Goal: Complete application form: Complete application form

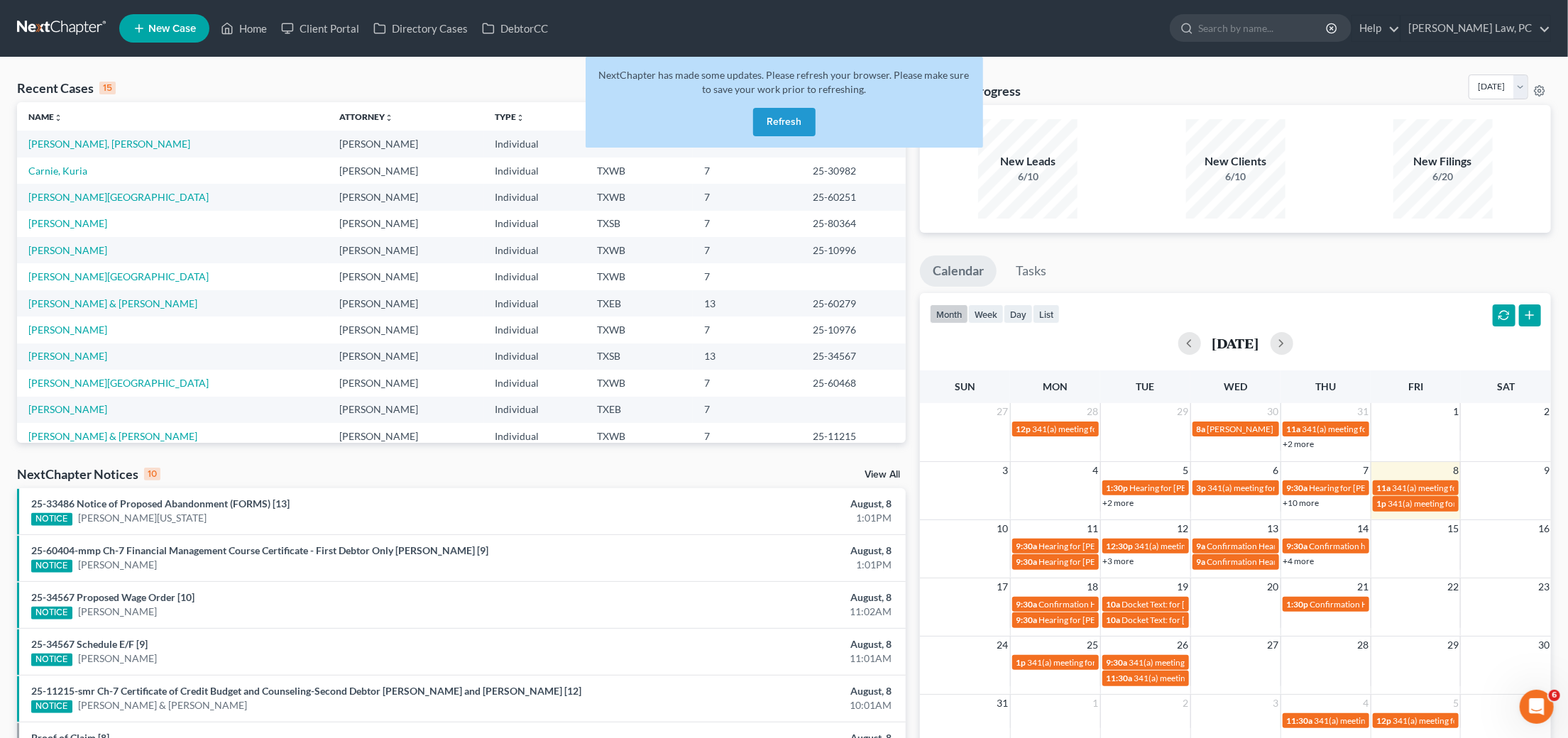
click at [798, 119] on button "Refresh" at bounding box center [784, 122] width 63 height 29
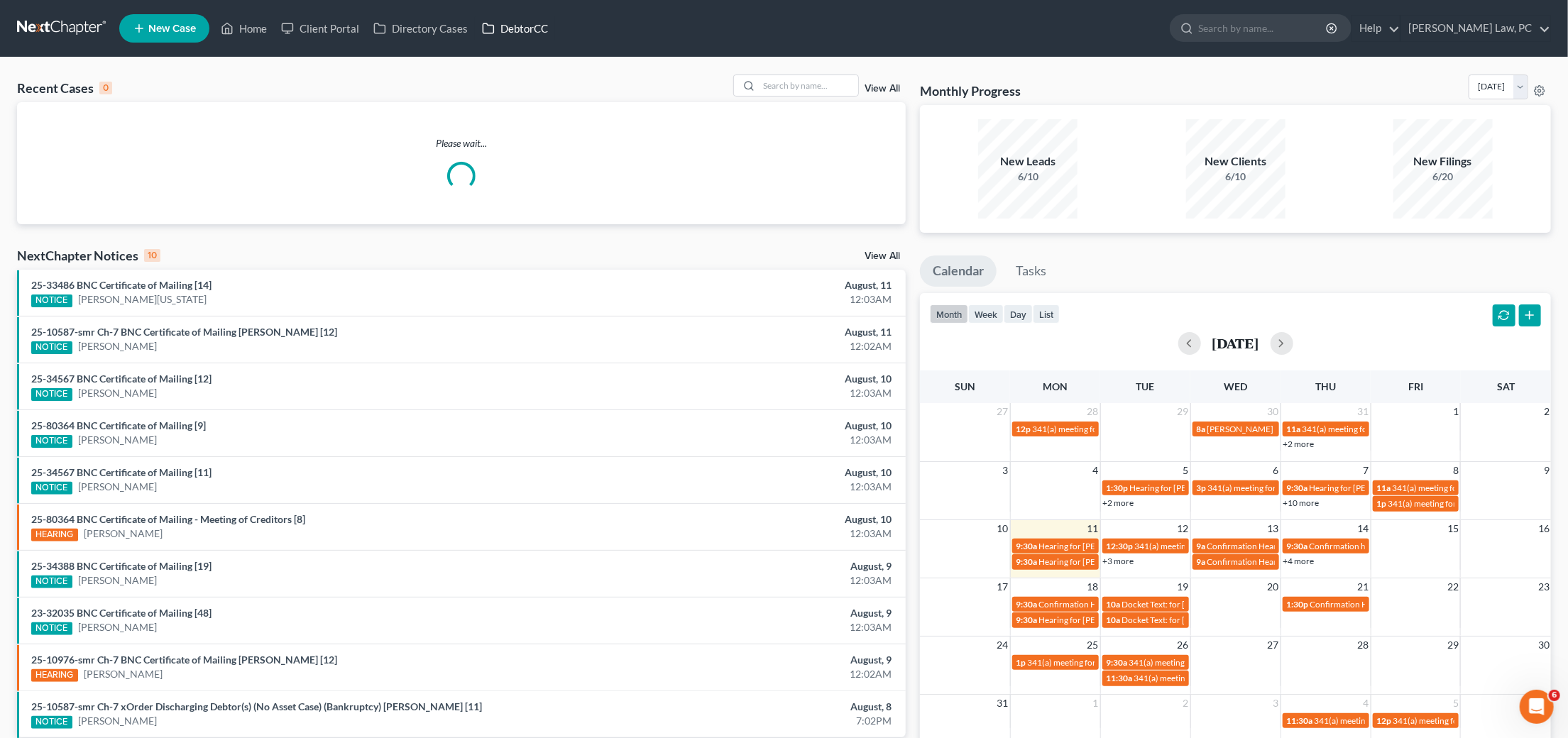
click at [519, 26] on link "DebtorCC" at bounding box center [515, 29] width 80 height 26
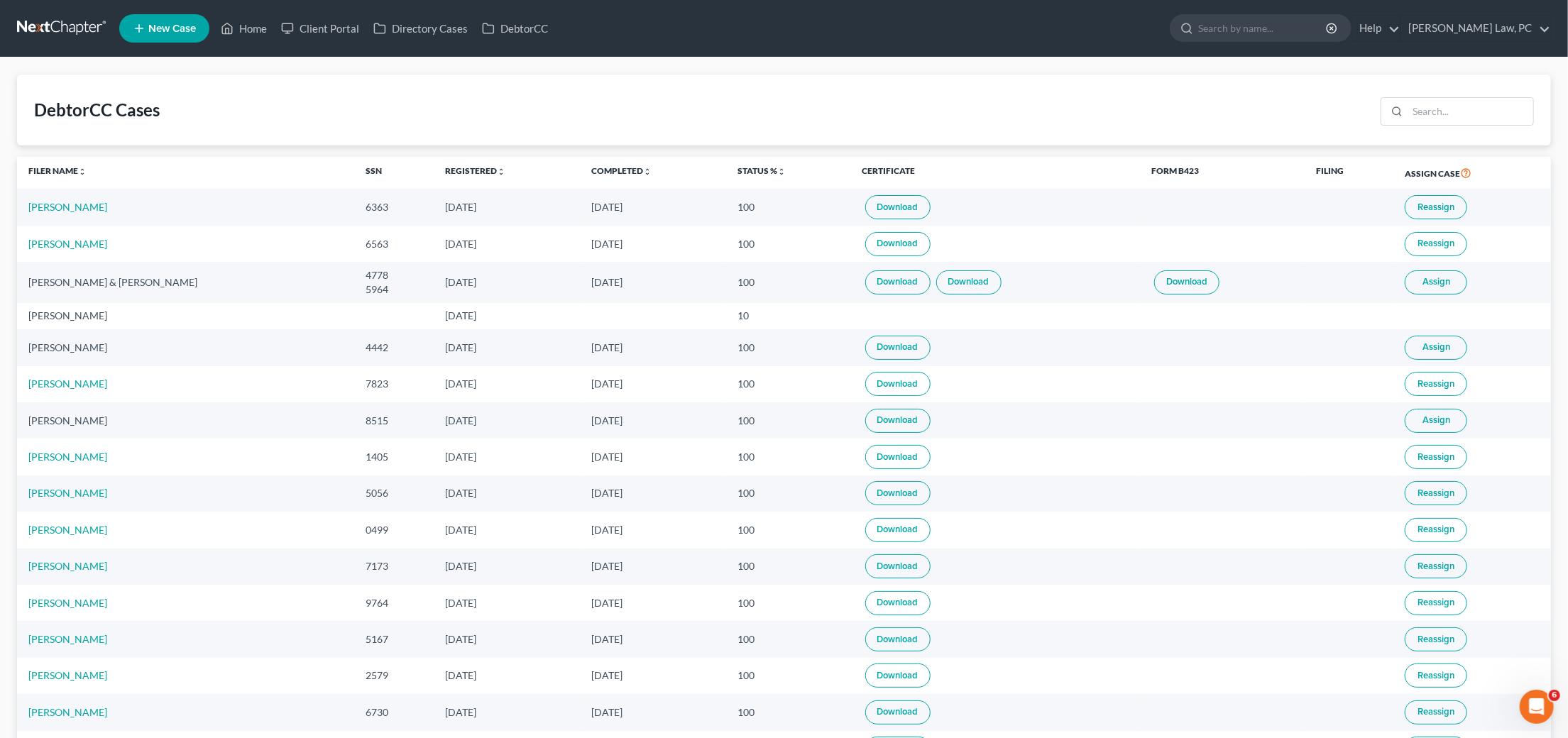
click at [77, 26] on link at bounding box center [63, 29] width 91 height 26
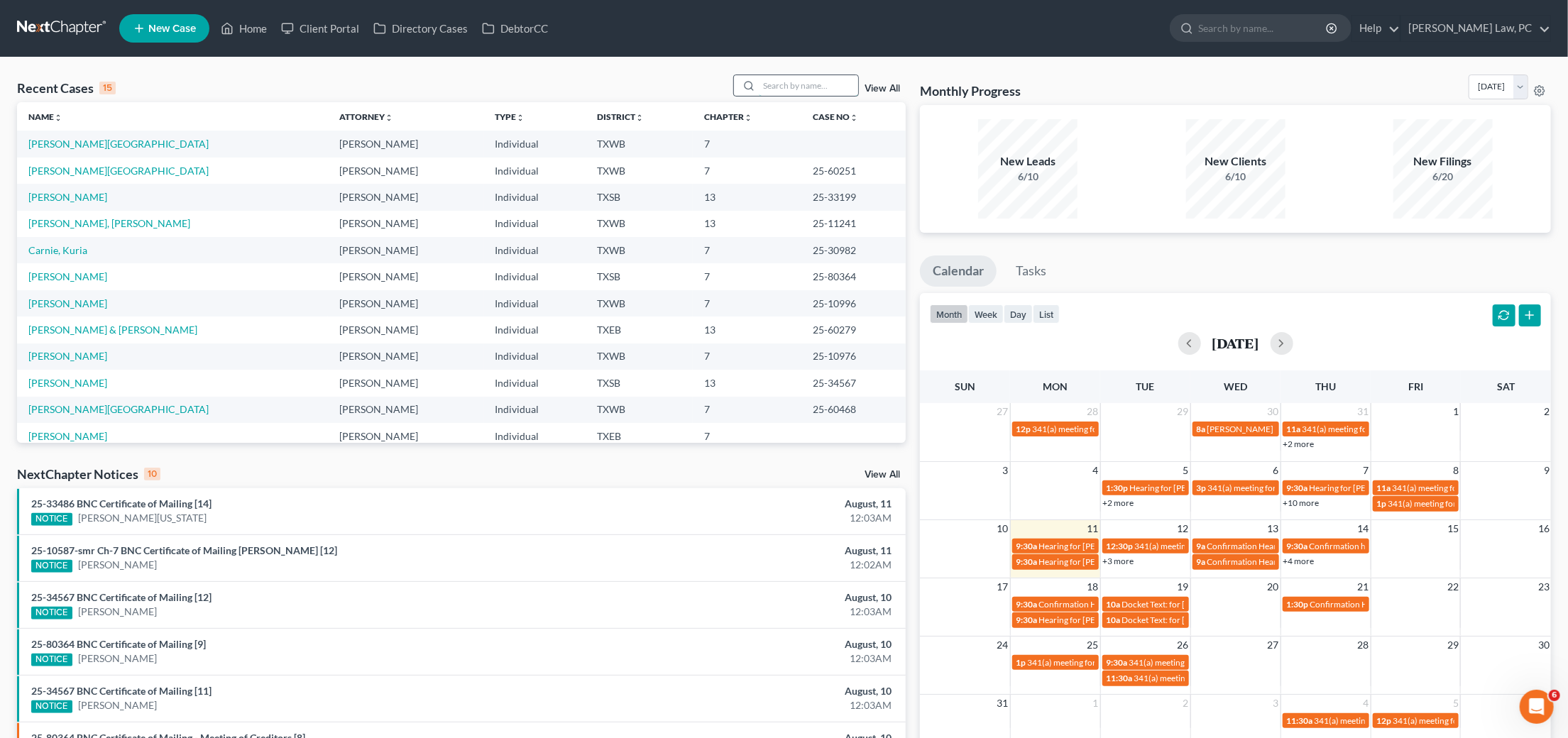
click at [793, 93] on input "search" at bounding box center [809, 85] width 100 height 20
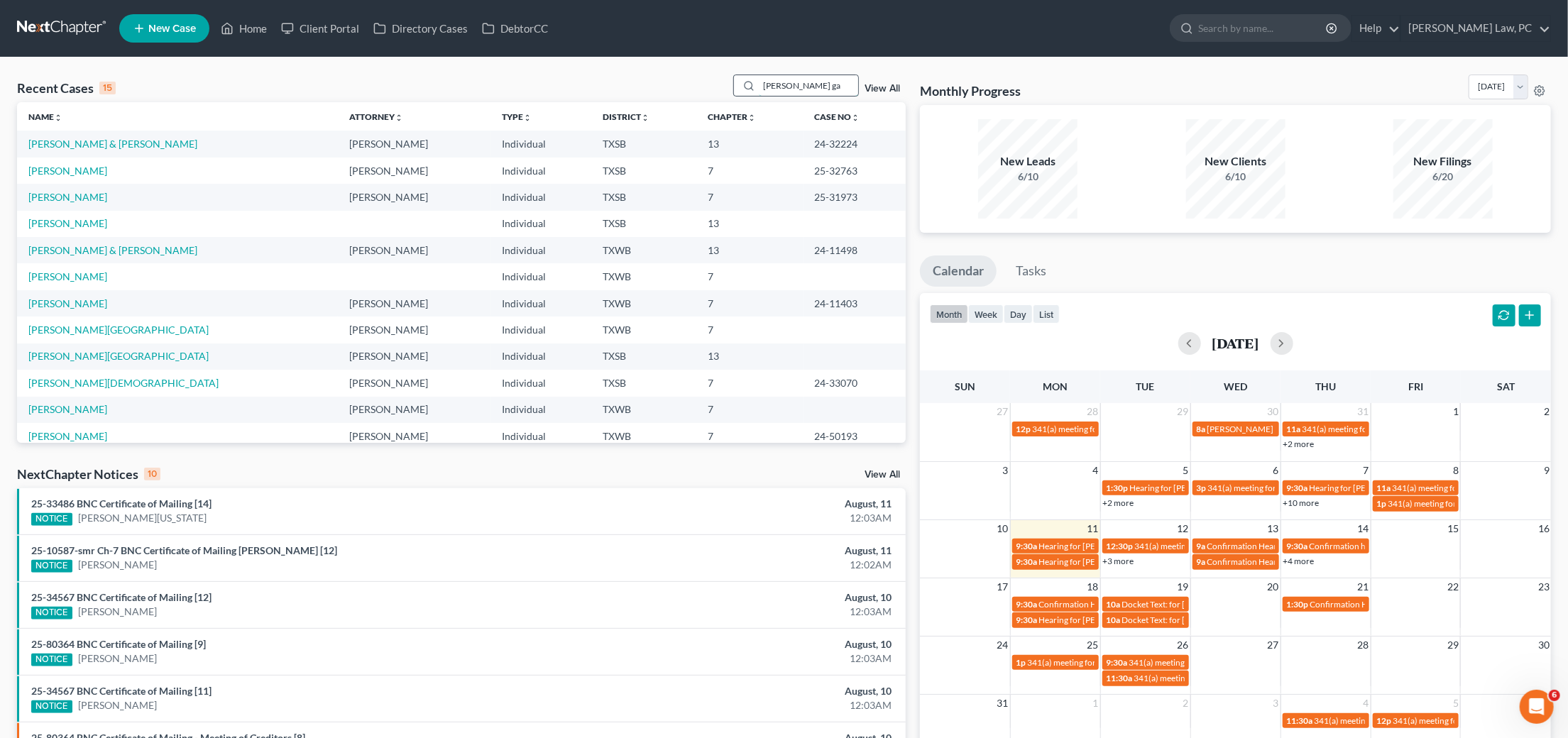
type input "ann gar"
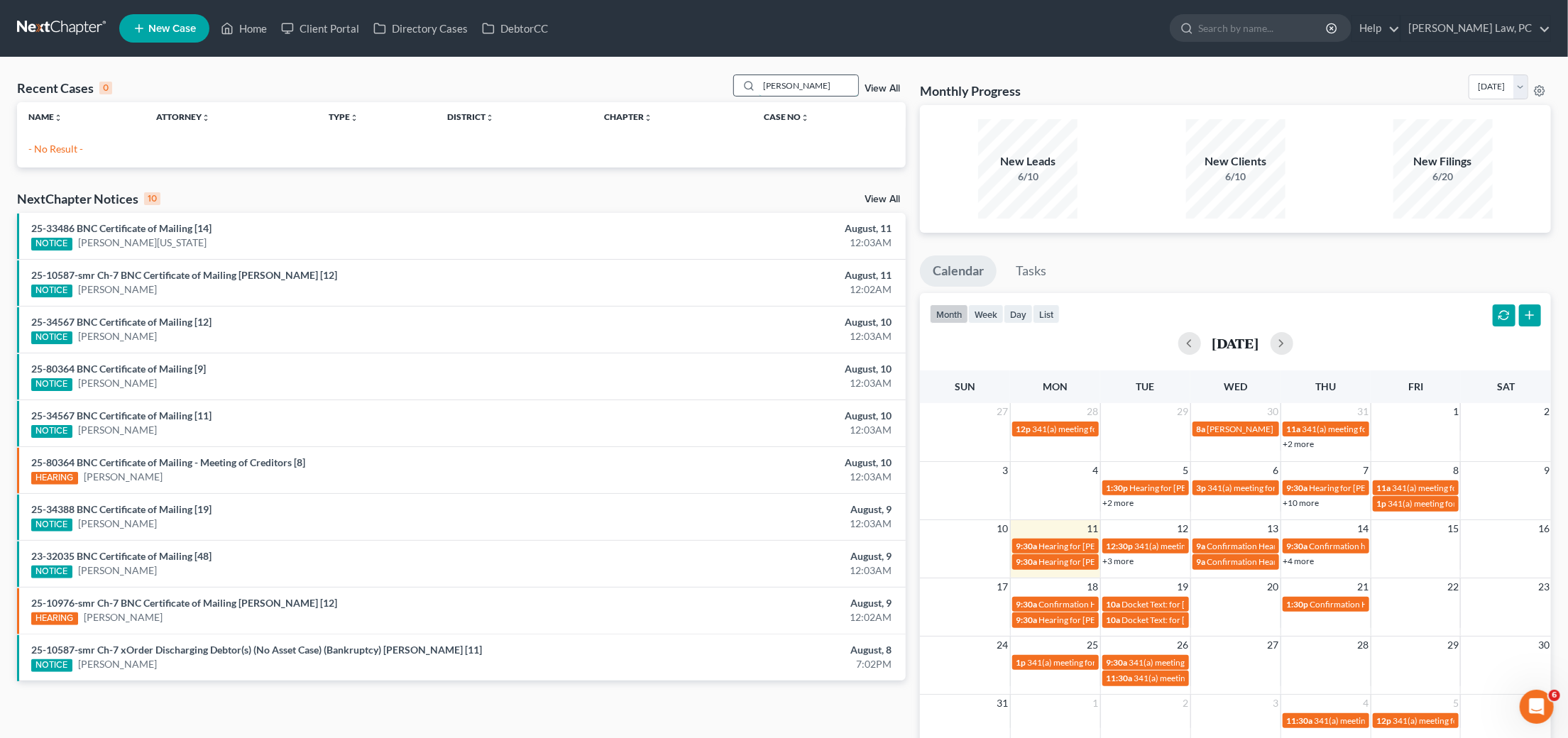
drag, startPoint x: 822, startPoint y: 84, endPoint x: 744, endPoint y: 78, distance: 78.2
click at [744, 78] on div "ann gar" at bounding box center [797, 85] width 127 height 22
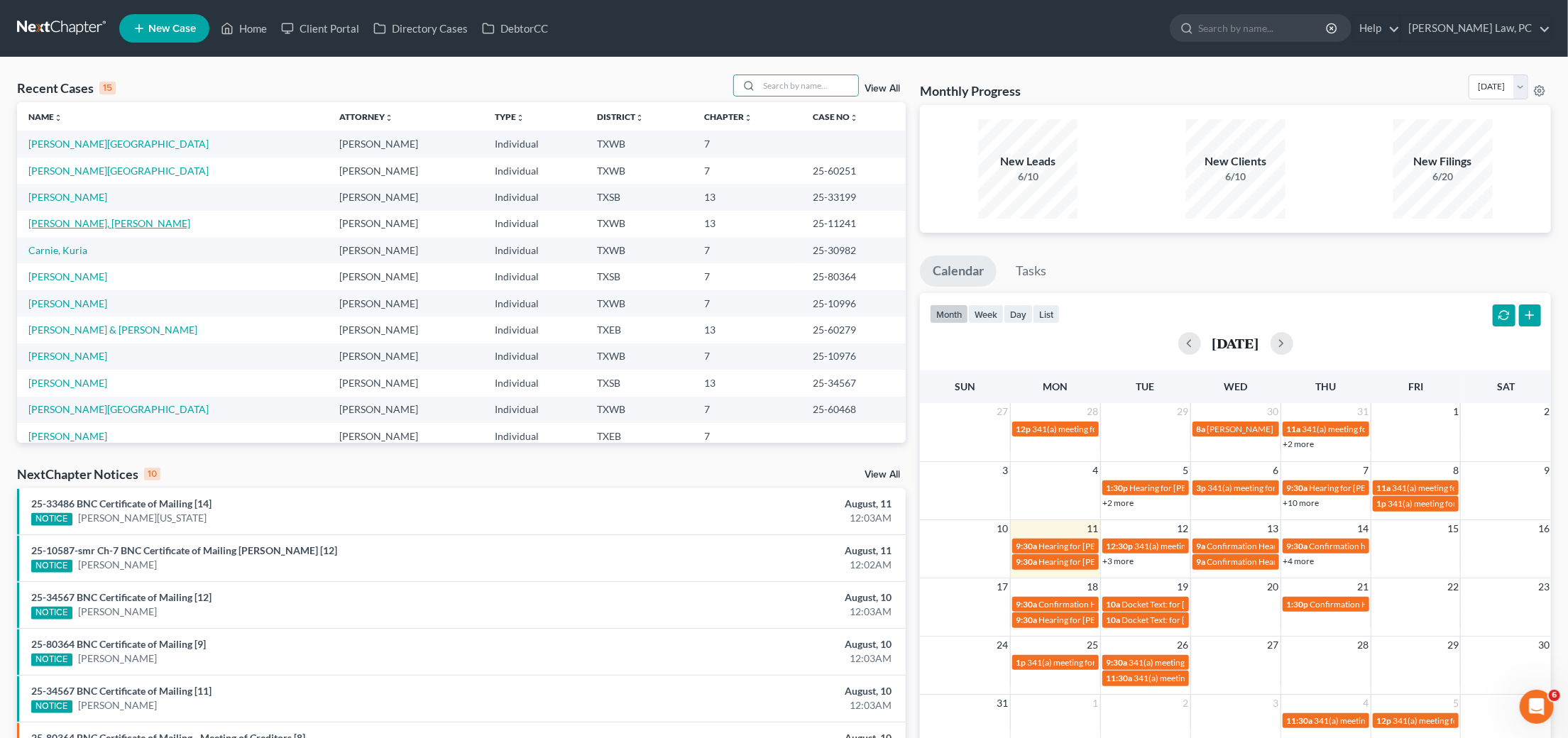
click at [84, 220] on link "[PERSON_NAME], [PERSON_NAME]" at bounding box center [109, 223] width 162 height 12
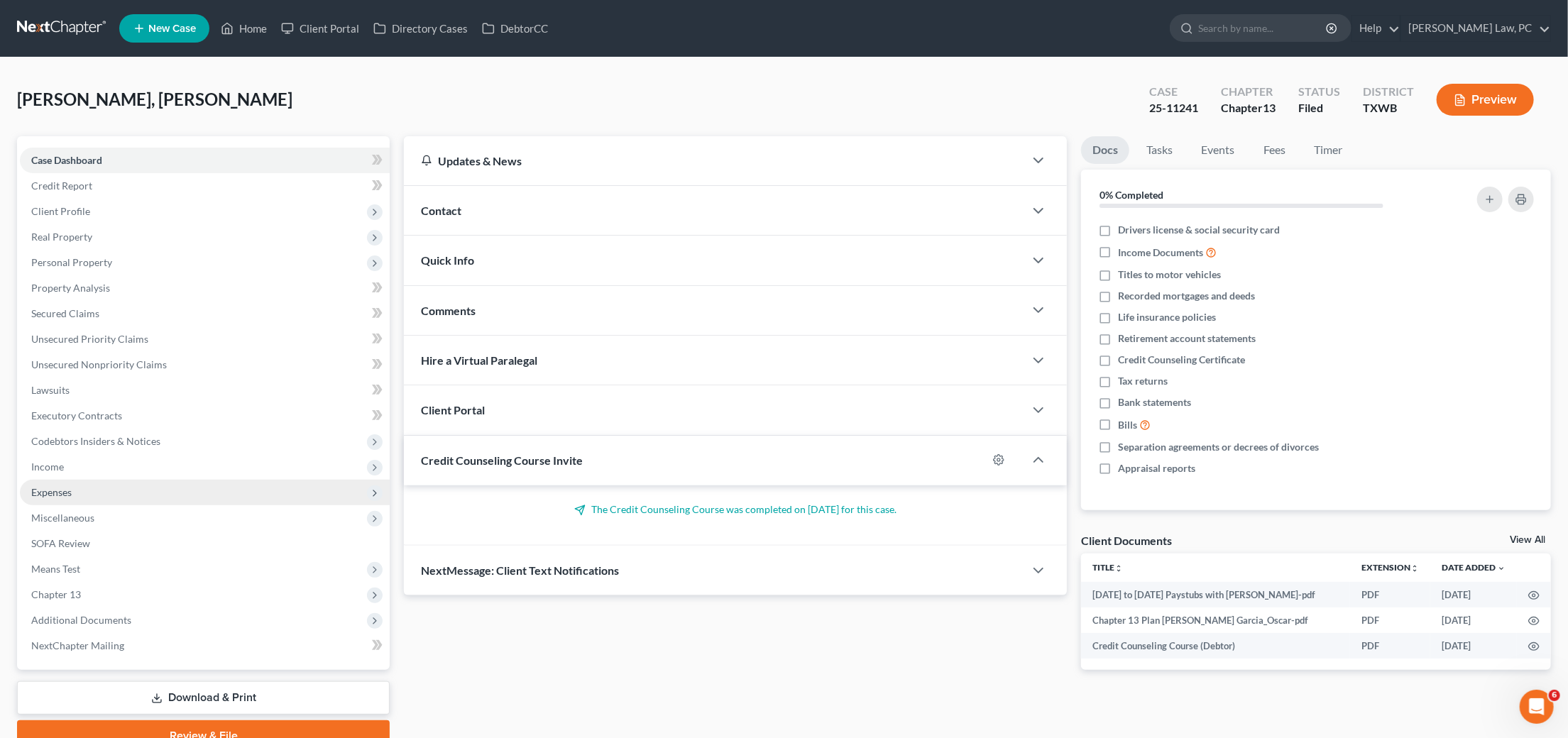
click at [50, 486] on span "Expenses" at bounding box center [51, 492] width 41 height 12
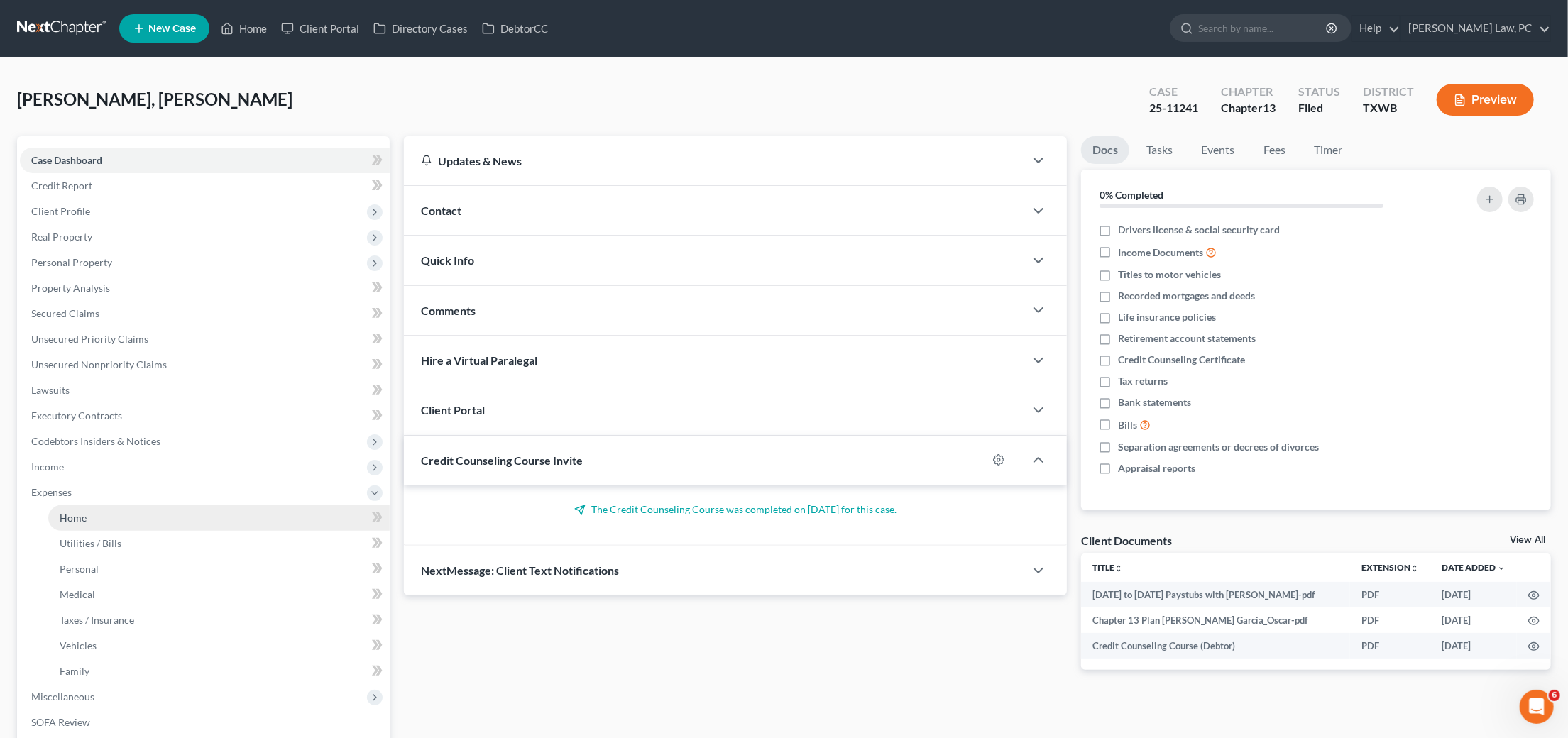
click at [98, 513] on link "Home" at bounding box center [219, 518] width 341 height 26
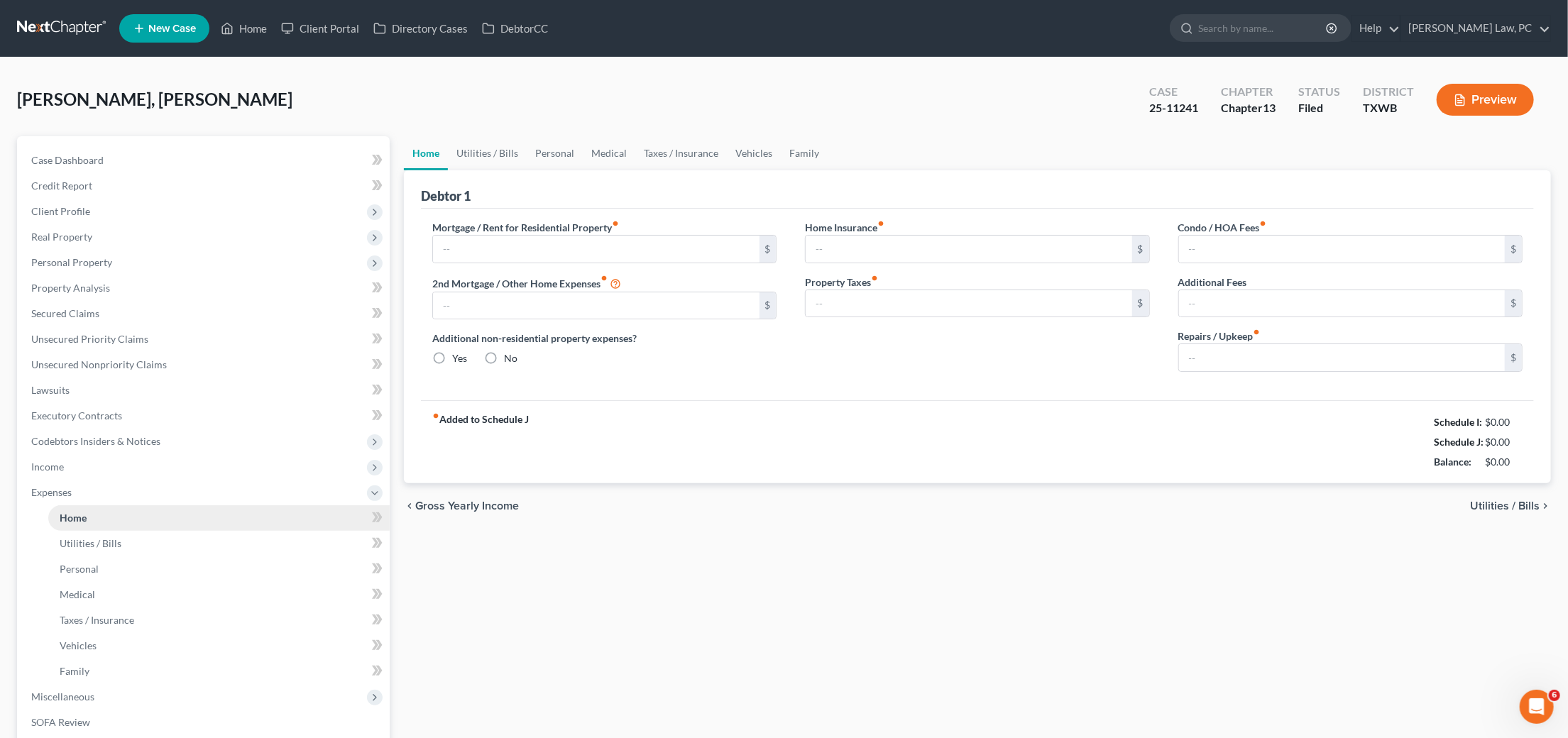
type input "2,787.00"
type input "0.00"
radio input "true"
type input "0.00"
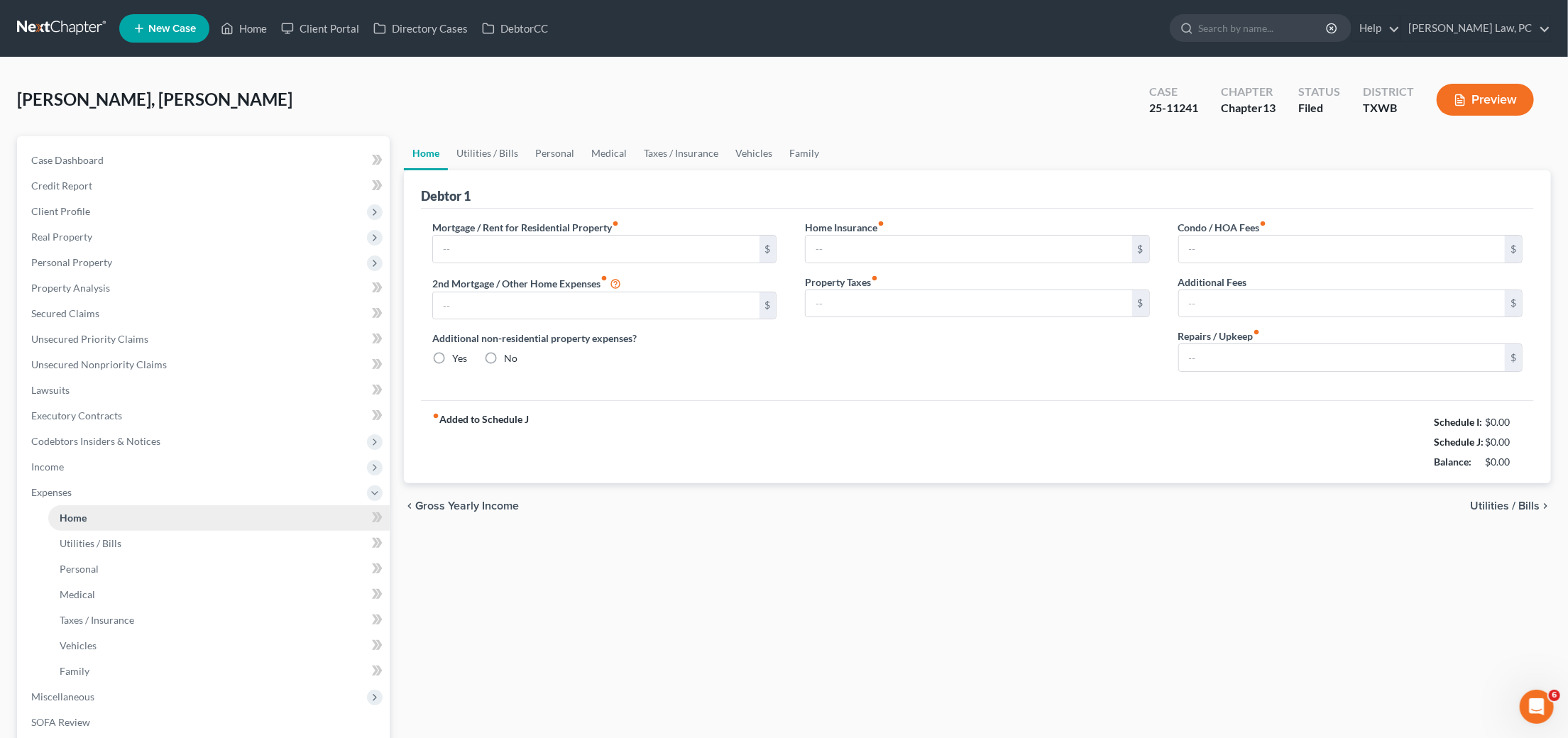
type input "0.00"
type input "120.00"
click at [479, 152] on link "Utilities / Bills" at bounding box center [487, 153] width 79 height 34
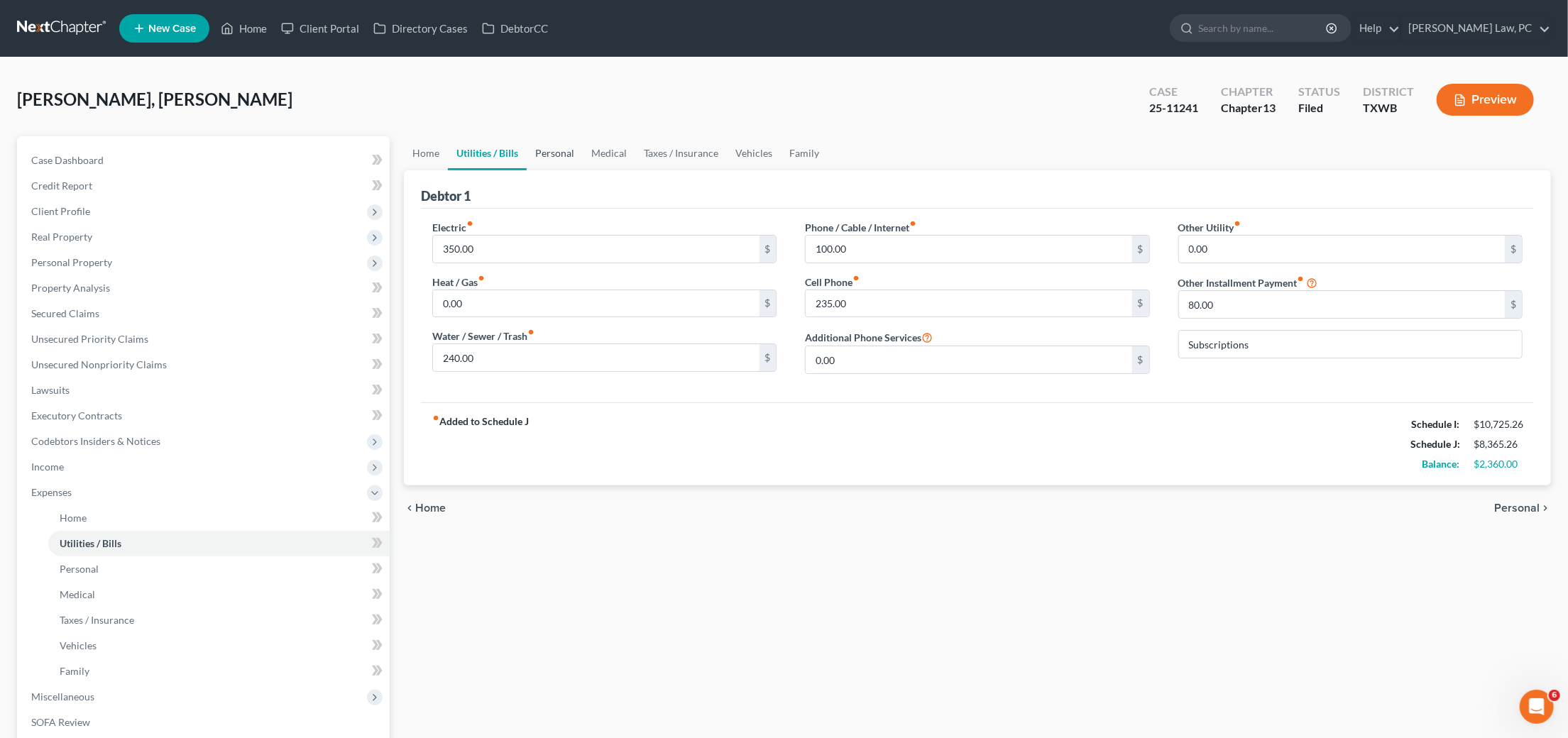
click at [562, 144] on link "Personal" at bounding box center [555, 153] width 56 height 34
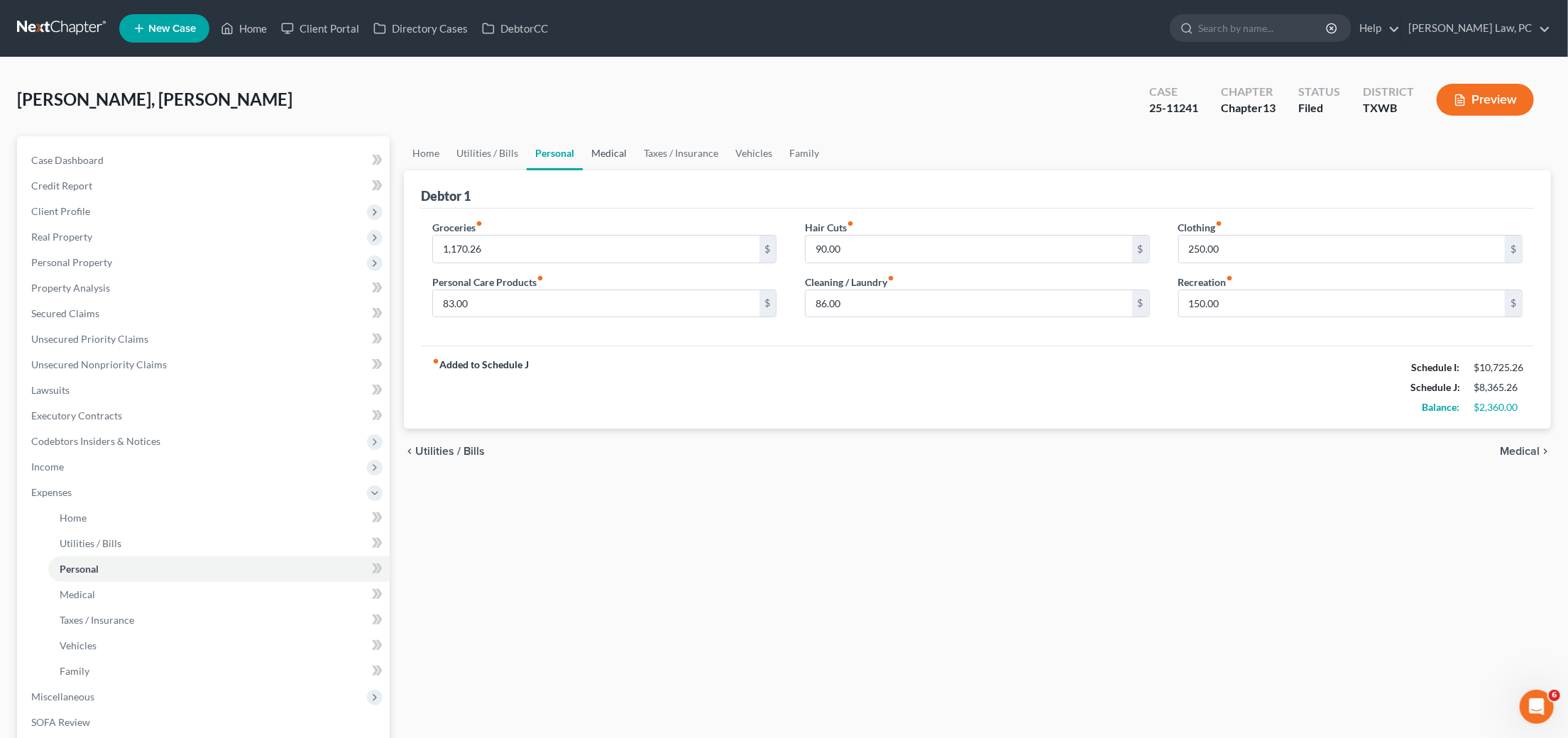
click at [606, 159] on link "Medical" at bounding box center [609, 153] width 53 height 34
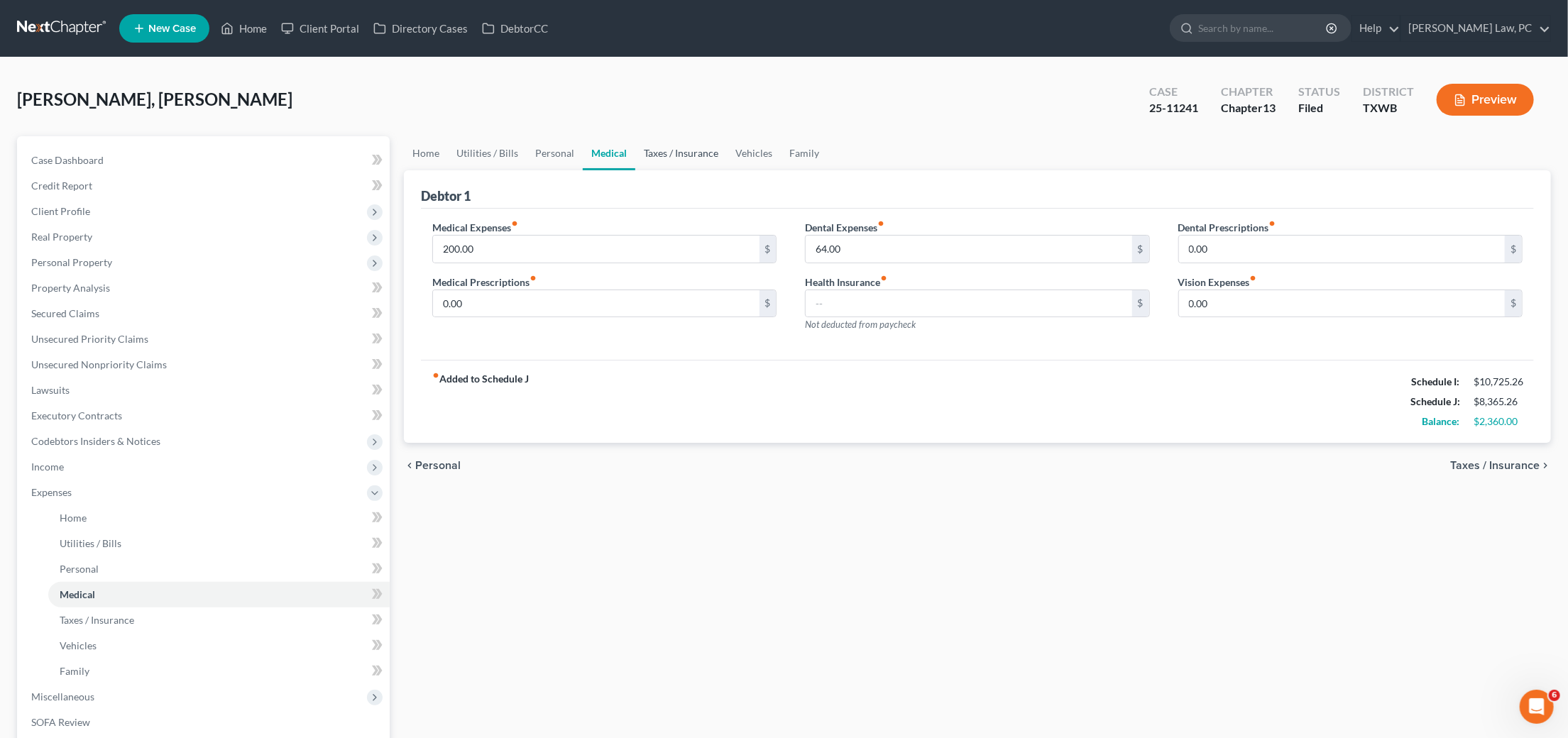
click at [694, 157] on link "Taxes / Insurance" at bounding box center [681, 153] width 91 height 34
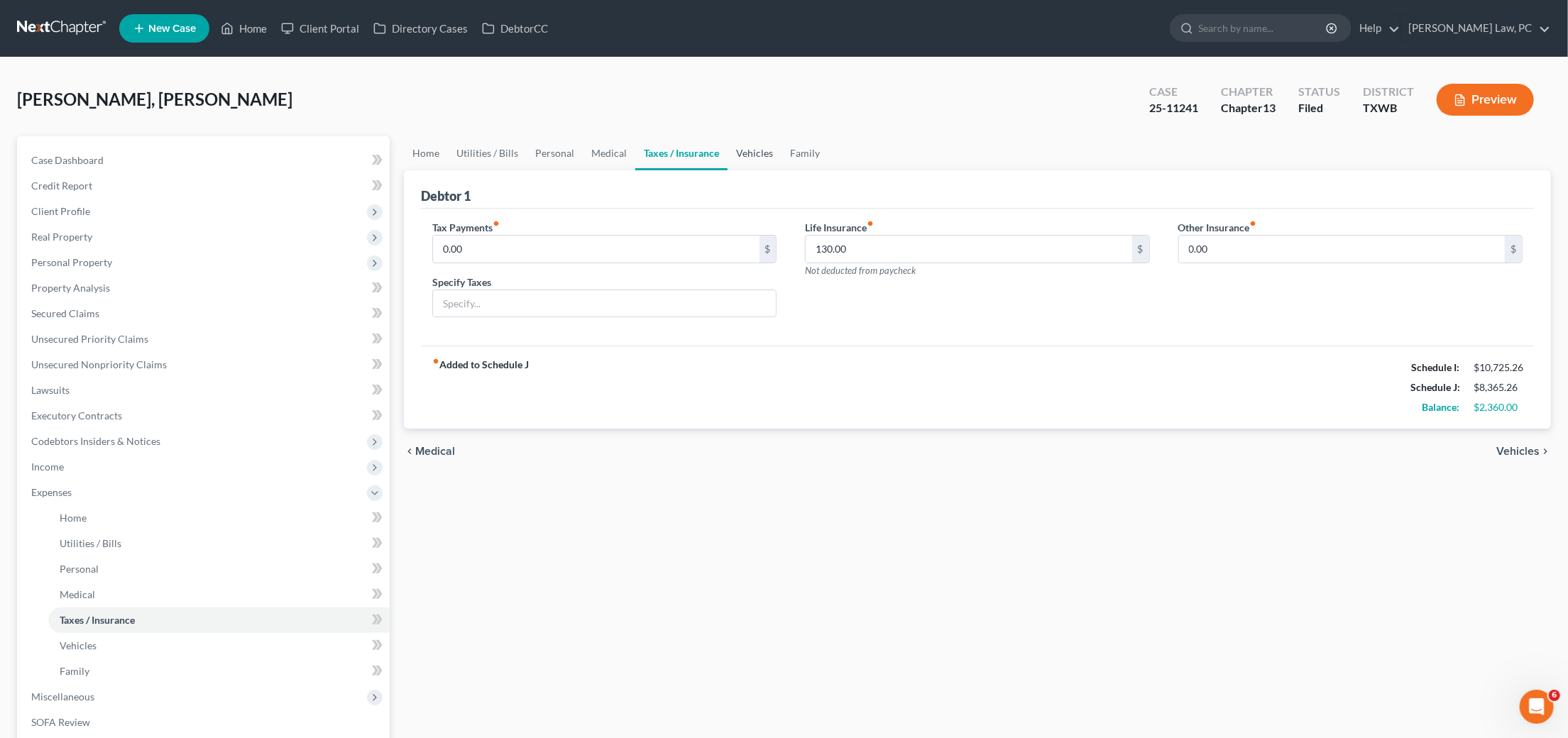
click at [749, 149] on link "Vehicles" at bounding box center [755, 153] width 54 height 34
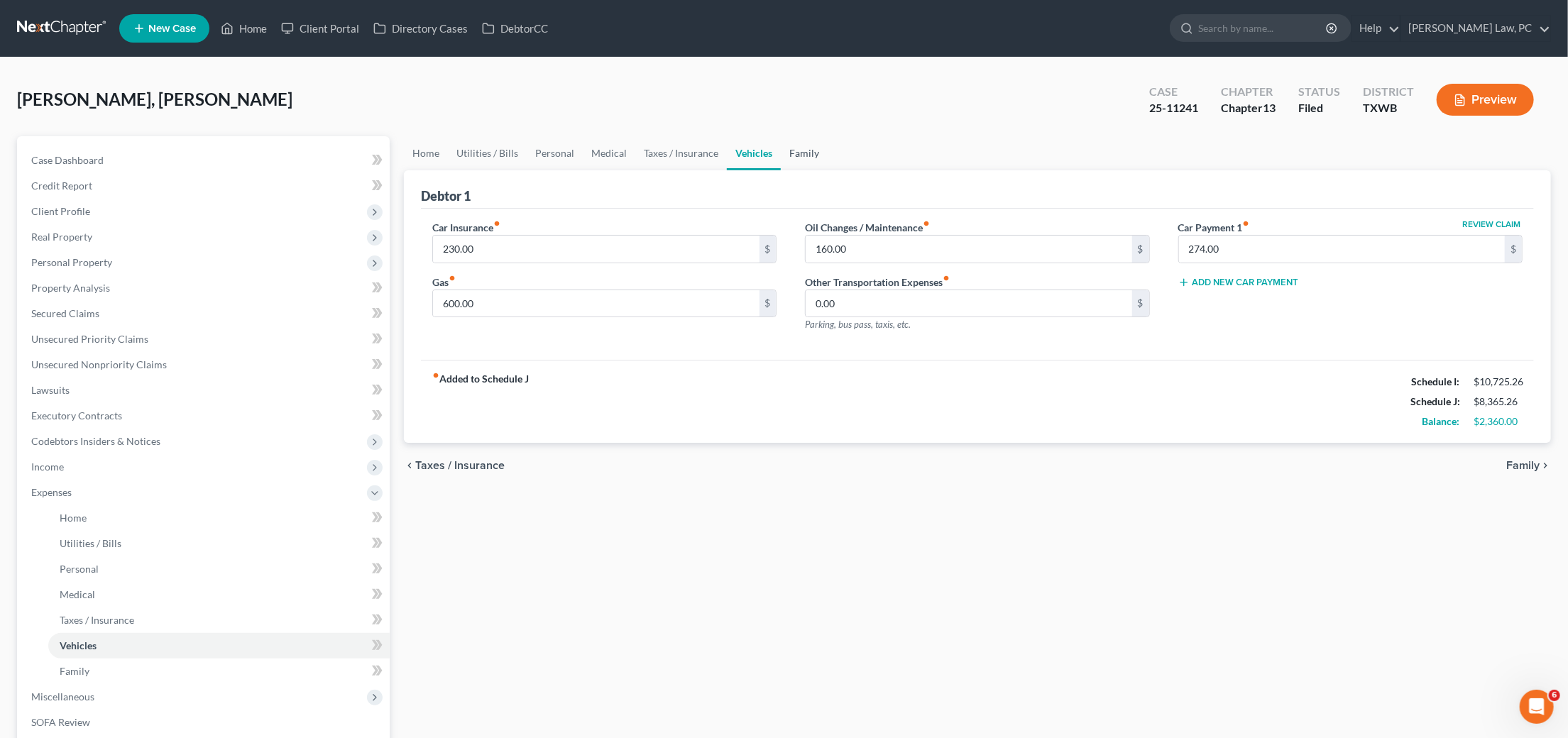
click at [789, 145] on link "Family" at bounding box center [804, 153] width 47 height 34
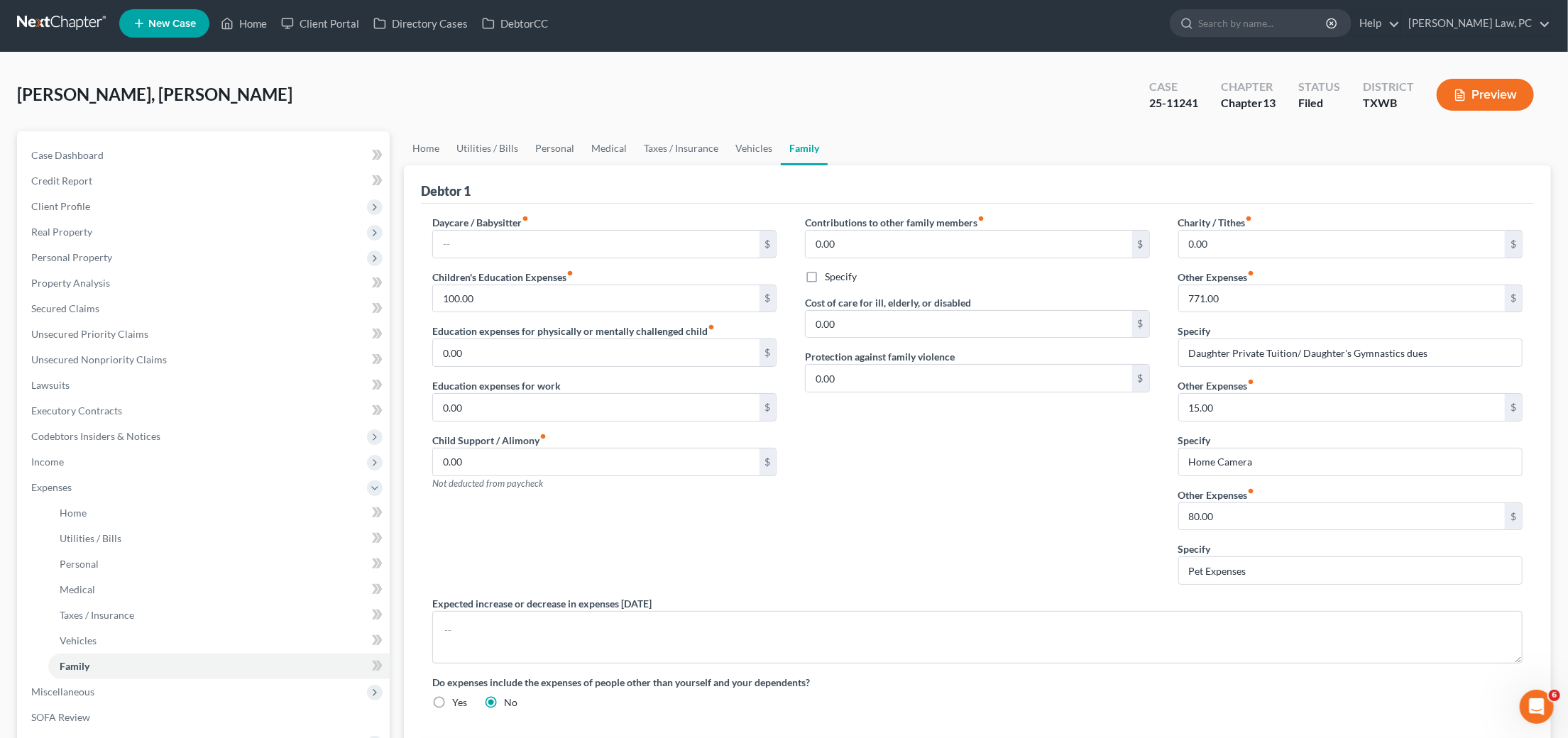
scroll to position [2, 0]
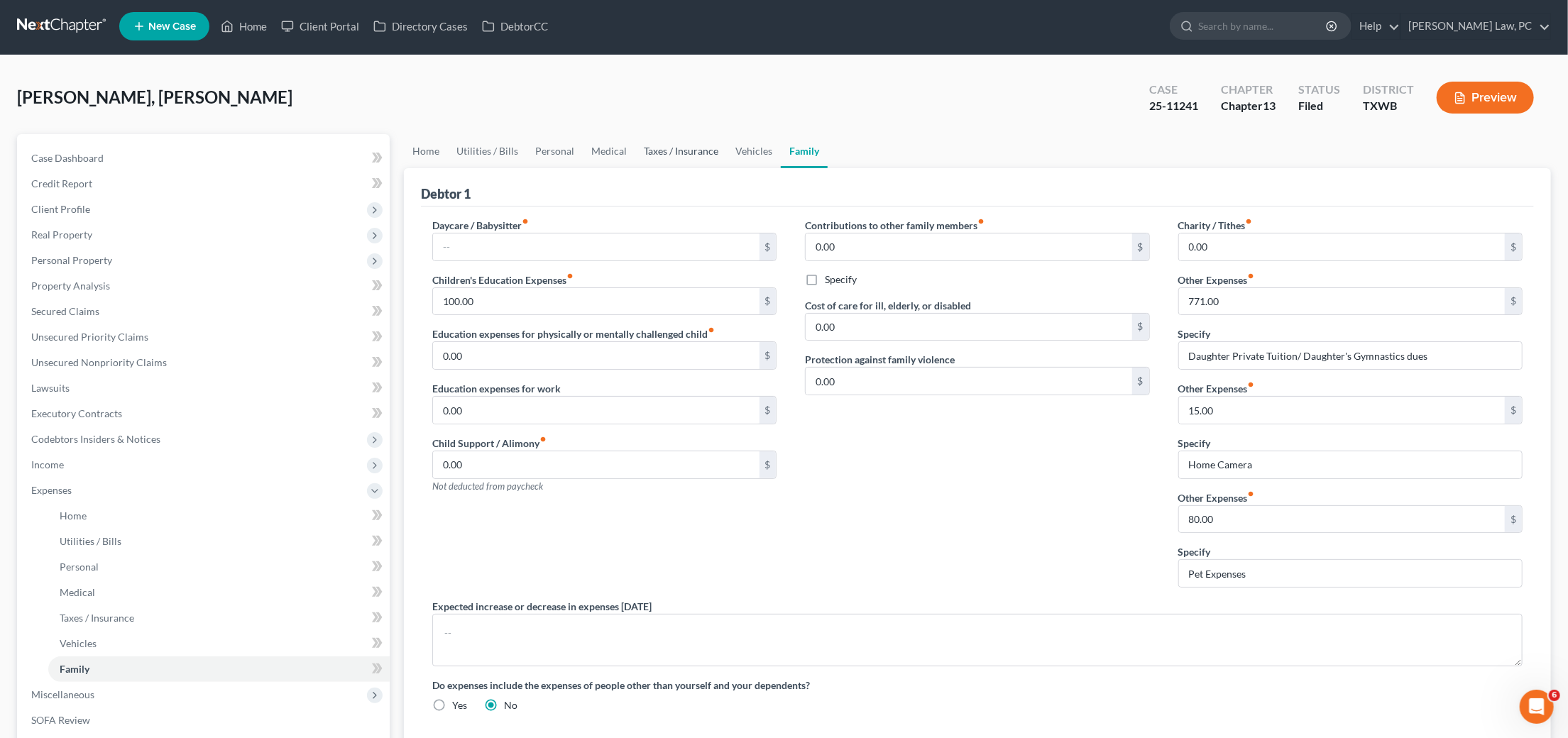
click at [693, 154] on link "Taxes / Insurance" at bounding box center [681, 151] width 91 height 34
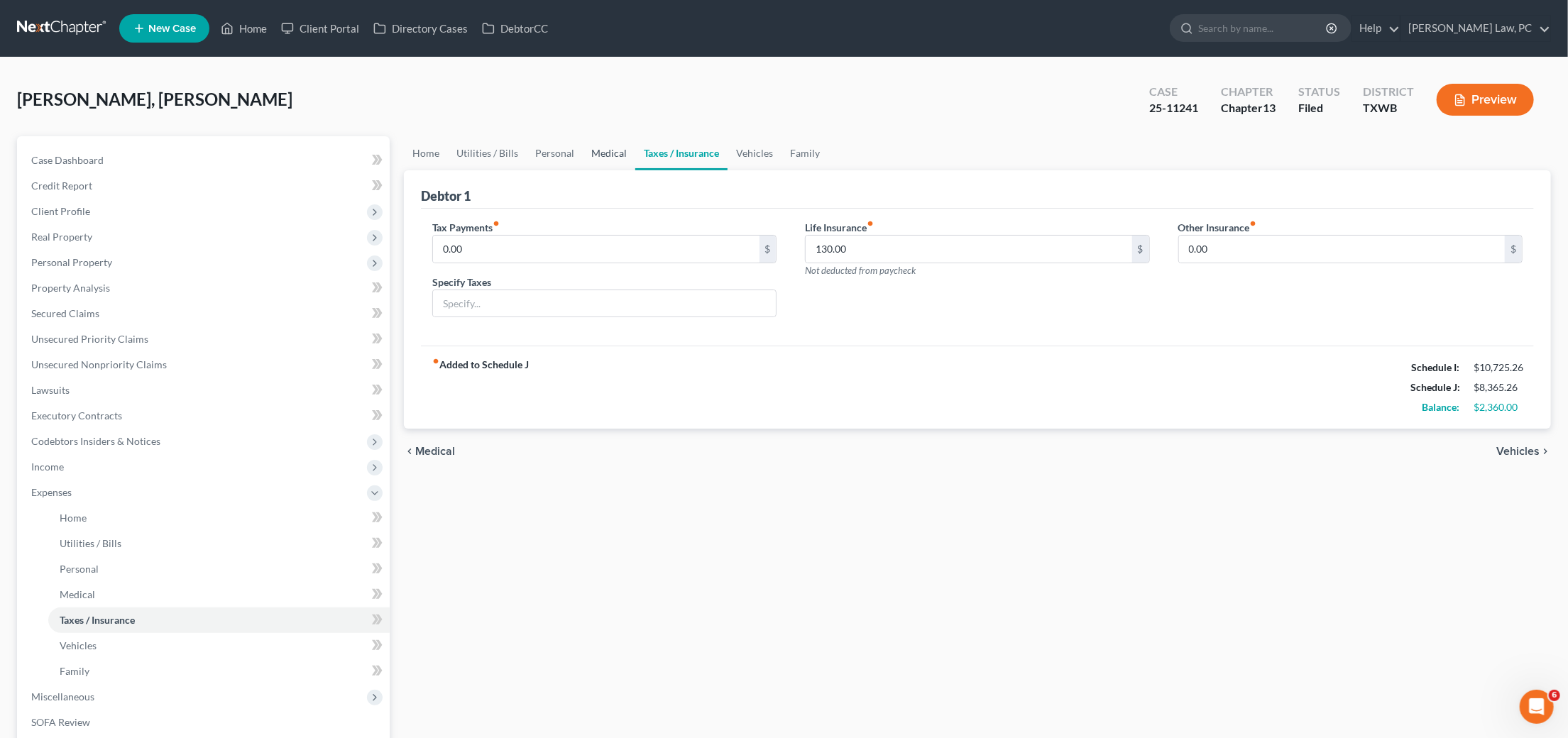
click at [600, 145] on link "Medical" at bounding box center [609, 153] width 53 height 34
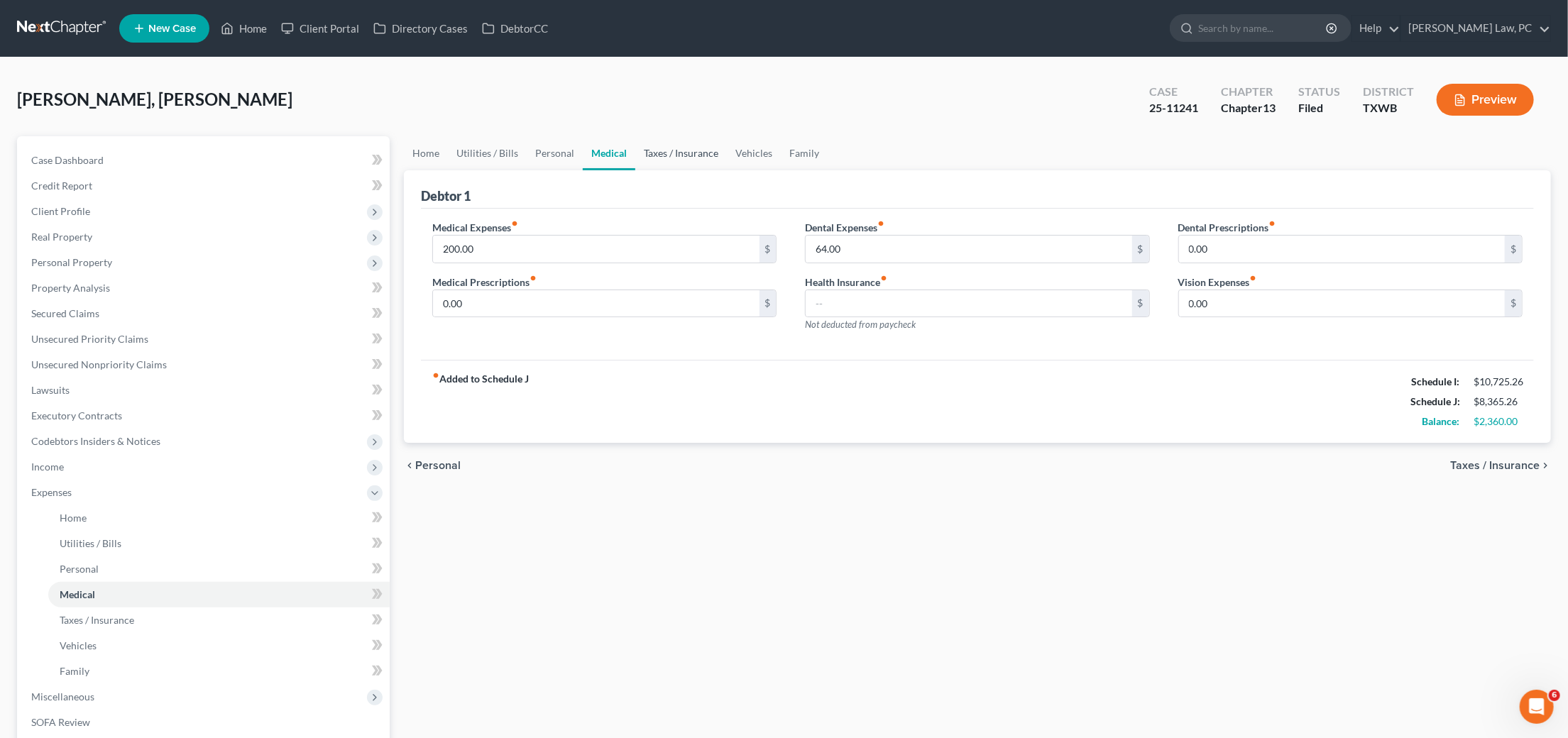
click at [693, 152] on link "Taxes / Insurance" at bounding box center [681, 153] width 91 height 34
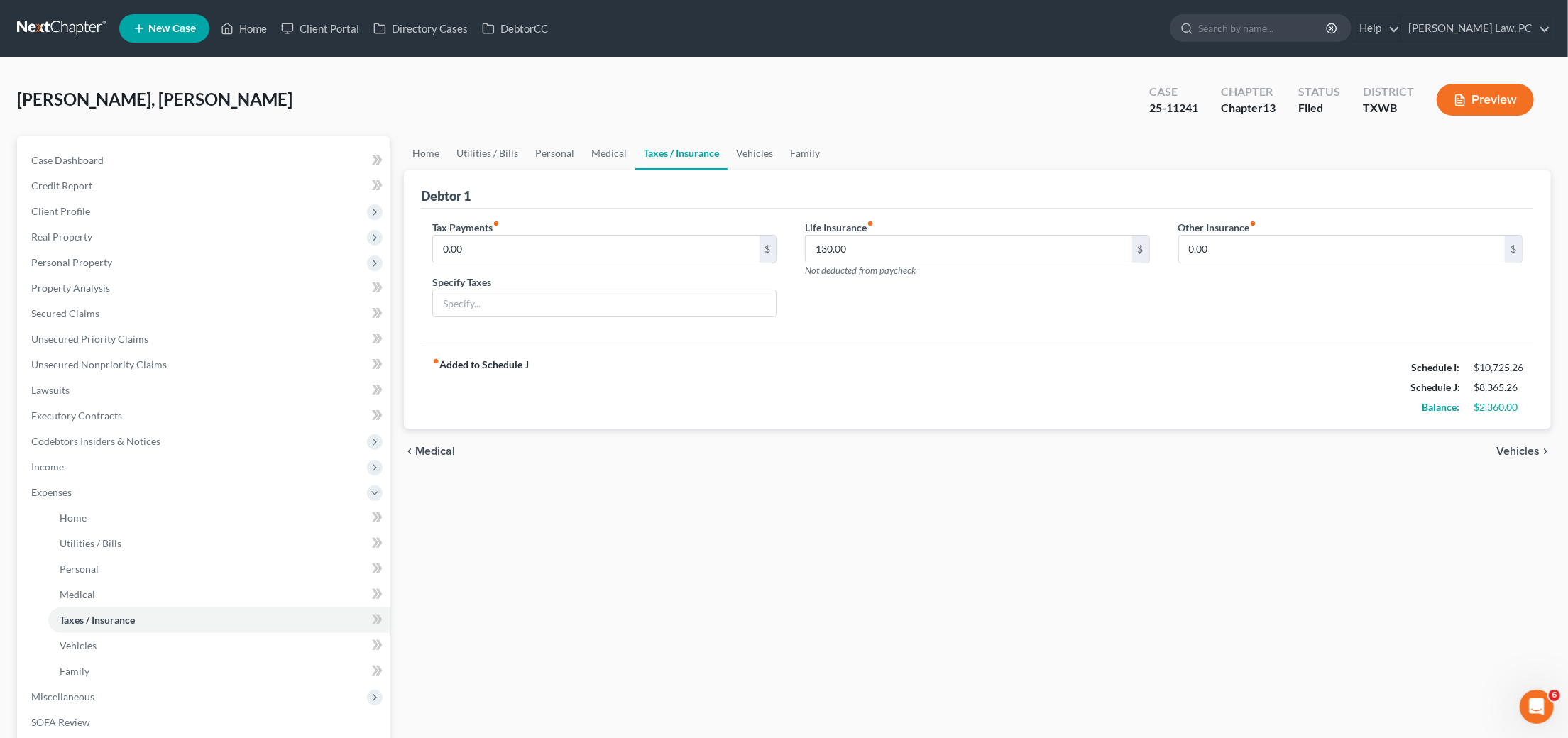
click at [62, 21] on link at bounding box center [63, 29] width 91 height 26
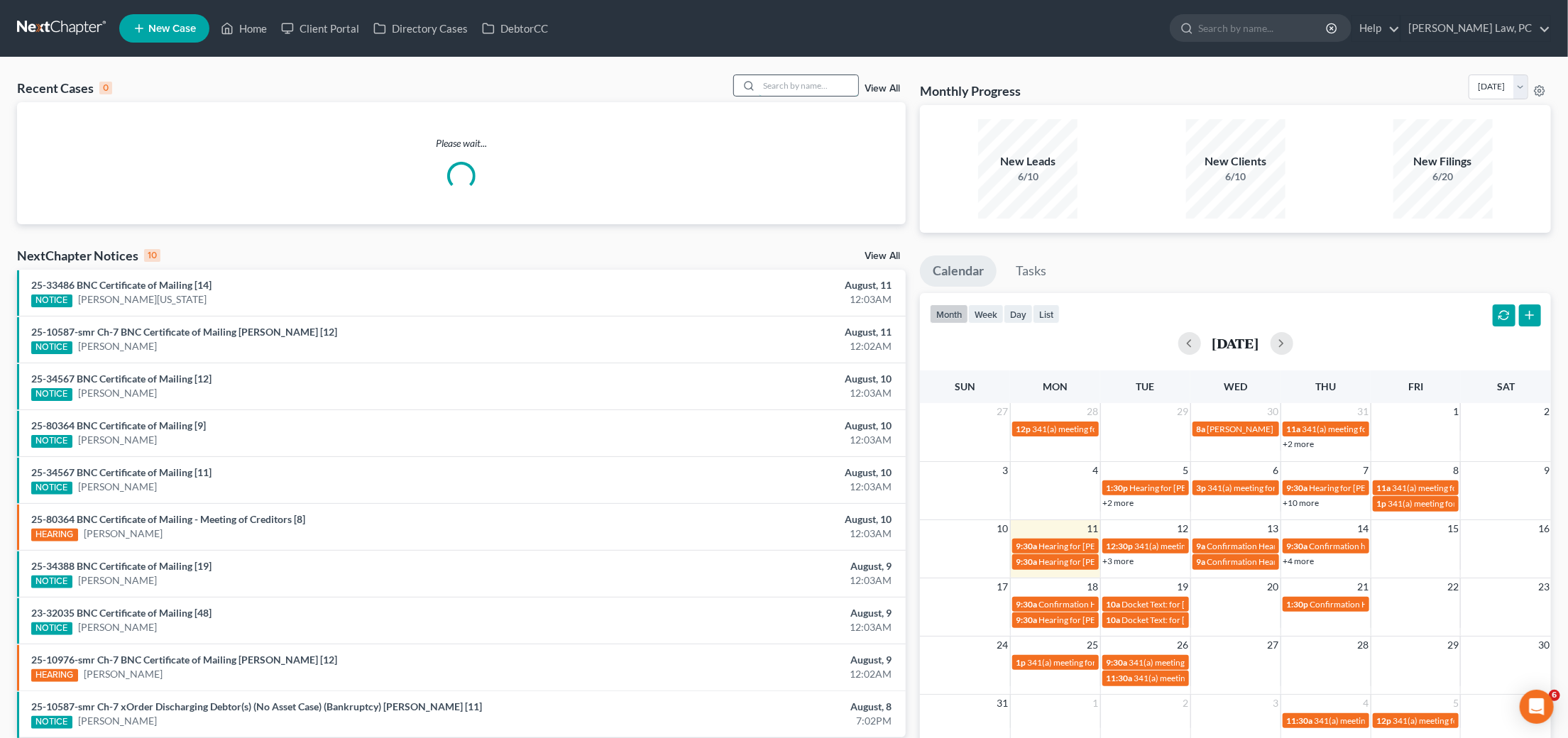
click at [791, 82] on input "search" at bounding box center [809, 85] width 100 height 20
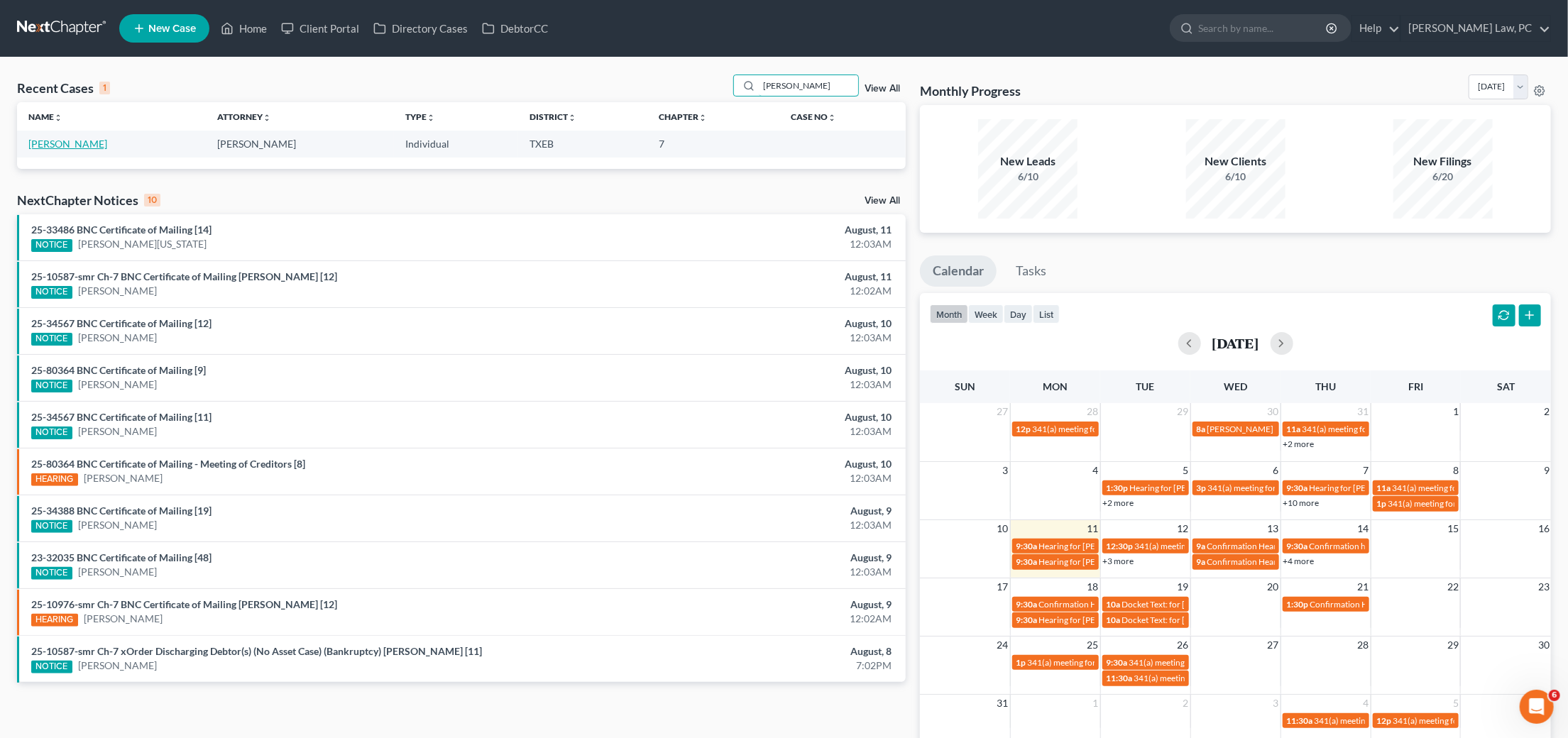
type input "Jason ash"
click at [49, 148] on link "[PERSON_NAME]" at bounding box center [68, 144] width 79 height 12
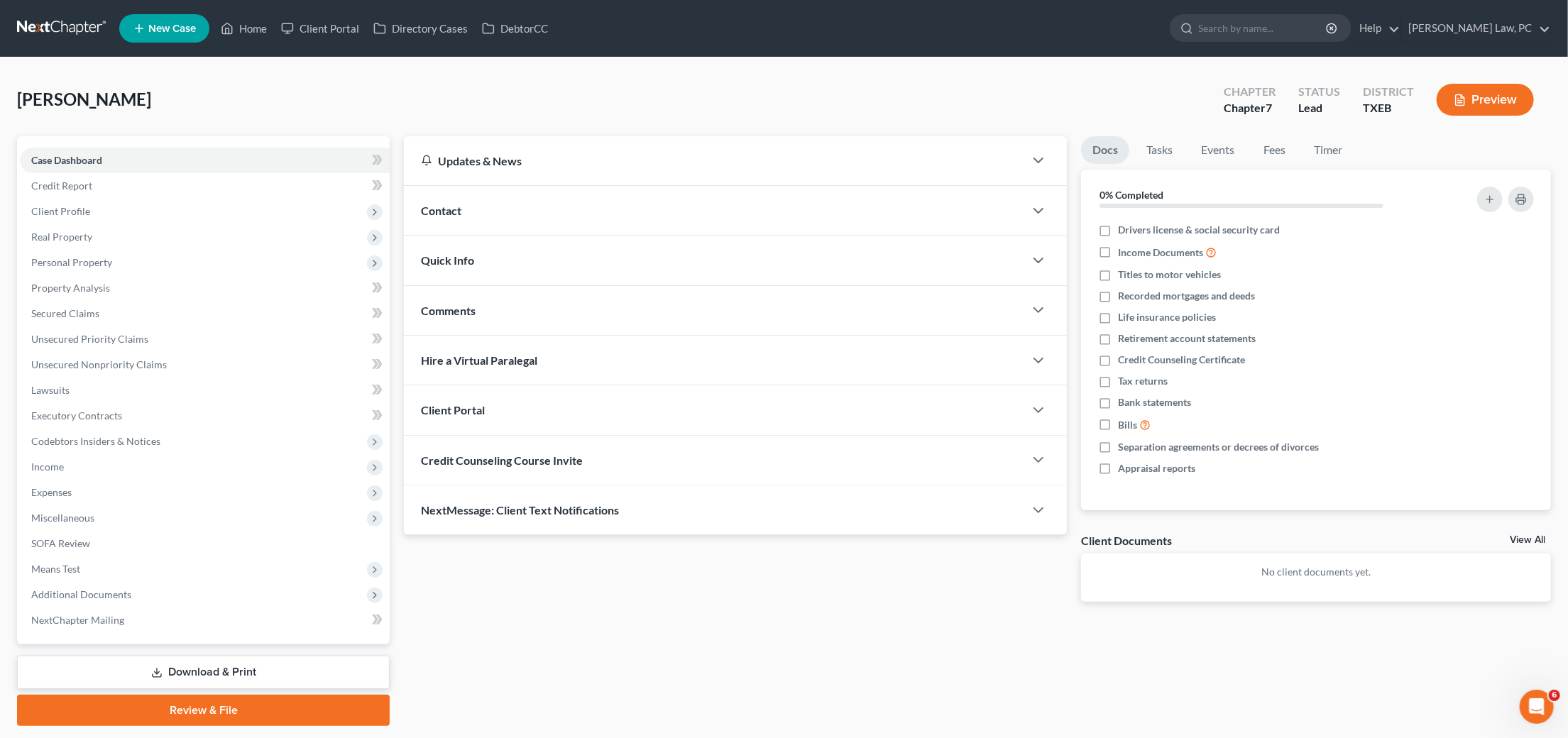
click at [49, 29] on link at bounding box center [63, 29] width 91 height 26
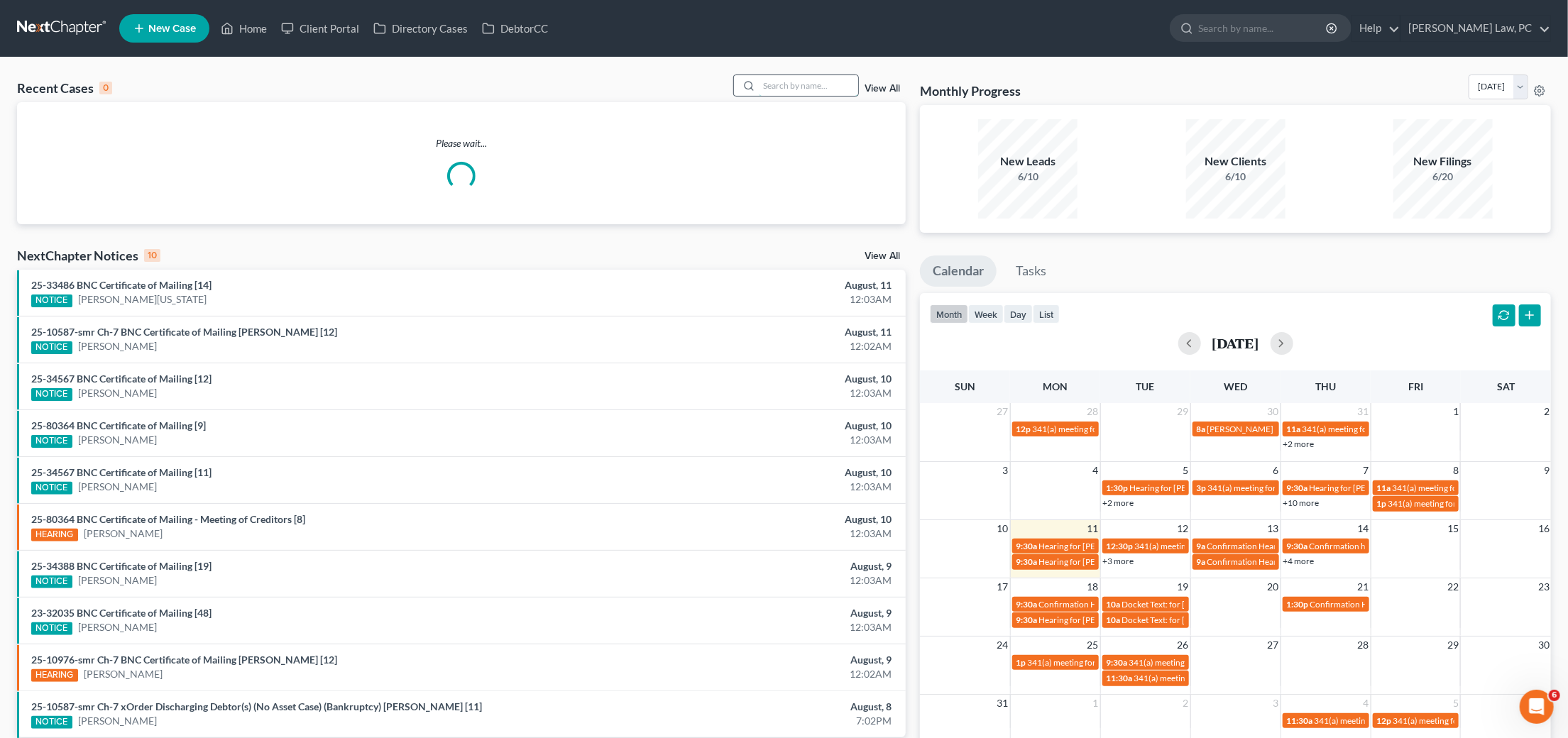
click at [795, 88] on input "search" at bounding box center [809, 85] width 100 height 20
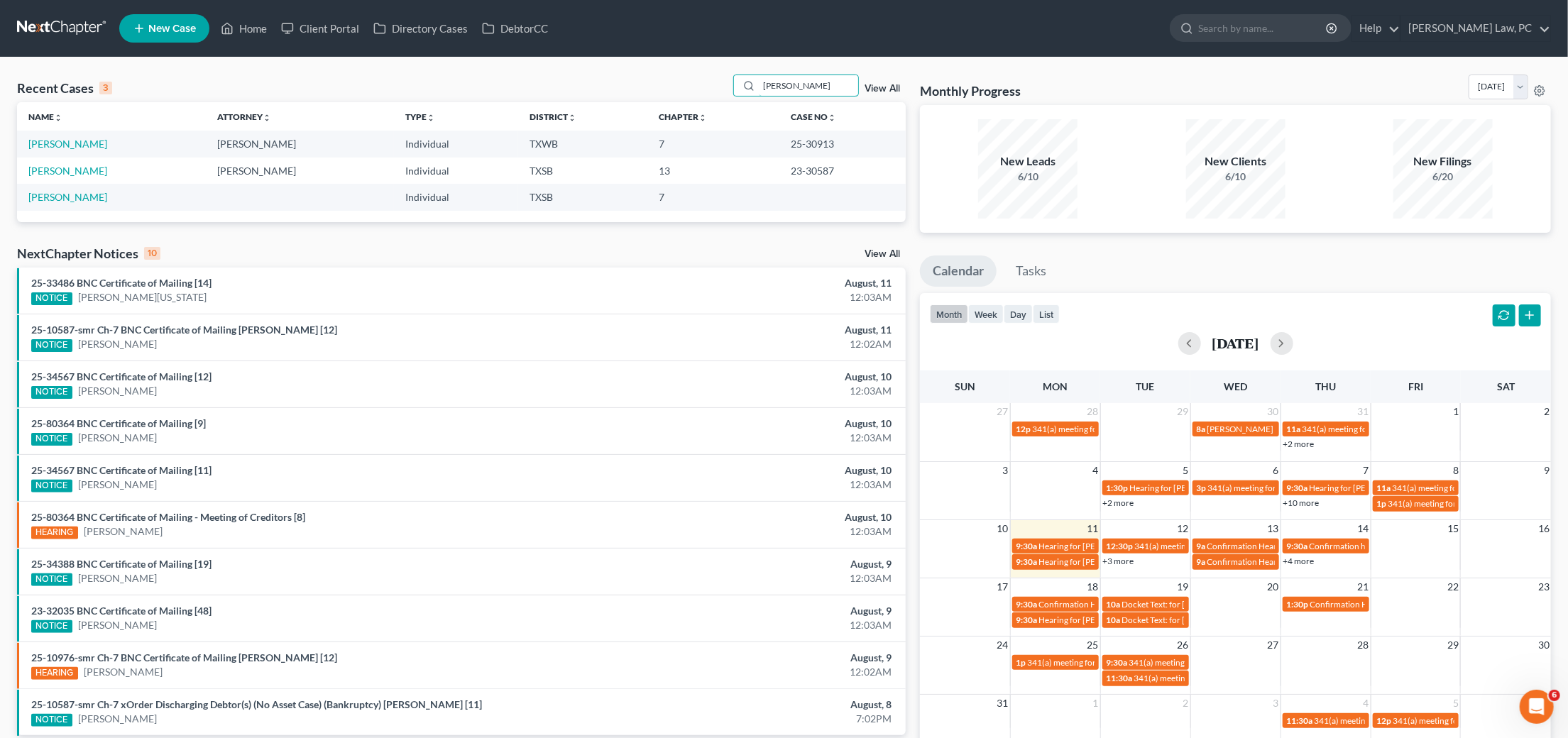
type input "Edgar"
drag, startPoint x: 740, startPoint y: 99, endPoint x: 64, endPoint y: 143, distance: 677.4
click at [64, 143] on link "[PERSON_NAME]" at bounding box center [68, 144] width 79 height 12
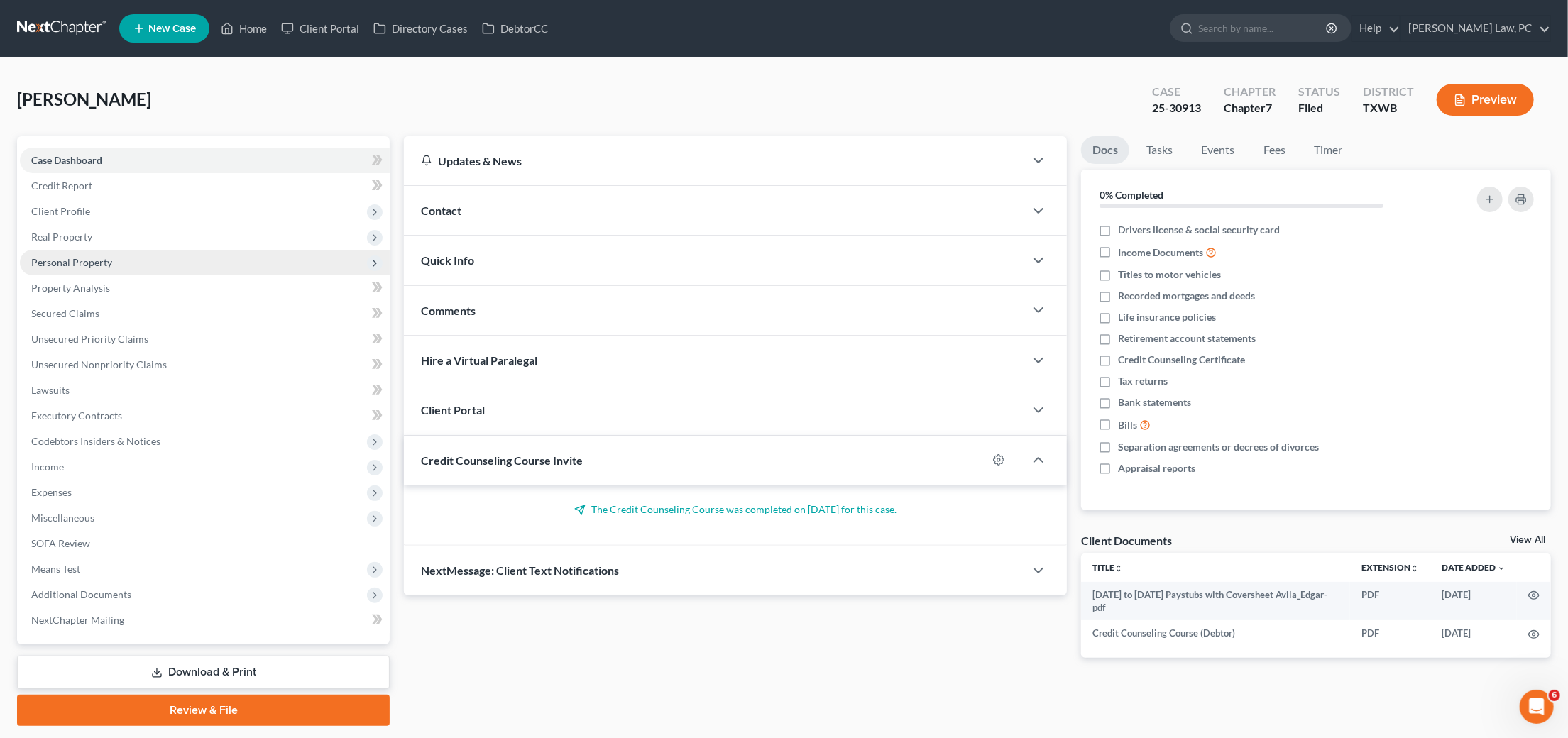
click at [103, 259] on span "Personal Property" at bounding box center [71, 262] width 81 height 12
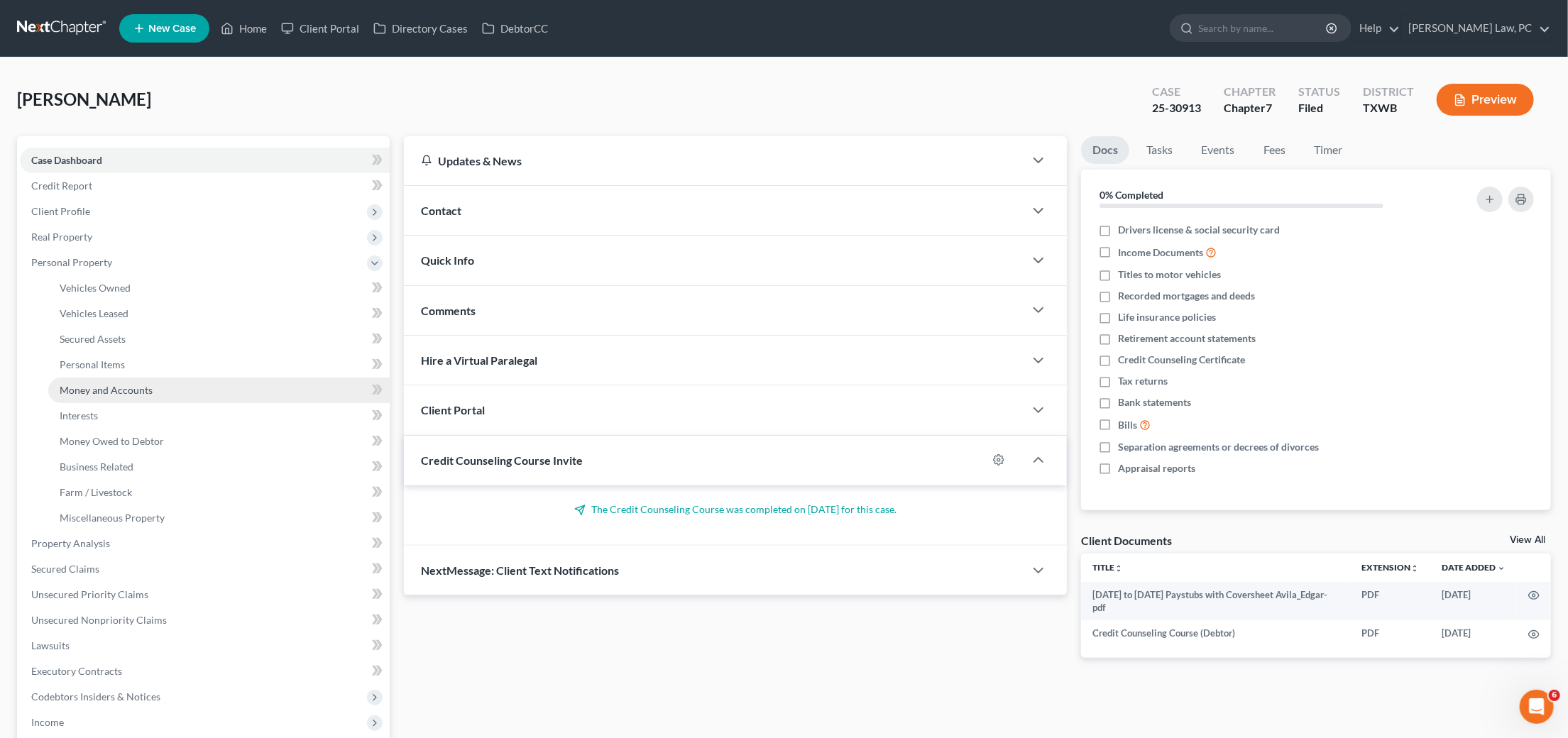
click at [124, 384] on span "Money and Accounts" at bounding box center [106, 390] width 93 height 12
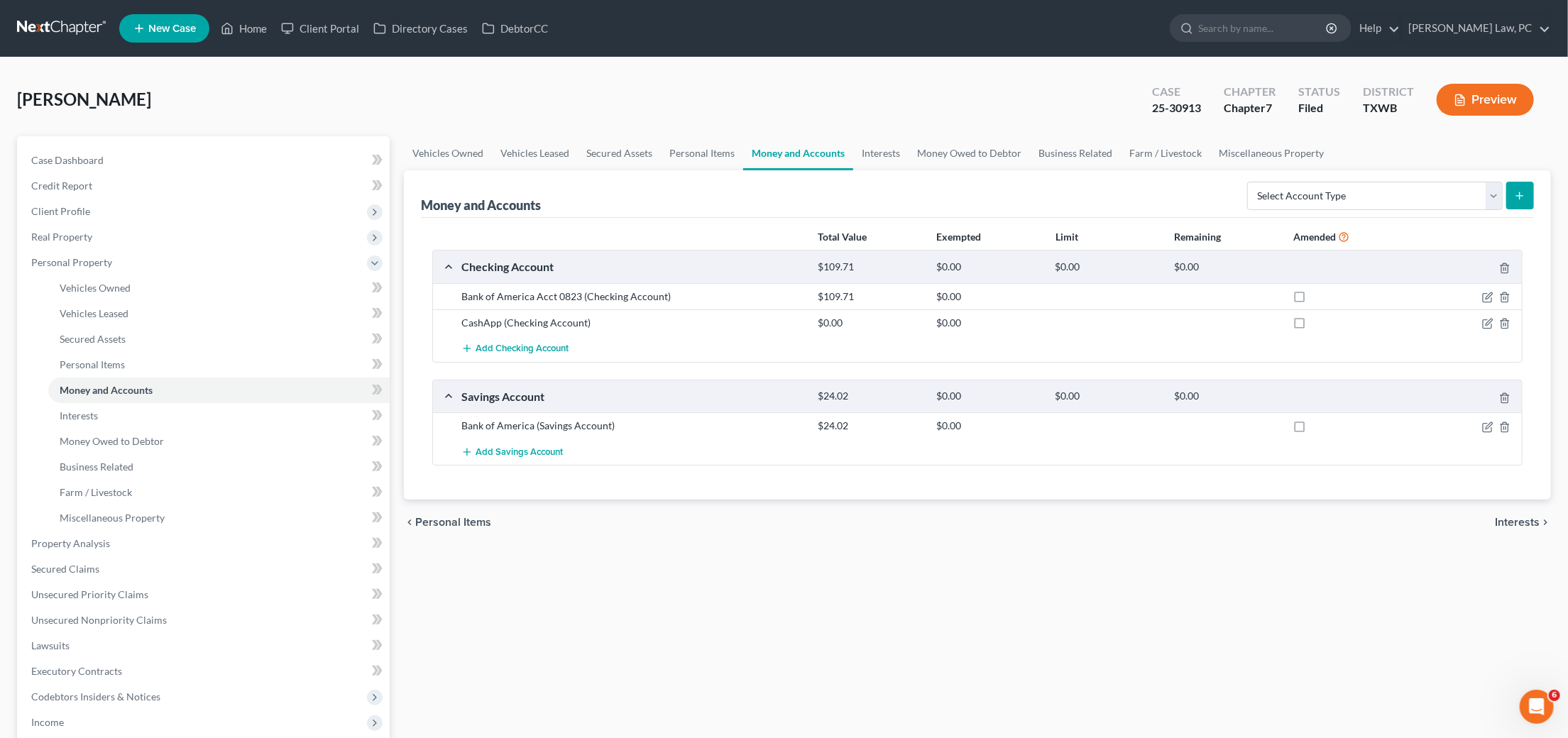
click at [62, 28] on link at bounding box center [63, 29] width 91 height 26
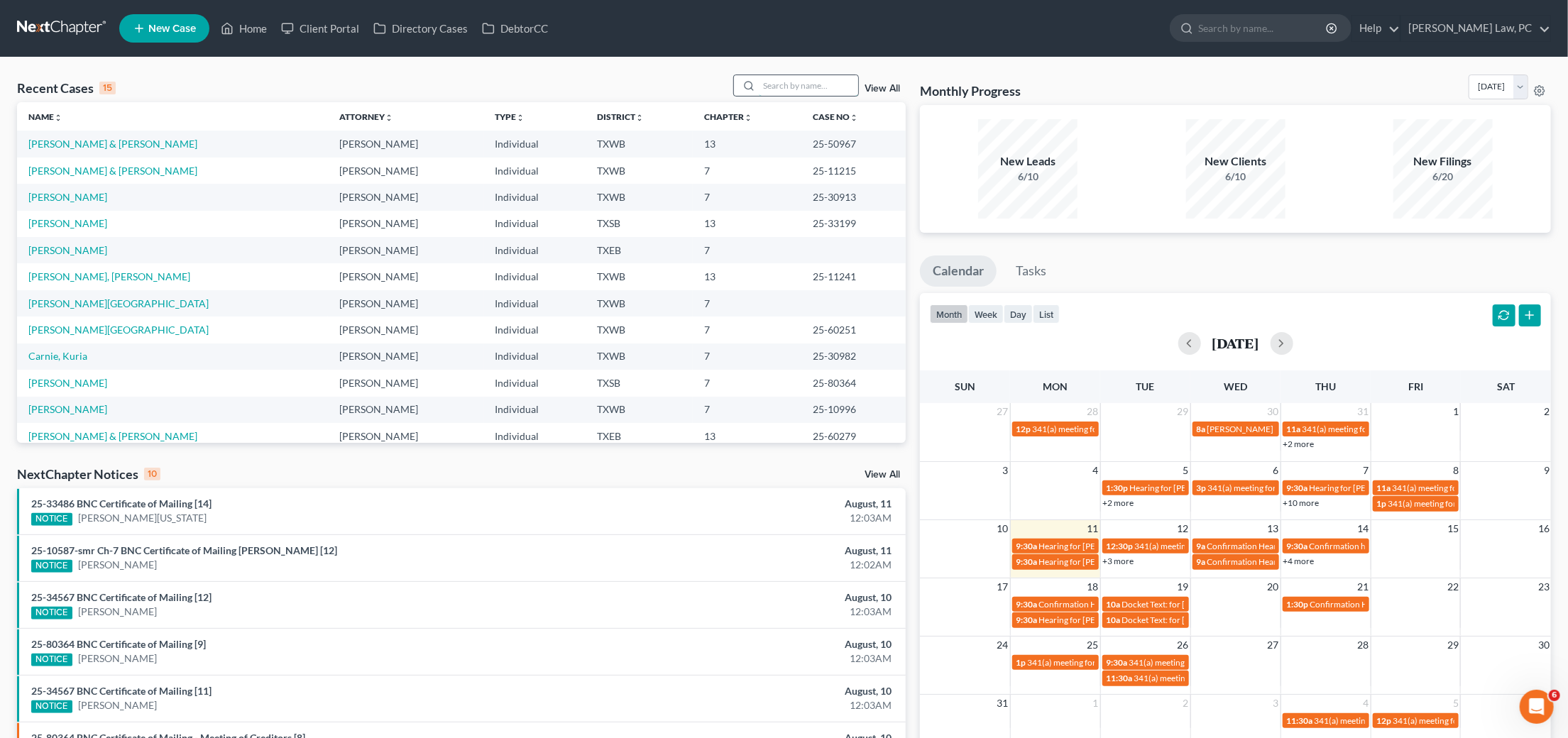
click at [798, 78] on input "search" at bounding box center [809, 85] width 100 height 20
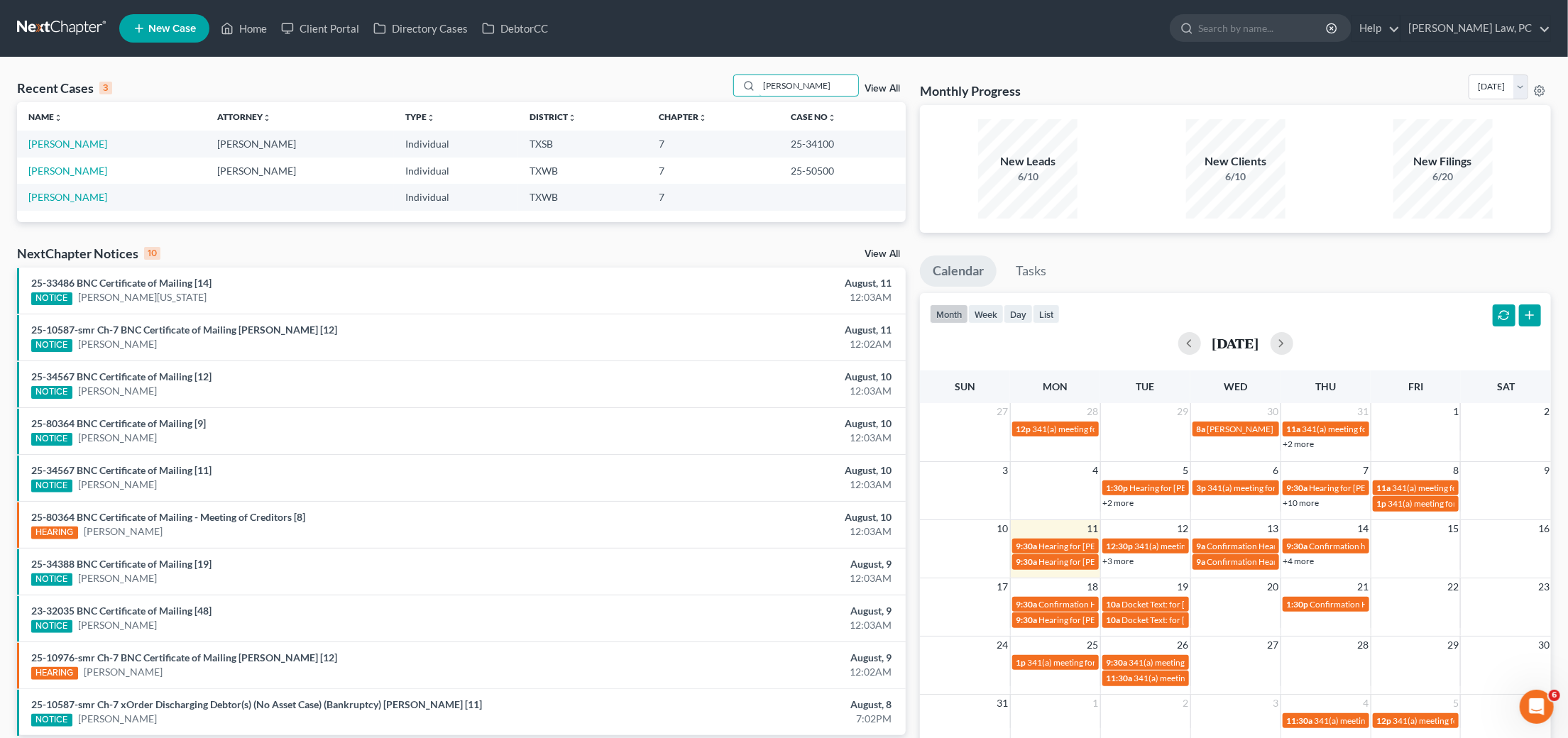
type input "[PERSON_NAME]"
drag, startPoint x: 747, startPoint y: 100, endPoint x: 82, endPoint y: 145, distance: 666.5
click at [82, 144] on link "[PERSON_NAME]" at bounding box center [68, 144] width 79 height 12
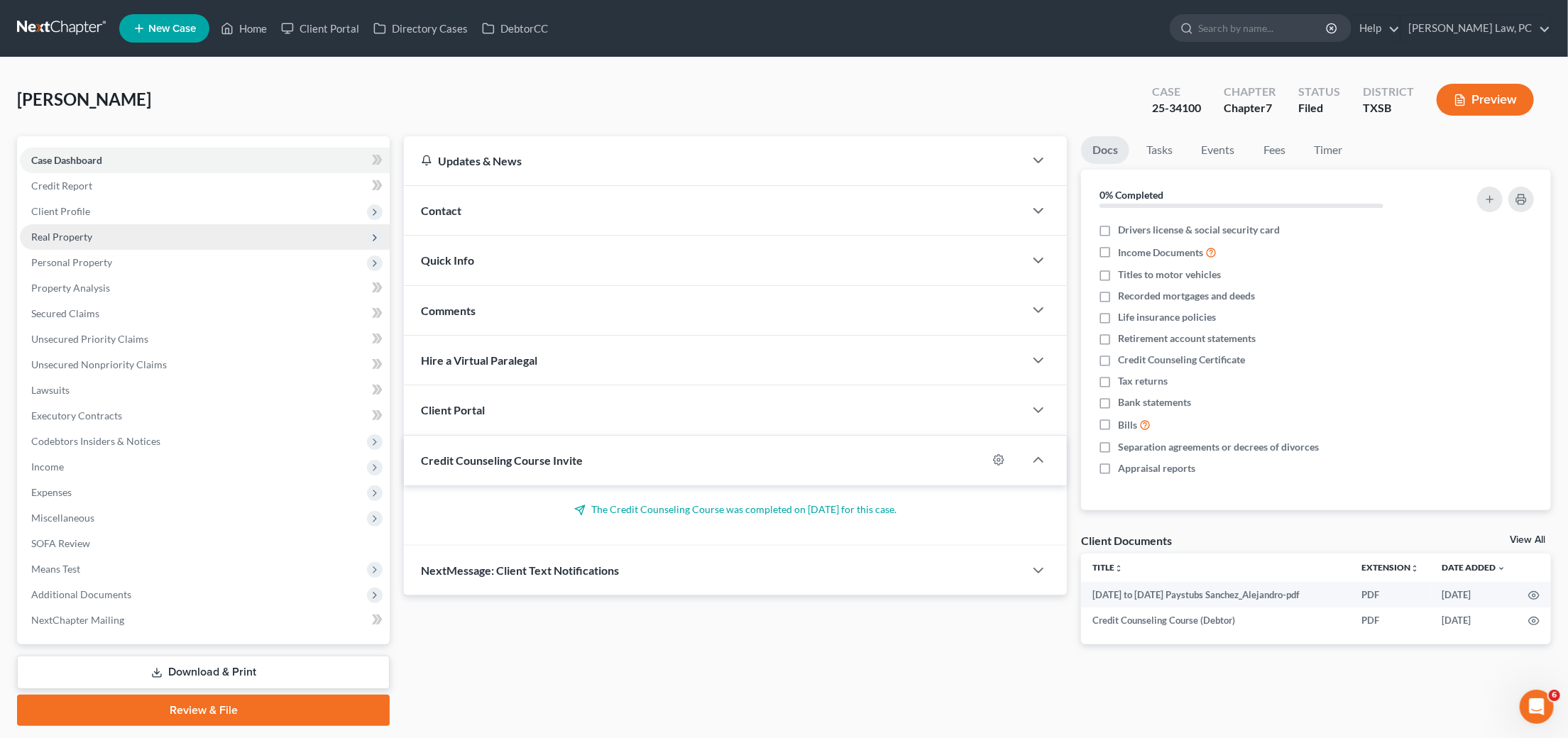
click at [79, 235] on span "Real Property" at bounding box center [61, 237] width 61 height 12
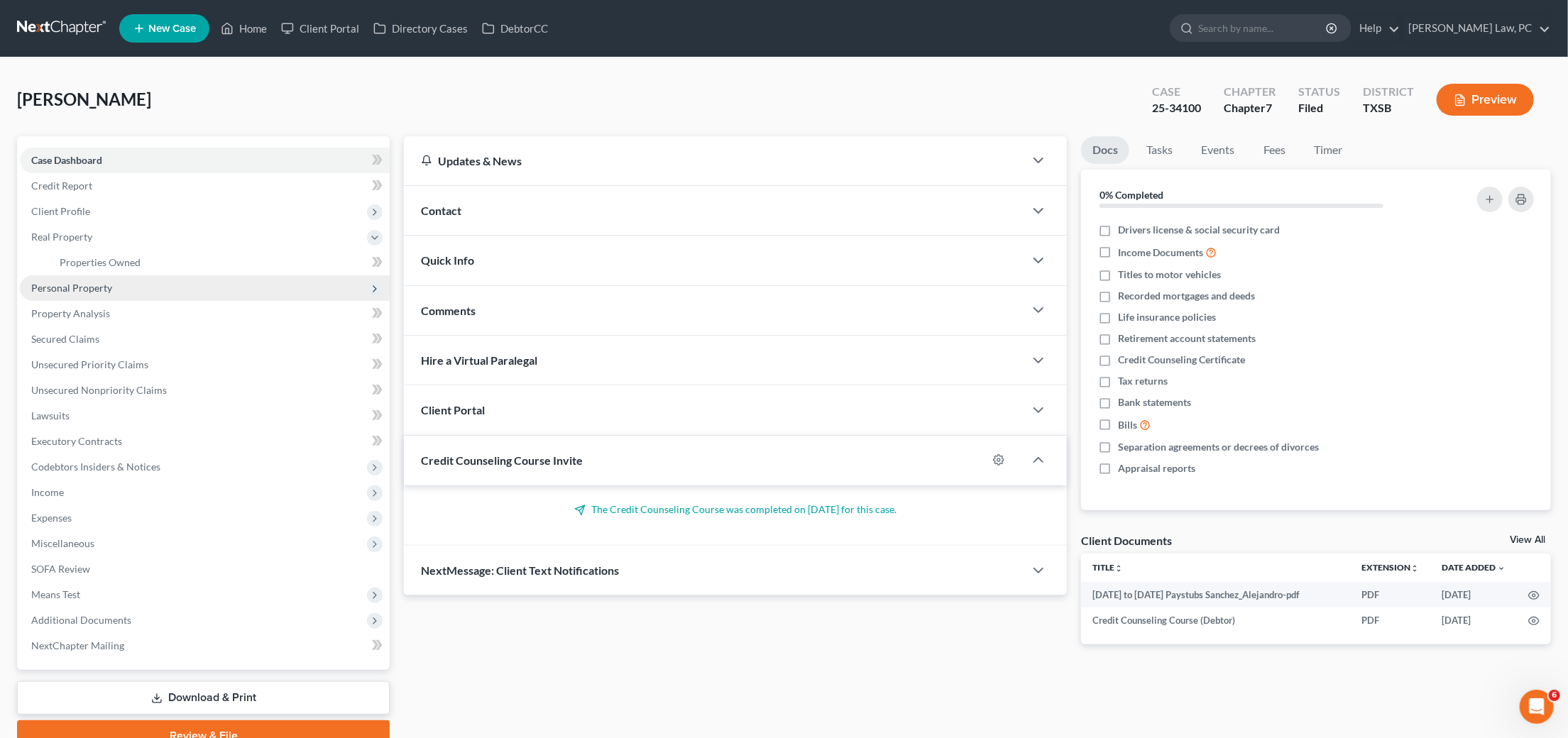
click at [90, 286] on span "Personal Property" at bounding box center [71, 288] width 81 height 12
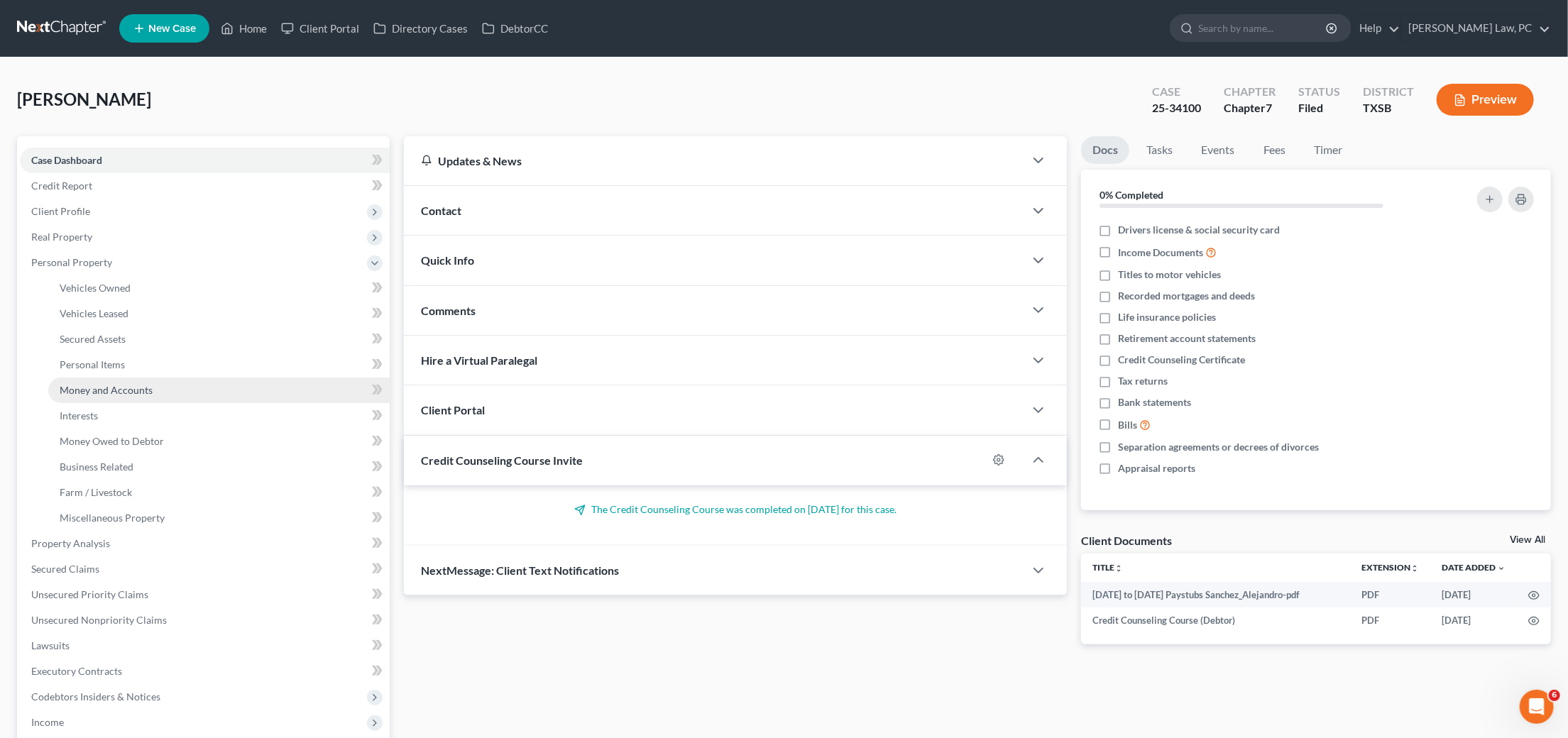
click at [99, 384] on span "Money and Accounts" at bounding box center [106, 390] width 93 height 12
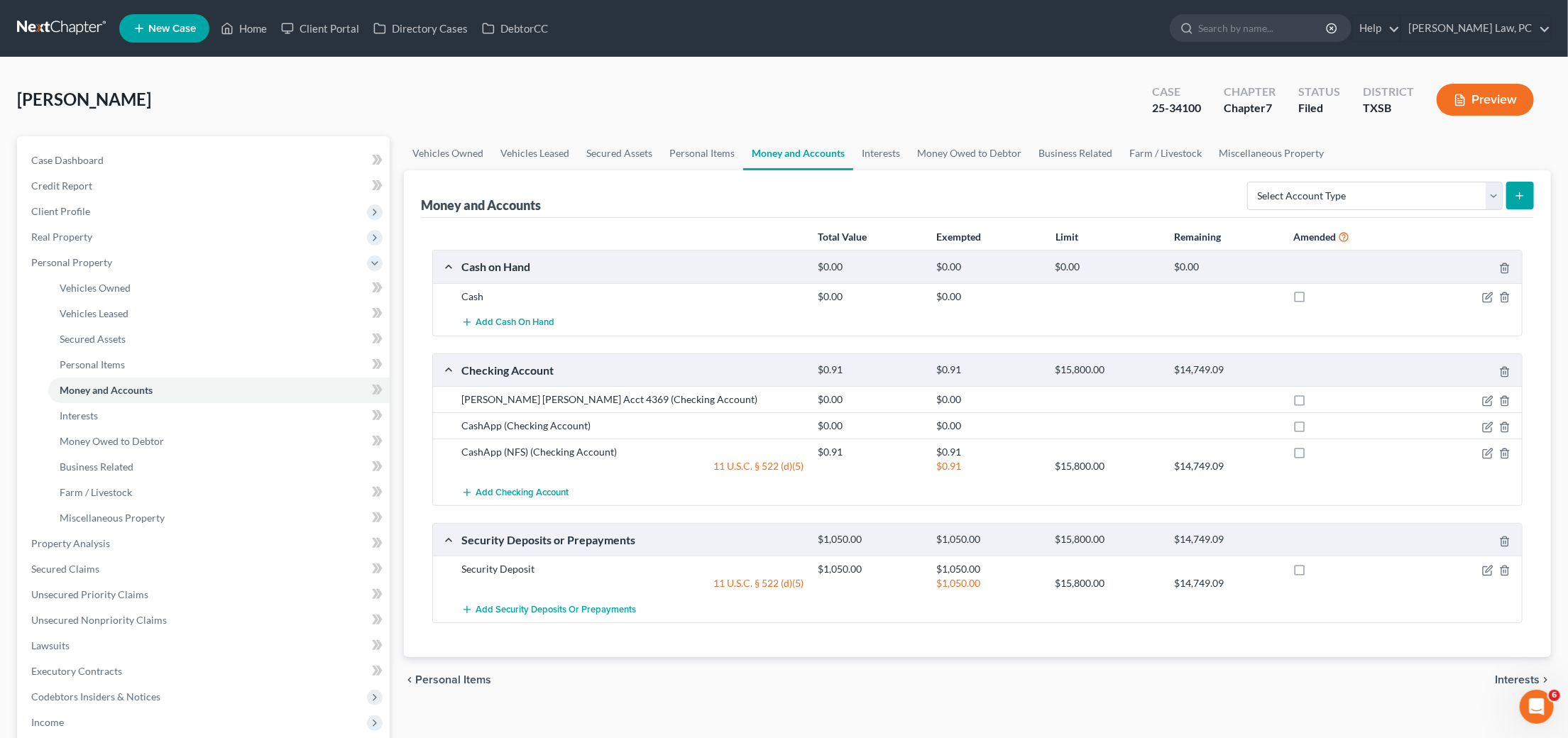
click at [69, 31] on link at bounding box center [63, 29] width 91 height 26
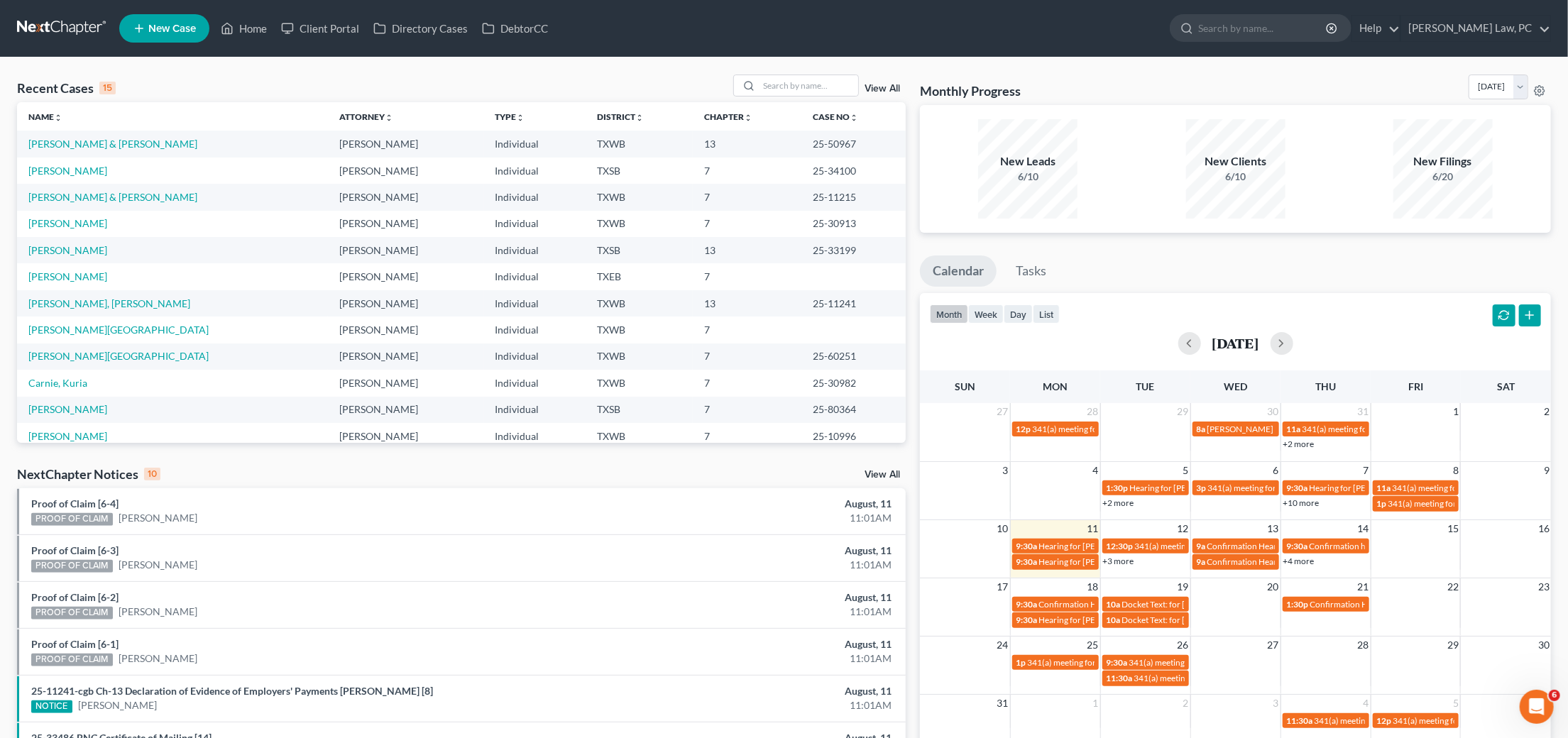
click at [831, 96] on div "Recent Cases 15 View All" at bounding box center [461, 88] width 889 height 28
click at [816, 87] on input "search" at bounding box center [809, 85] width 100 height 20
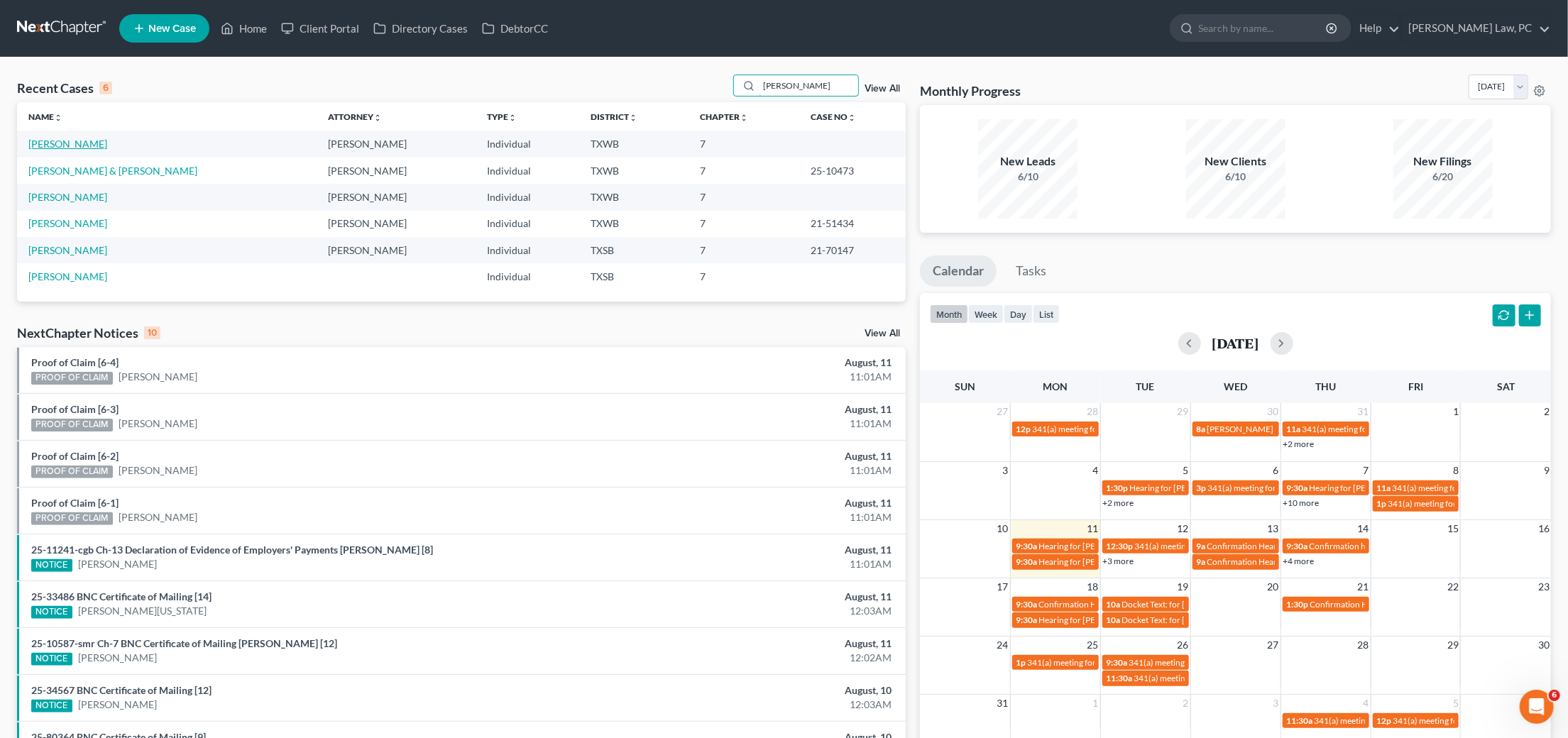
type input "[PERSON_NAME]"
click at [58, 147] on link "[PERSON_NAME]" at bounding box center [68, 144] width 79 height 12
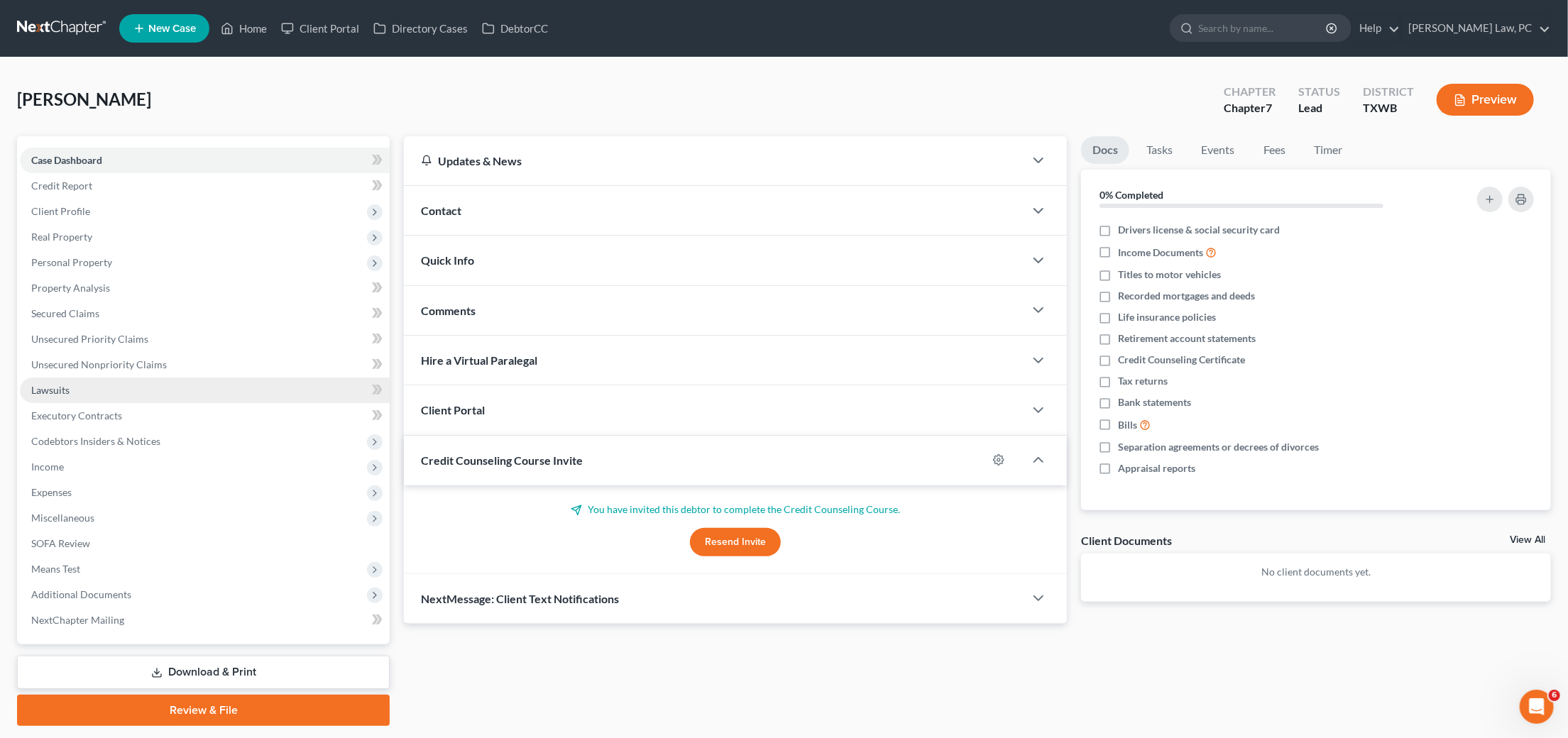
click at [142, 378] on link "Lawsuits" at bounding box center [204, 390] width 370 height 26
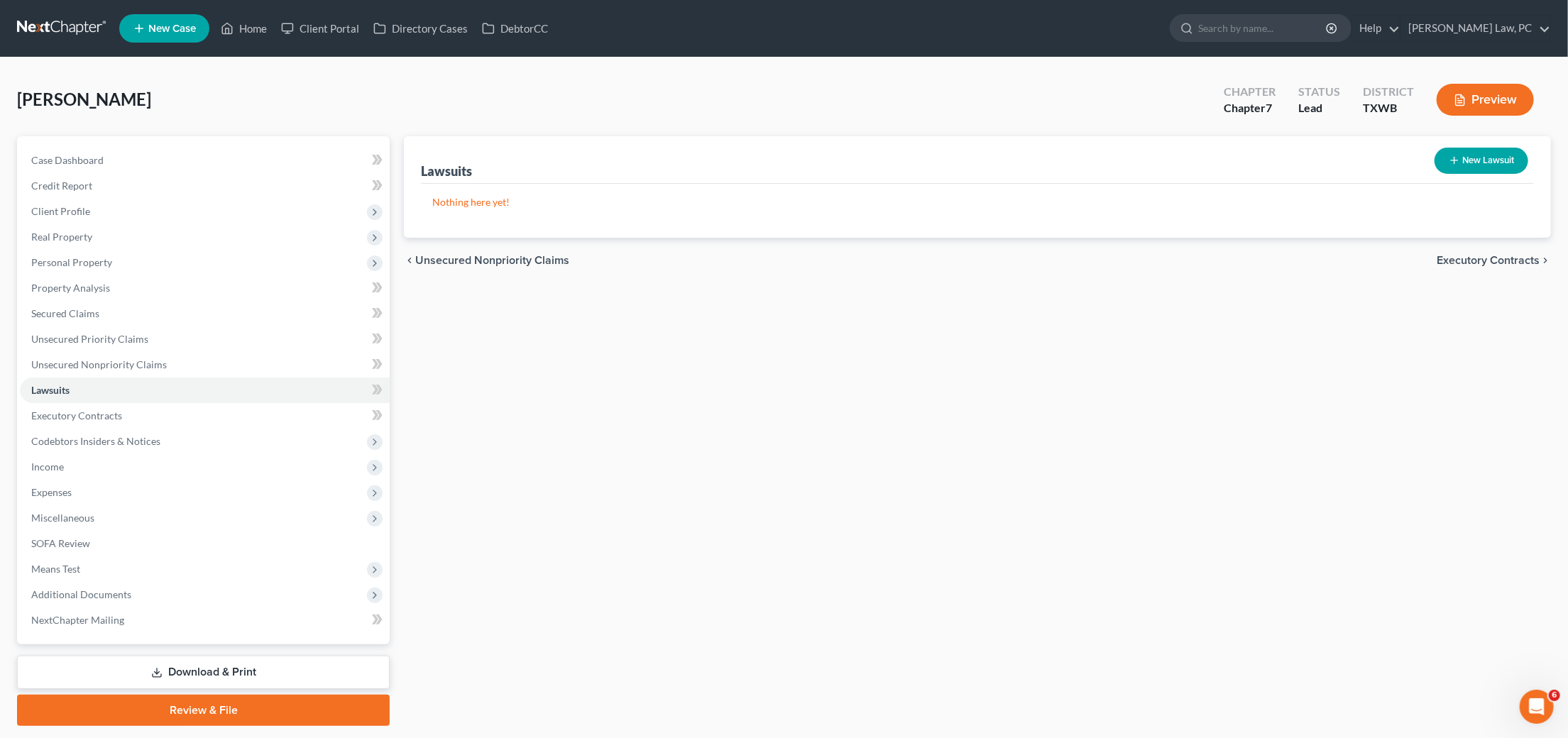
click at [1450, 155] on icon "button" at bounding box center [1454, 160] width 11 height 11
select select "0"
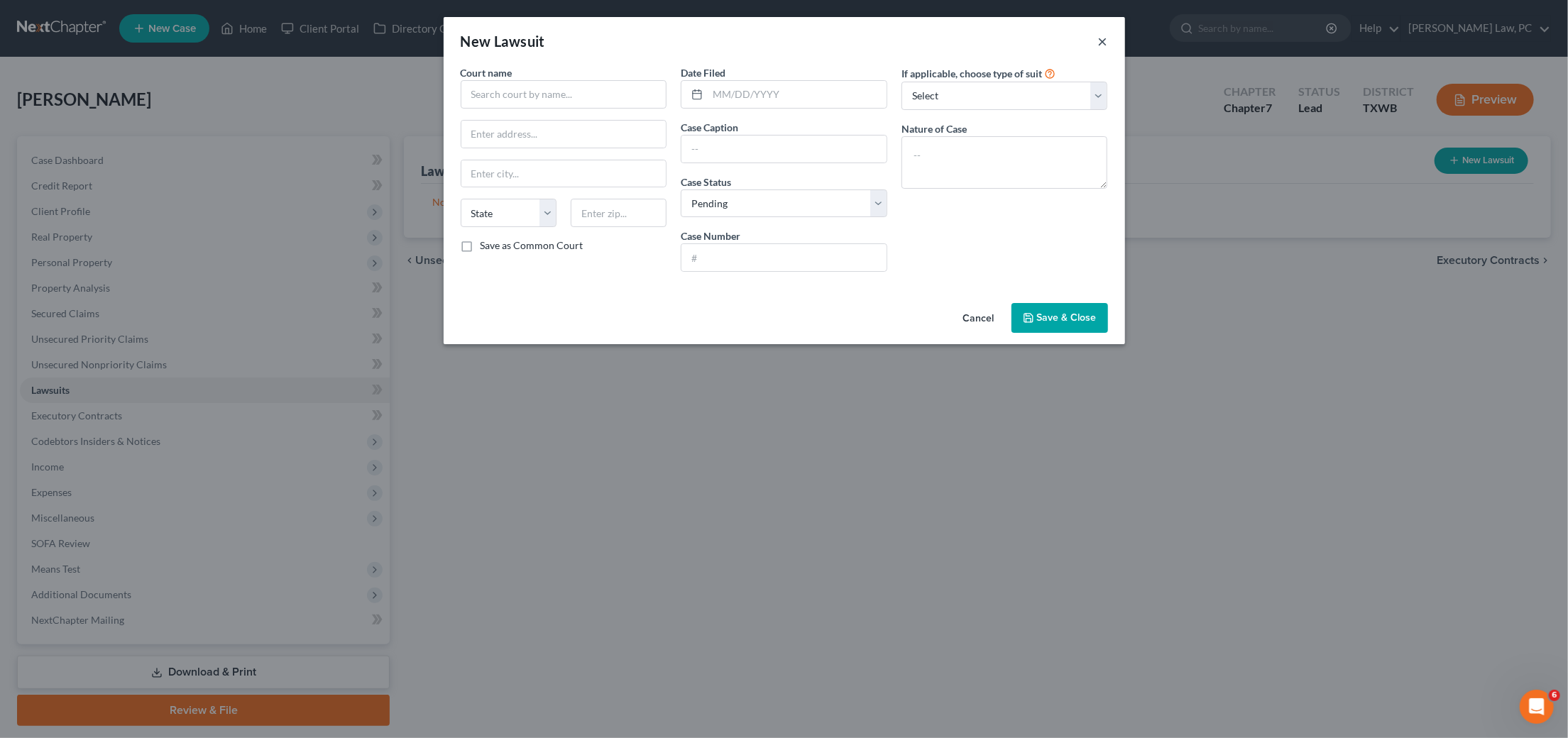
click at [1098, 41] on button "×" at bounding box center [1103, 41] width 10 height 17
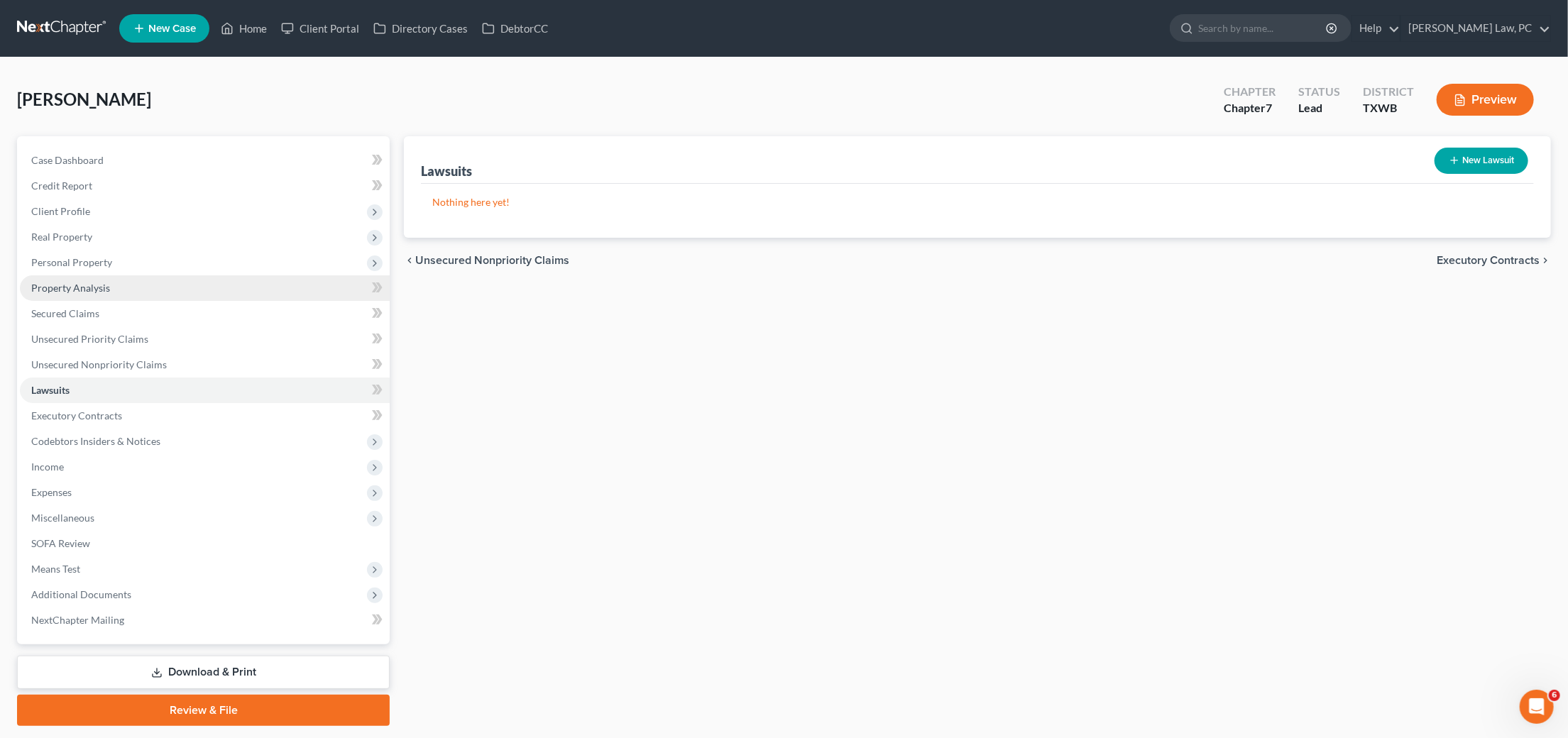
click at [38, 30] on link at bounding box center [63, 29] width 91 height 26
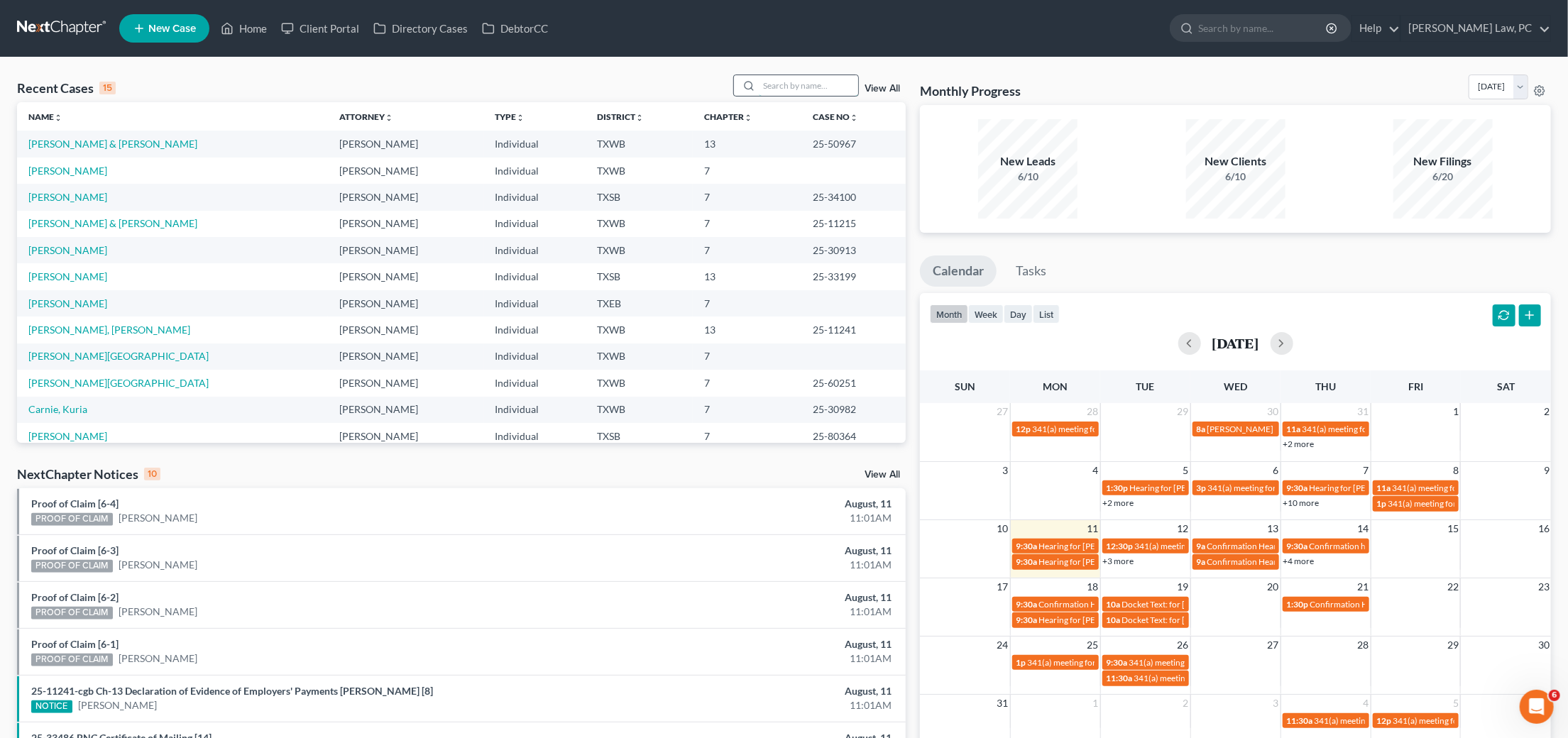
click at [783, 90] on input "search" at bounding box center [809, 85] width 100 height 20
click at [47, 298] on link "[PERSON_NAME]" at bounding box center [68, 304] width 79 height 12
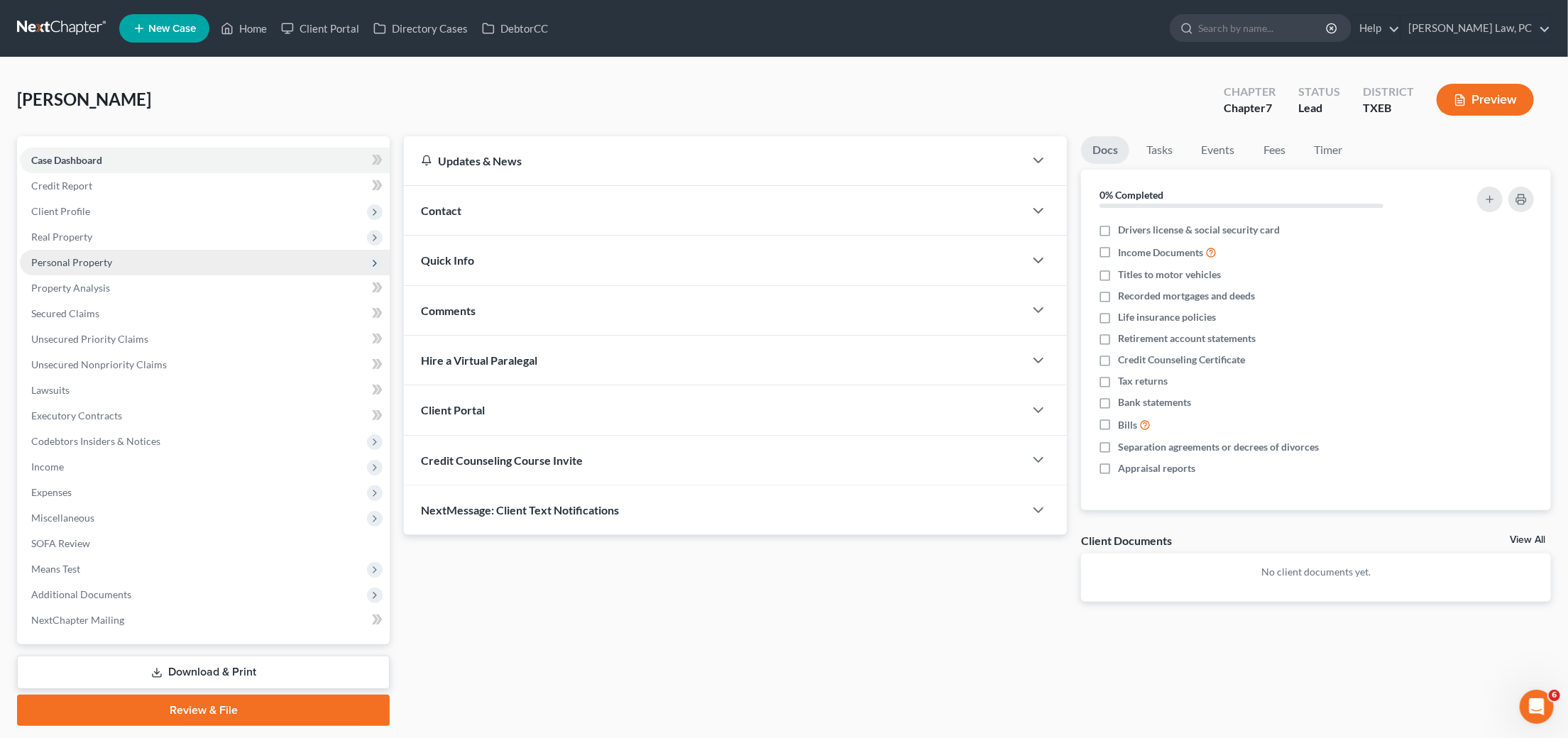
click at [115, 253] on span "Personal Property" at bounding box center [204, 262] width 370 height 26
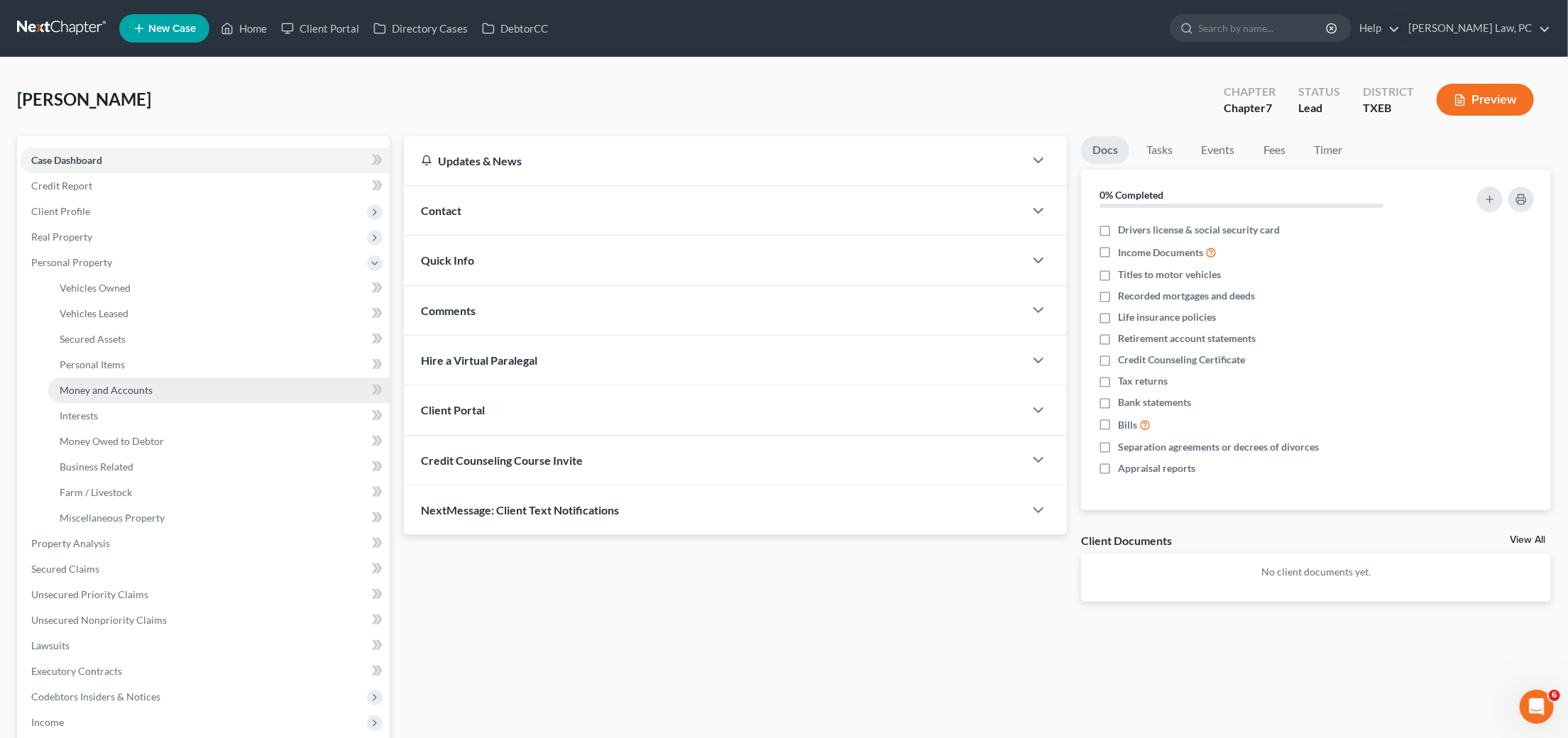
click at [134, 384] on span "Money and Accounts" at bounding box center [106, 390] width 93 height 12
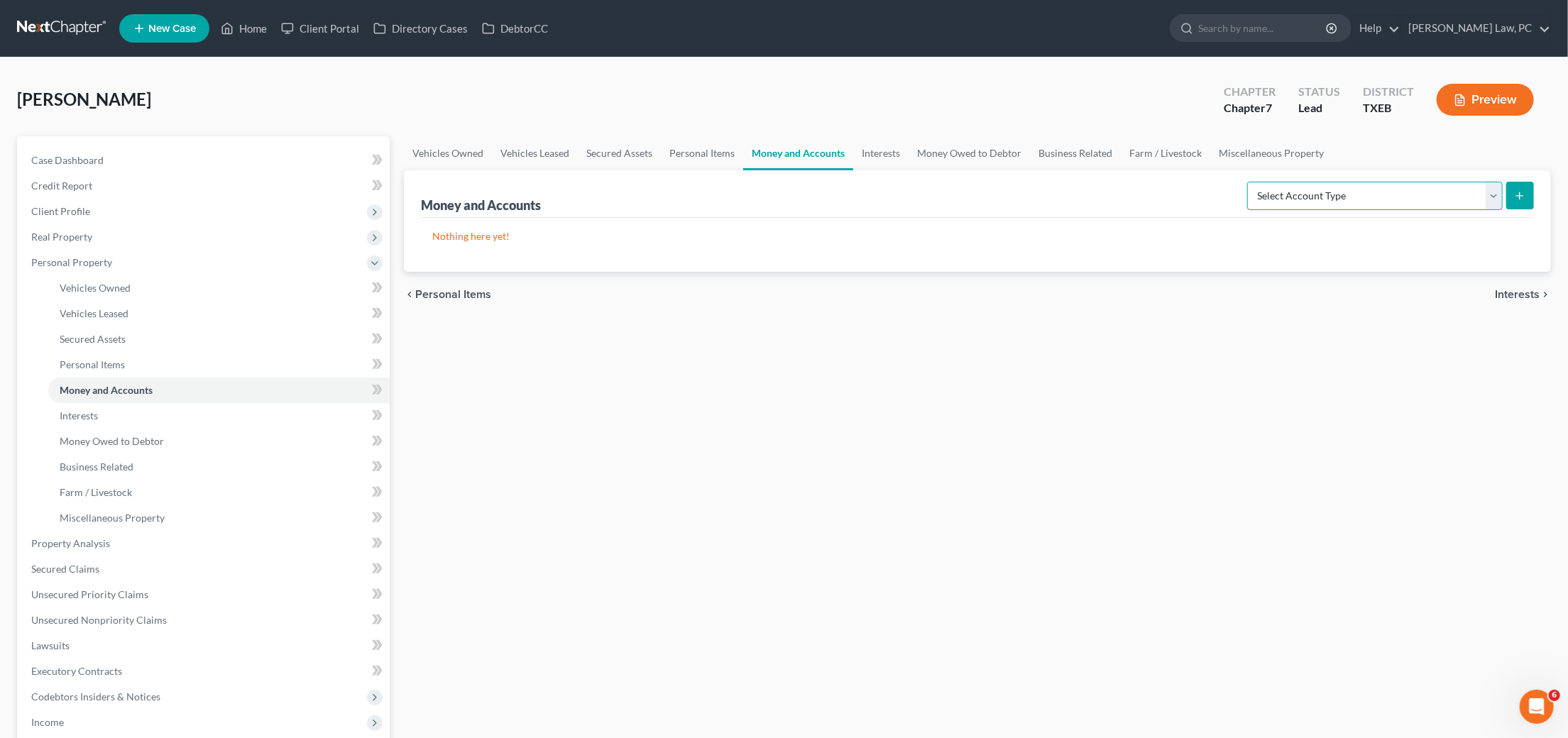
select select "checking"
click at [1523, 185] on button "submit" at bounding box center [1520, 195] width 28 height 28
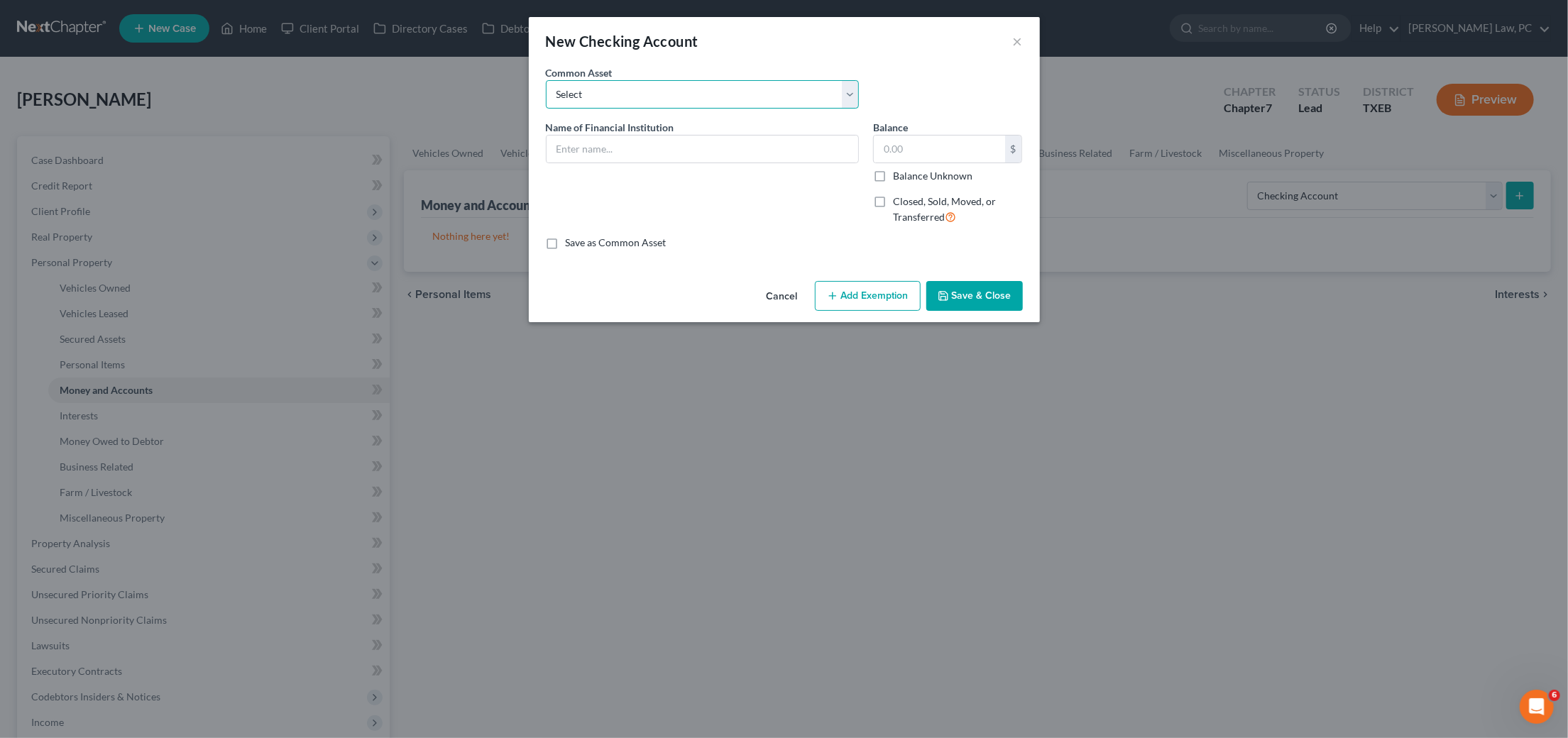
select select "24"
click at [694, 152] on input "Bank of America" at bounding box center [702, 149] width 311 height 27
type input "Bank of America Chk Acct 0531"
click at [968, 291] on button "Save & Close" at bounding box center [975, 296] width 96 height 30
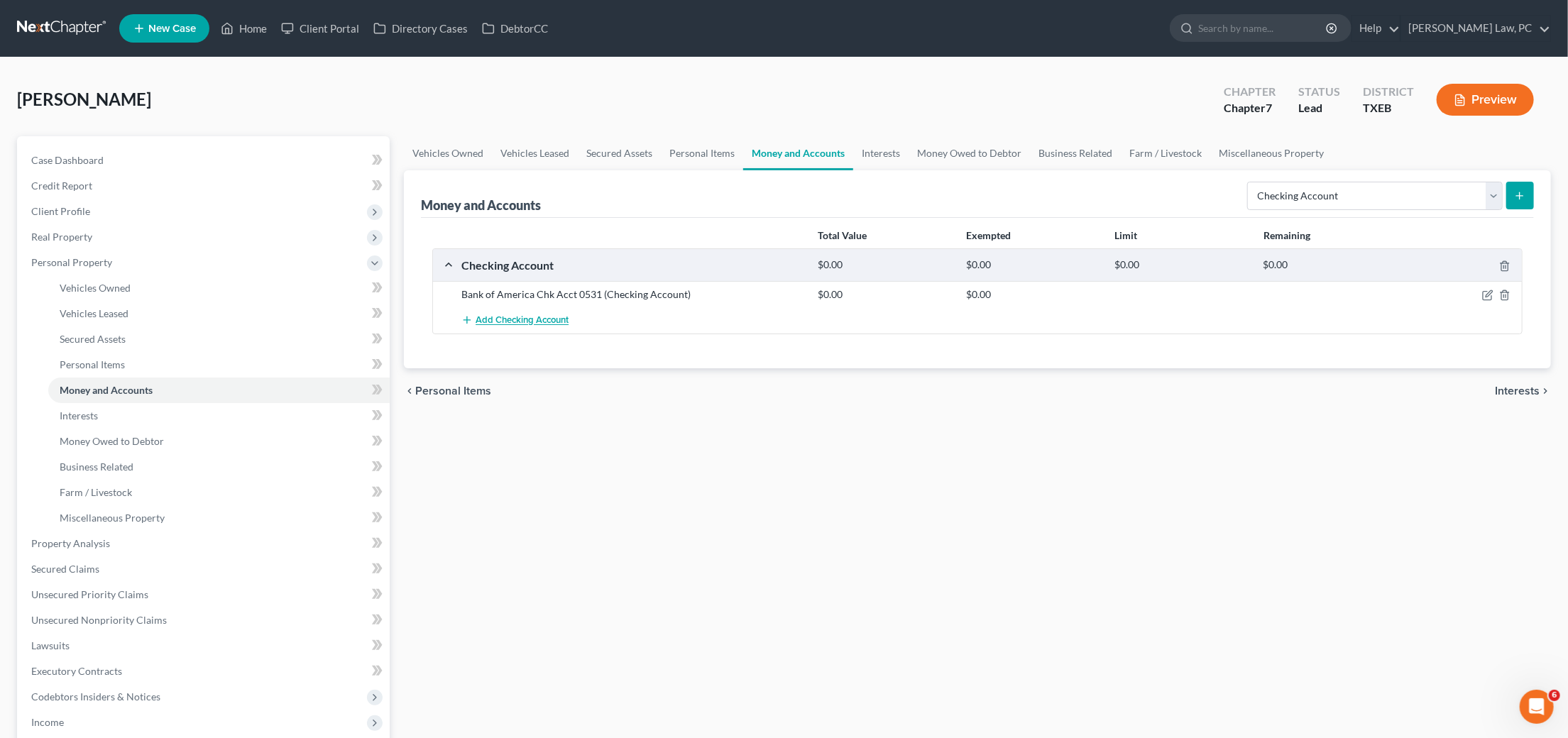
click at [547, 317] on span "Add Checking Account" at bounding box center [522, 320] width 93 height 11
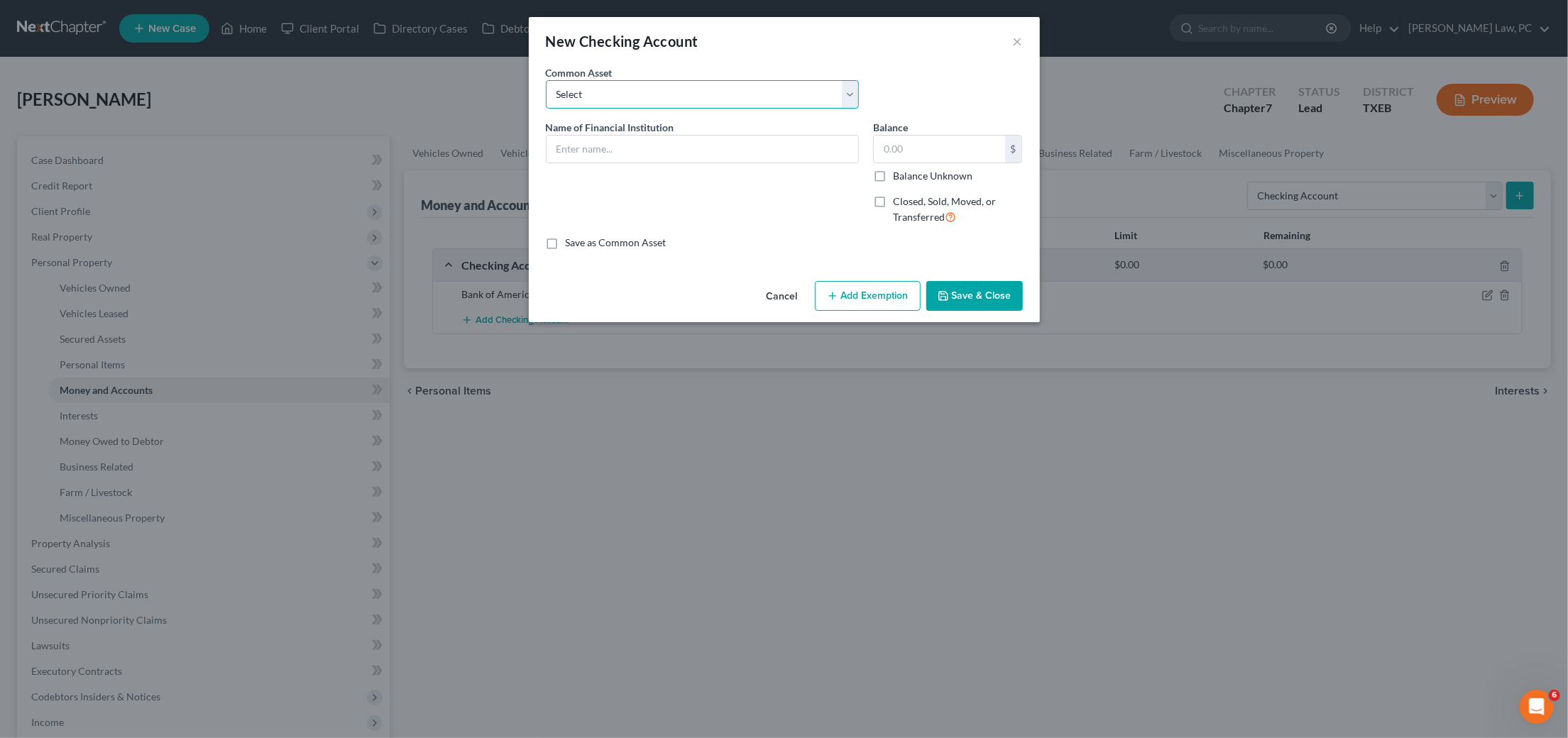
select select "1"
click at [655, 140] on input "Checking-" at bounding box center [702, 149] width 311 height 27
drag, startPoint x: 655, startPoint y: 140, endPoint x: 528, endPoint y: 139, distance: 127.0
click at [529, 139] on div "An exemption set must first be selected from the Filing Information section. Co…" at bounding box center [785, 170] width 511 height 210
type input "First United Checking"
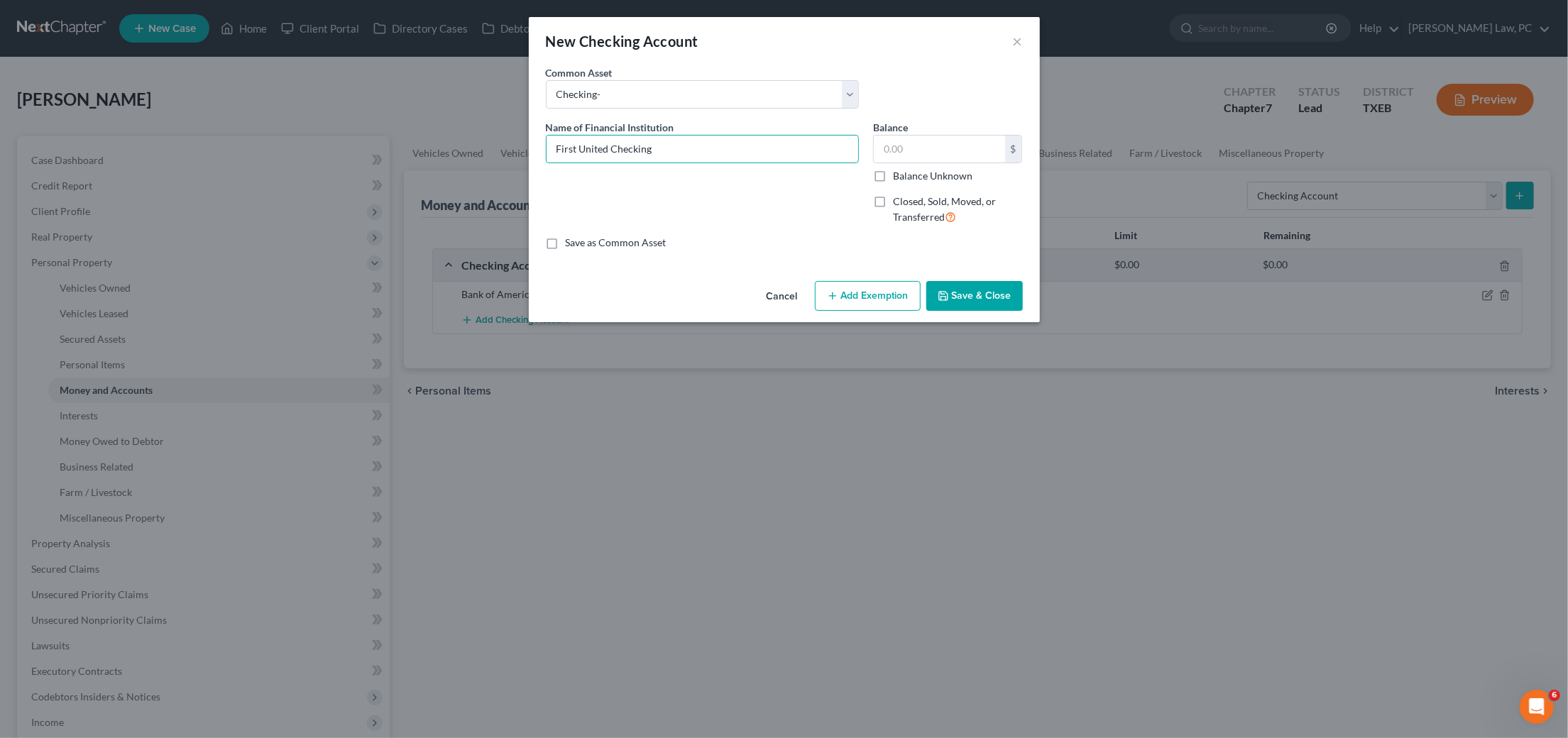
click at [987, 289] on button "Save & Close" at bounding box center [975, 296] width 96 height 30
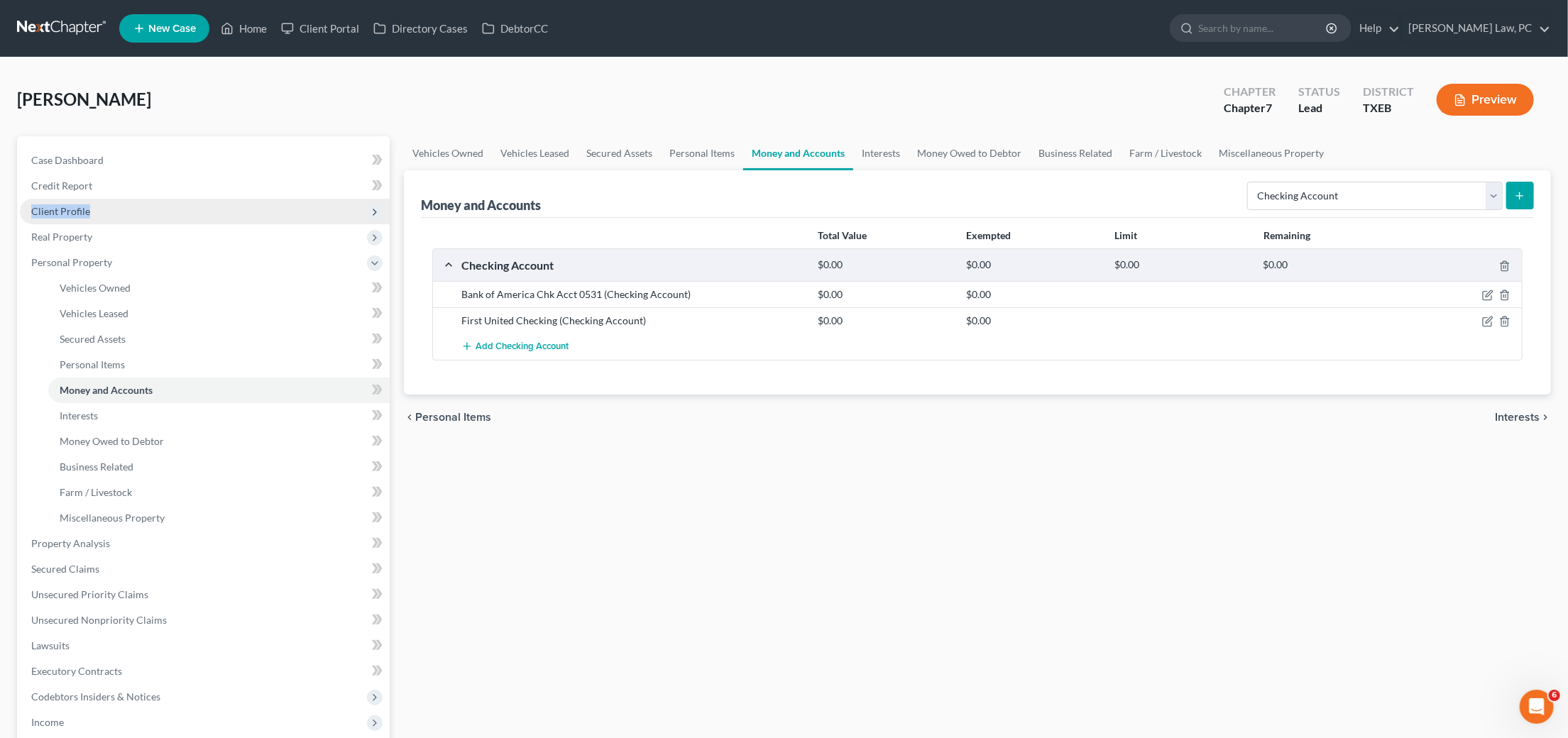
click at [87, 201] on span "Client Profile" at bounding box center [204, 212] width 370 height 26
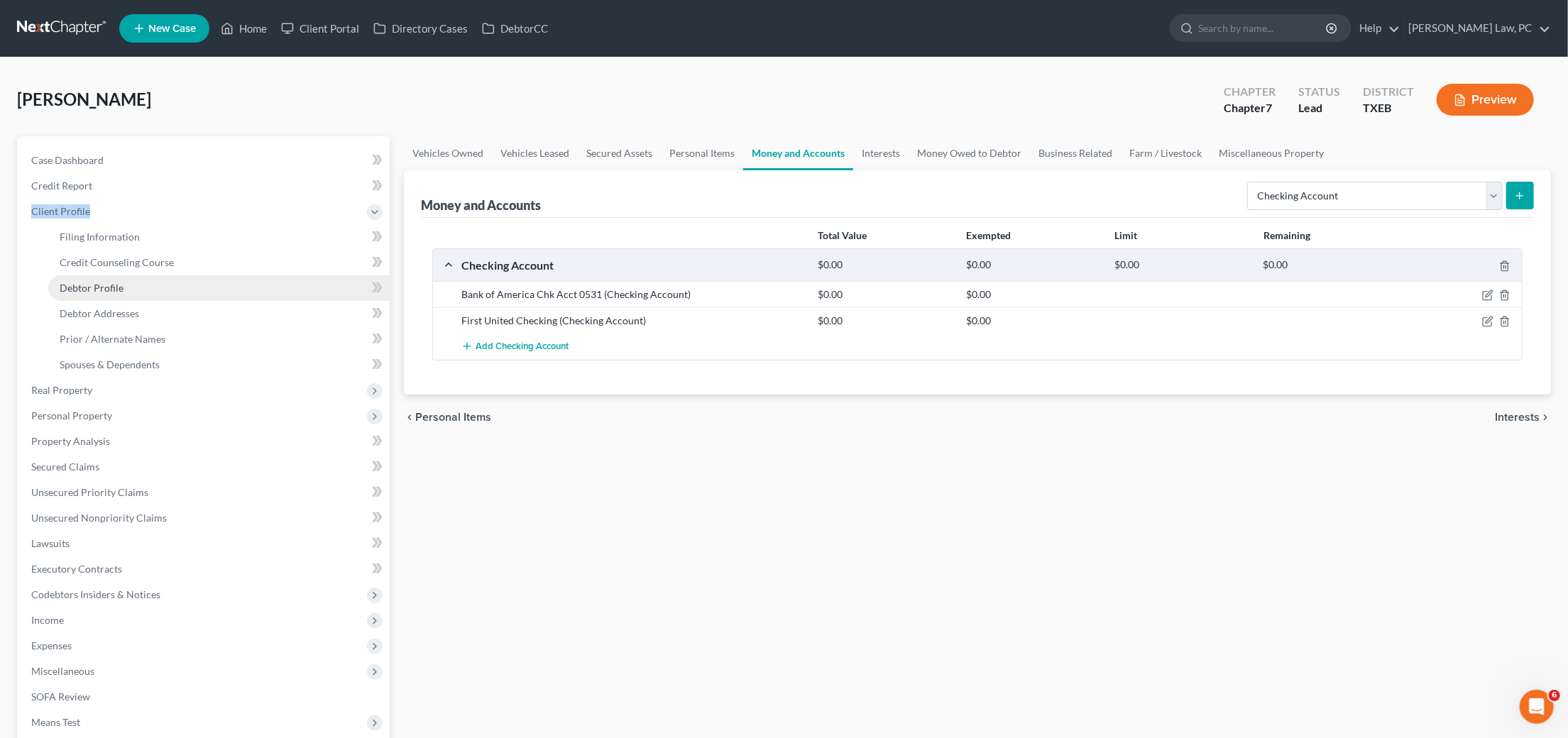
click at [91, 282] on span "Debtor Profile" at bounding box center [91, 288] width 64 height 12
select select "0"
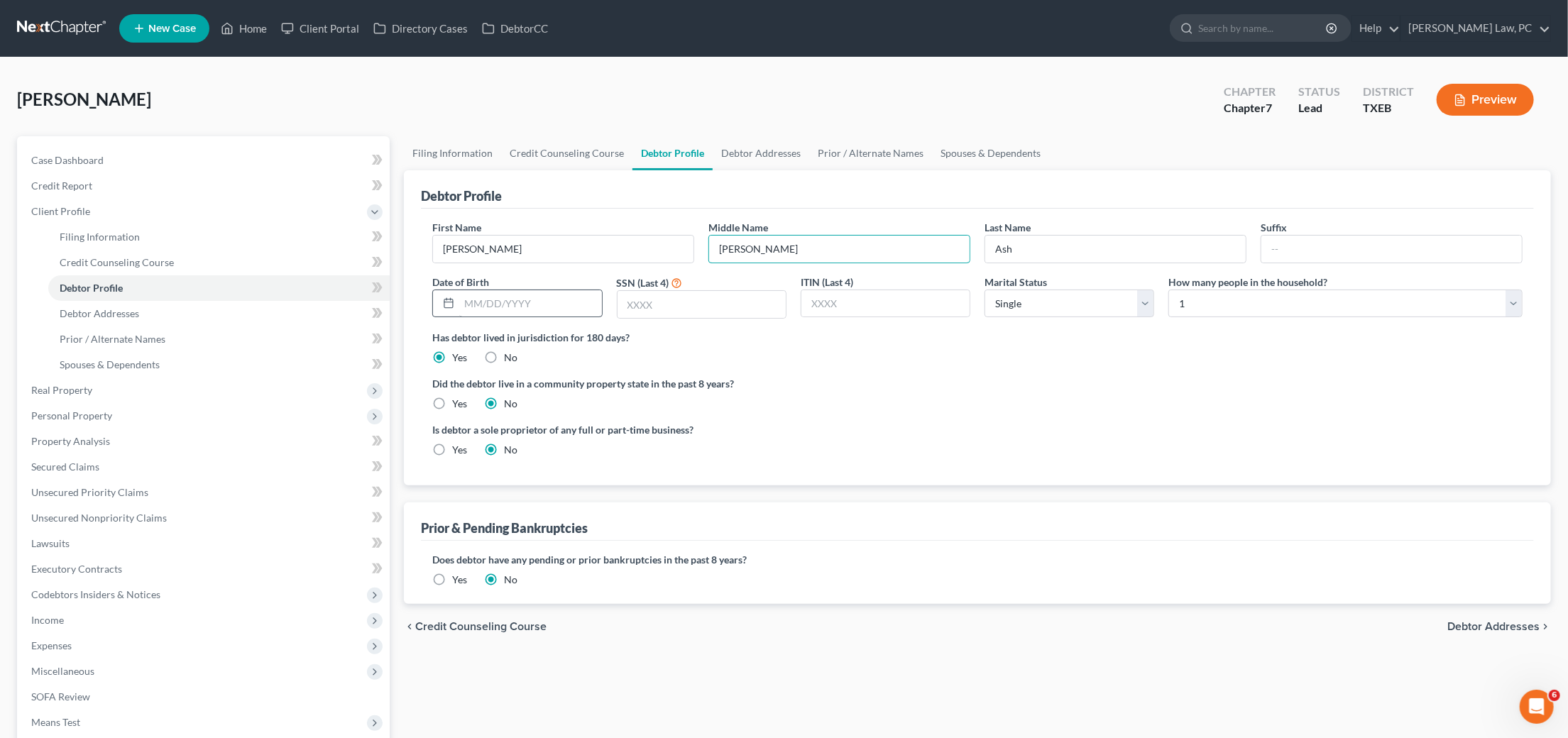
type input "Ray"
type input "01/12/1980"
click at [121, 308] on span "Debtor Addresses" at bounding box center [99, 314] width 79 height 12
select select "0"
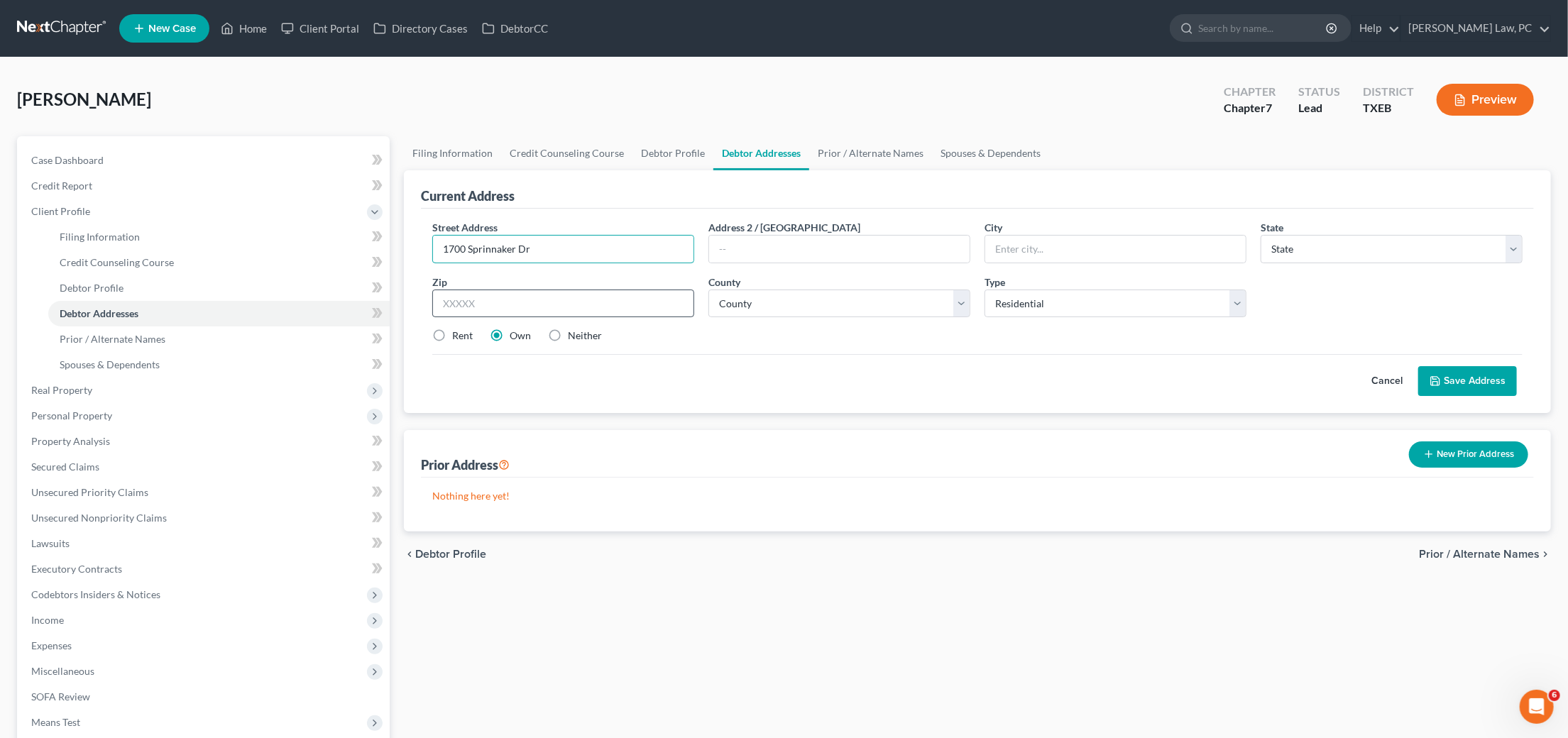
type input "1700 Sprinnaker Dr"
type input "76210"
type input "Corinth"
select select "45"
click at [1015, 247] on input "Corinth" at bounding box center [1116, 250] width 261 height 27
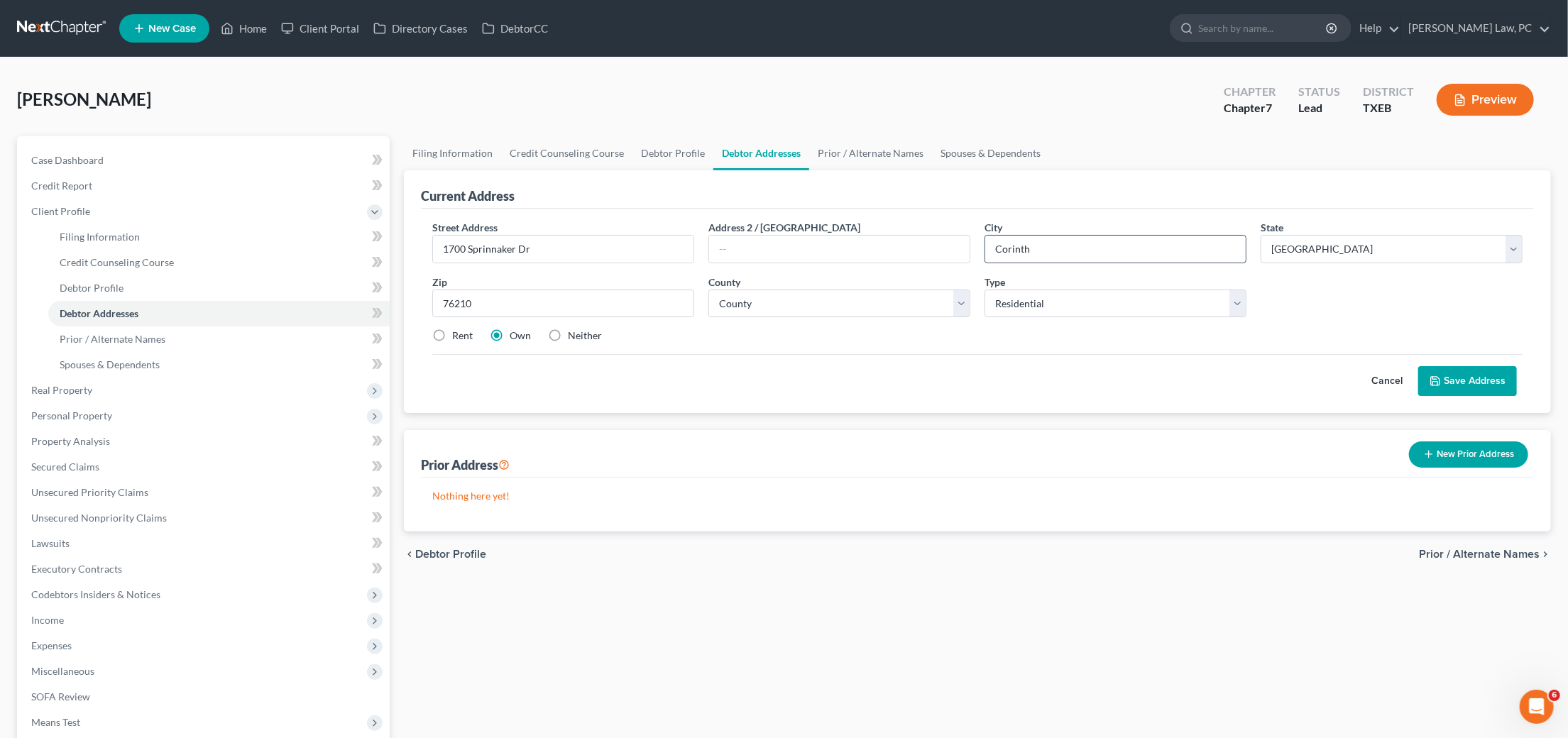
click at [1015, 247] on input "Corinth" at bounding box center [1116, 250] width 261 height 27
type input "Denton"
click at [1455, 381] on button "Save Address" at bounding box center [1467, 381] width 99 height 30
select select "61"
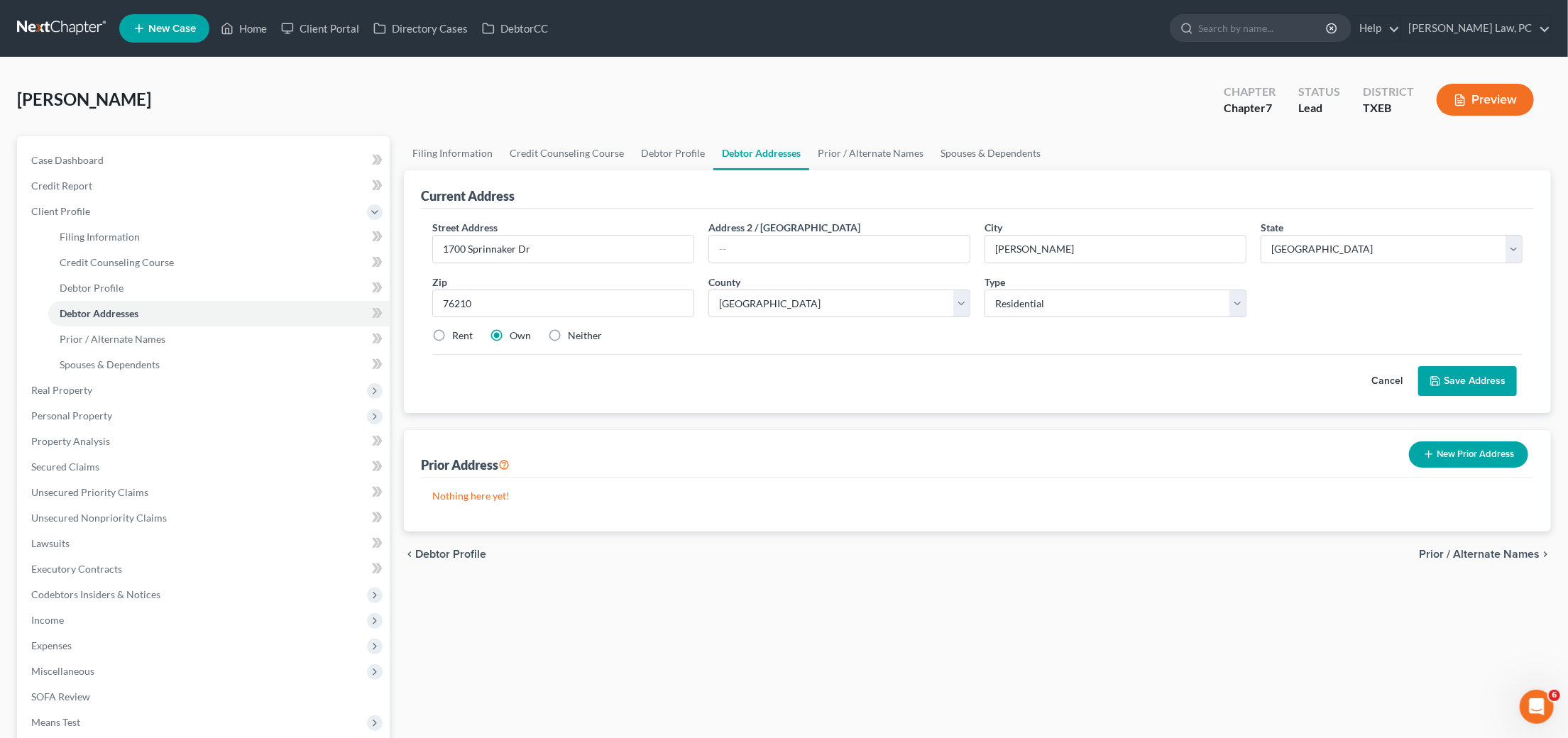
click at [452, 335] on label "Rent" at bounding box center [462, 335] width 20 height 14
click at [458, 335] on input "Rent" at bounding box center [462, 333] width 9 height 9
radio input "true"
click at [1489, 380] on button "Save Address" at bounding box center [1467, 381] width 99 height 30
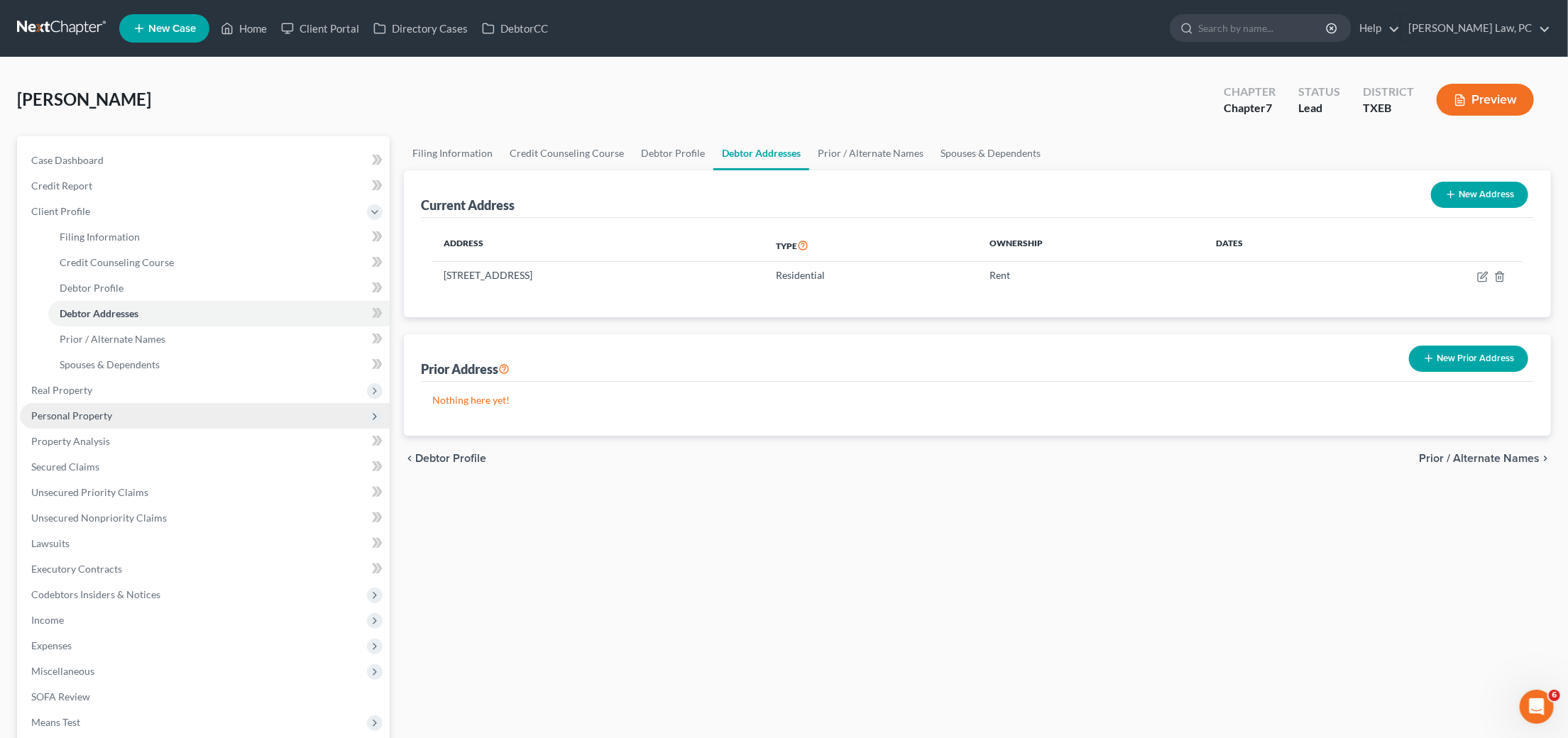
click at [91, 409] on span "Personal Property" at bounding box center [71, 415] width 81 height 12
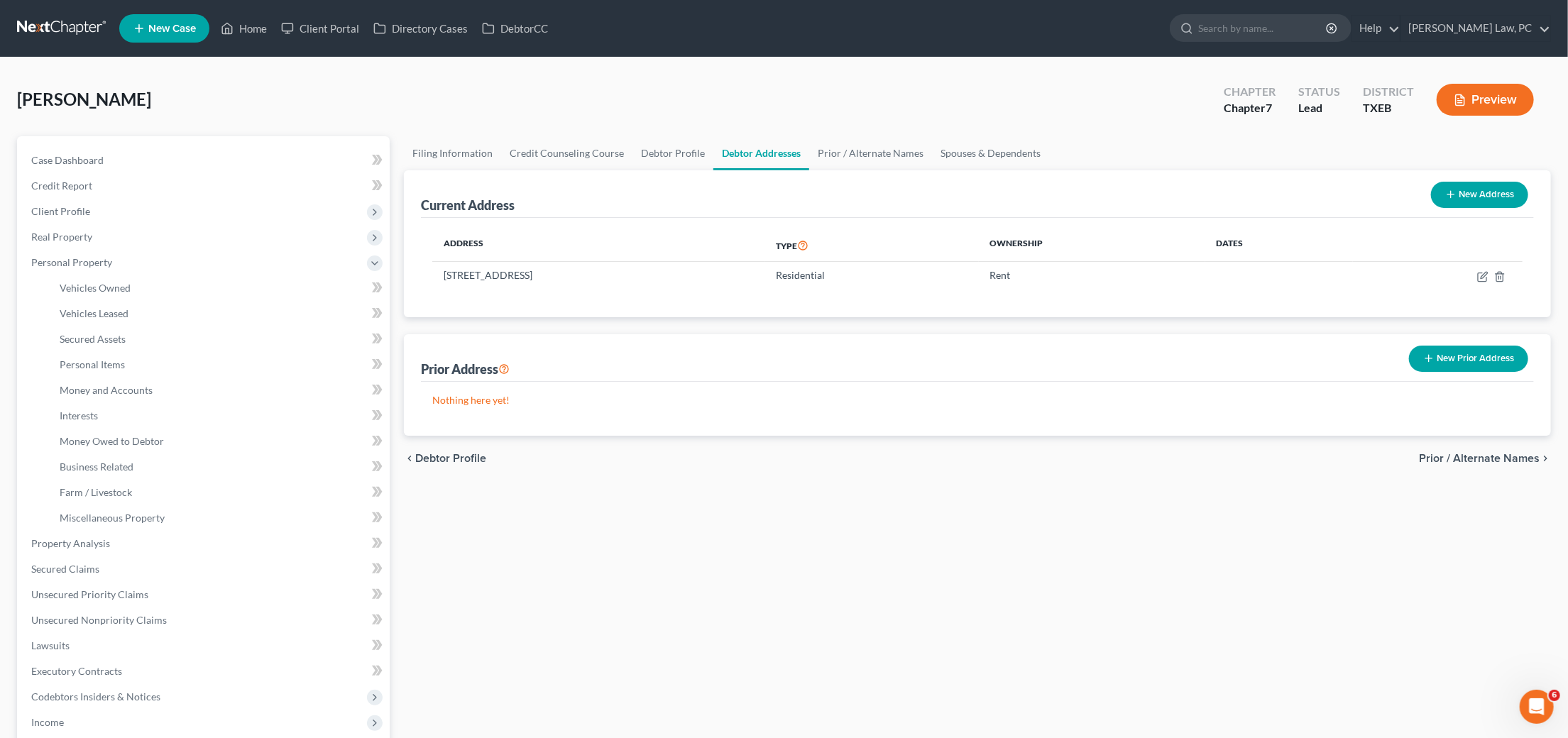
click at [37, 24] on link at bounding box center [63, 29] width 91 height 26
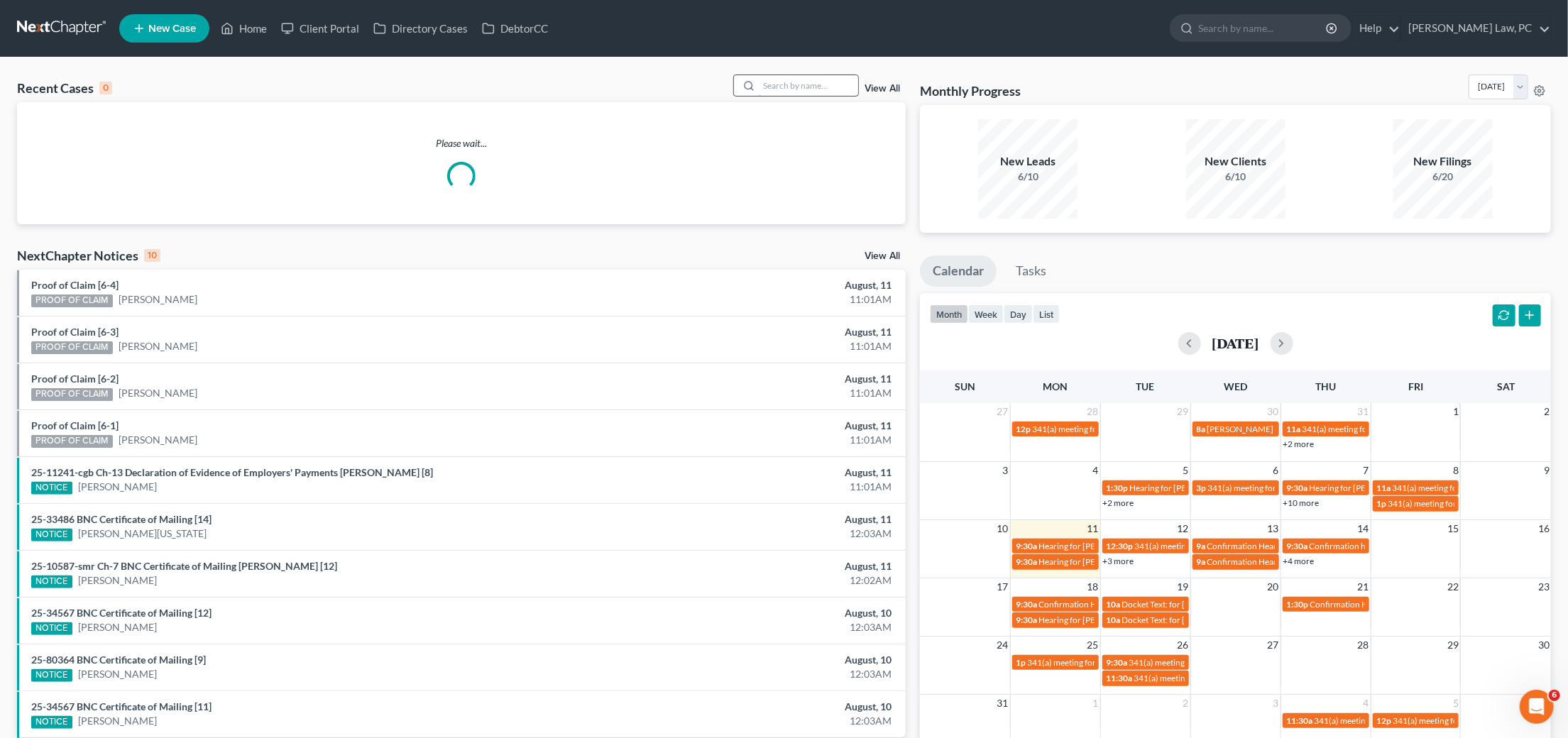
click at [780, 83] on input "search" at bounding box center [809, 85] width 100 height 20
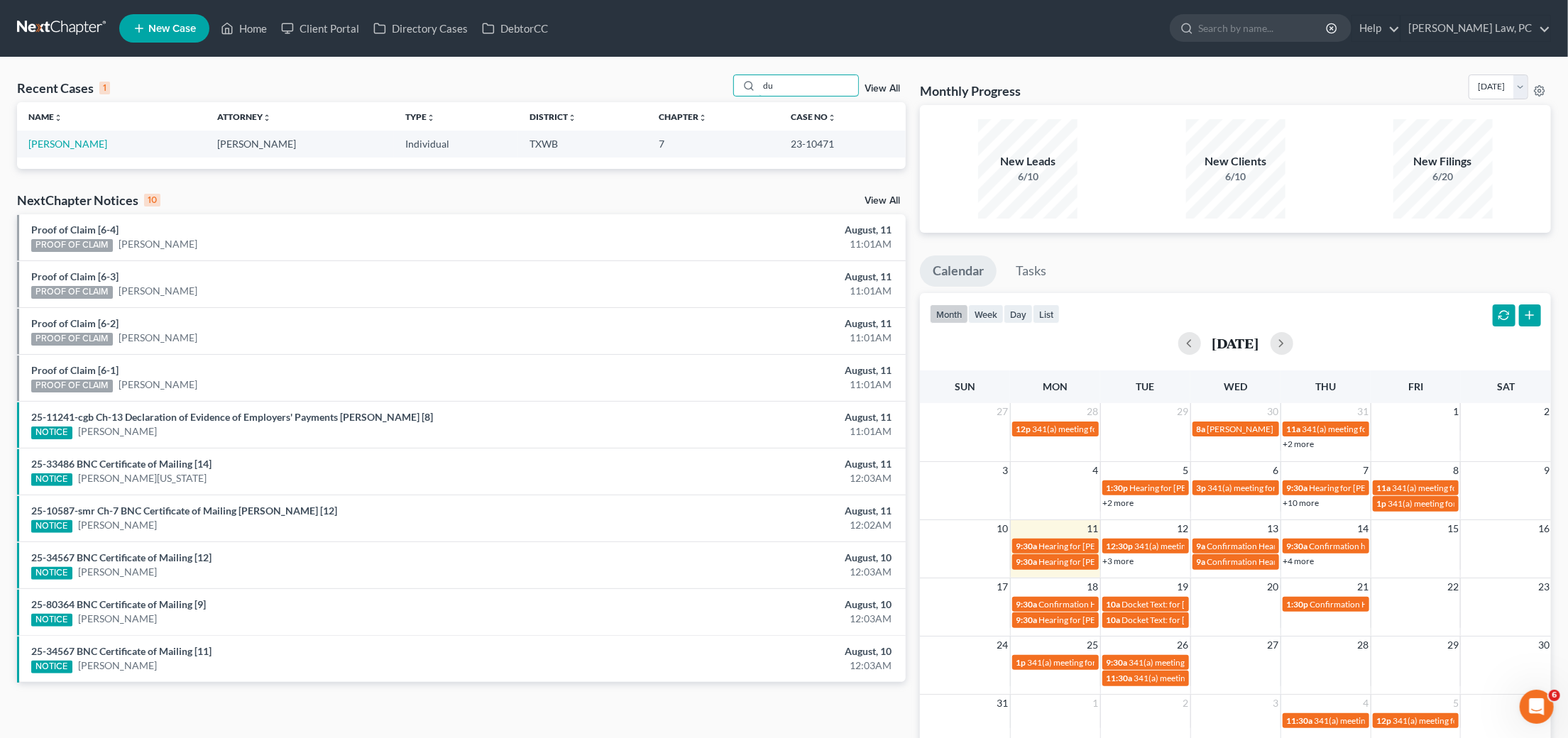
type input "d"
type input "[PERSON_NAME]"
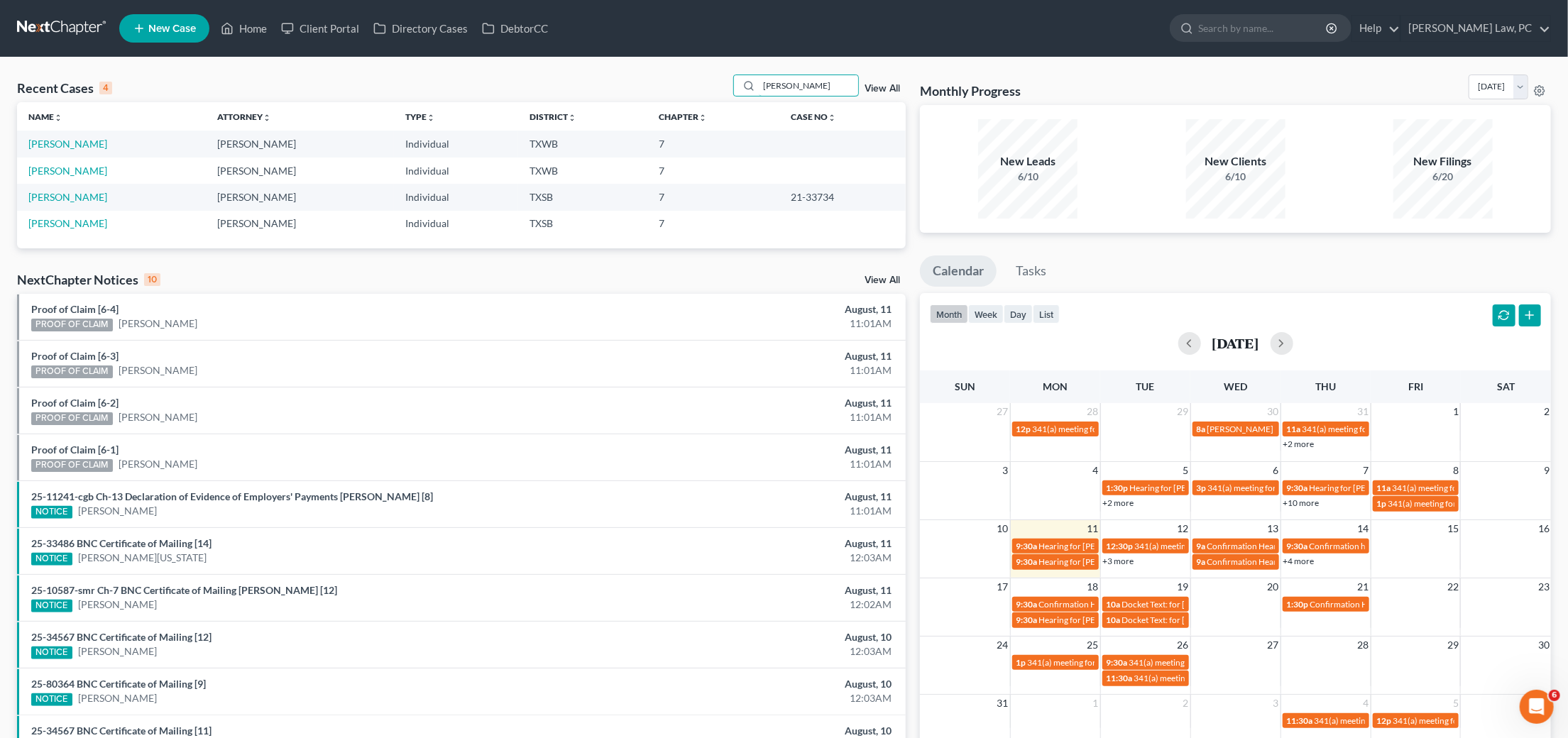
drag, startPoint x: 806, startPoint y: 91, endPoint x: 776, endPoint y: 55, distance: 46.9
click at [776, 55] on div "Home New Case Client Portal Directory Cases DebtorCC [PERSON_NAME] Law, PC [PER…" at bounding box center [784, 413] width 1568 height 827
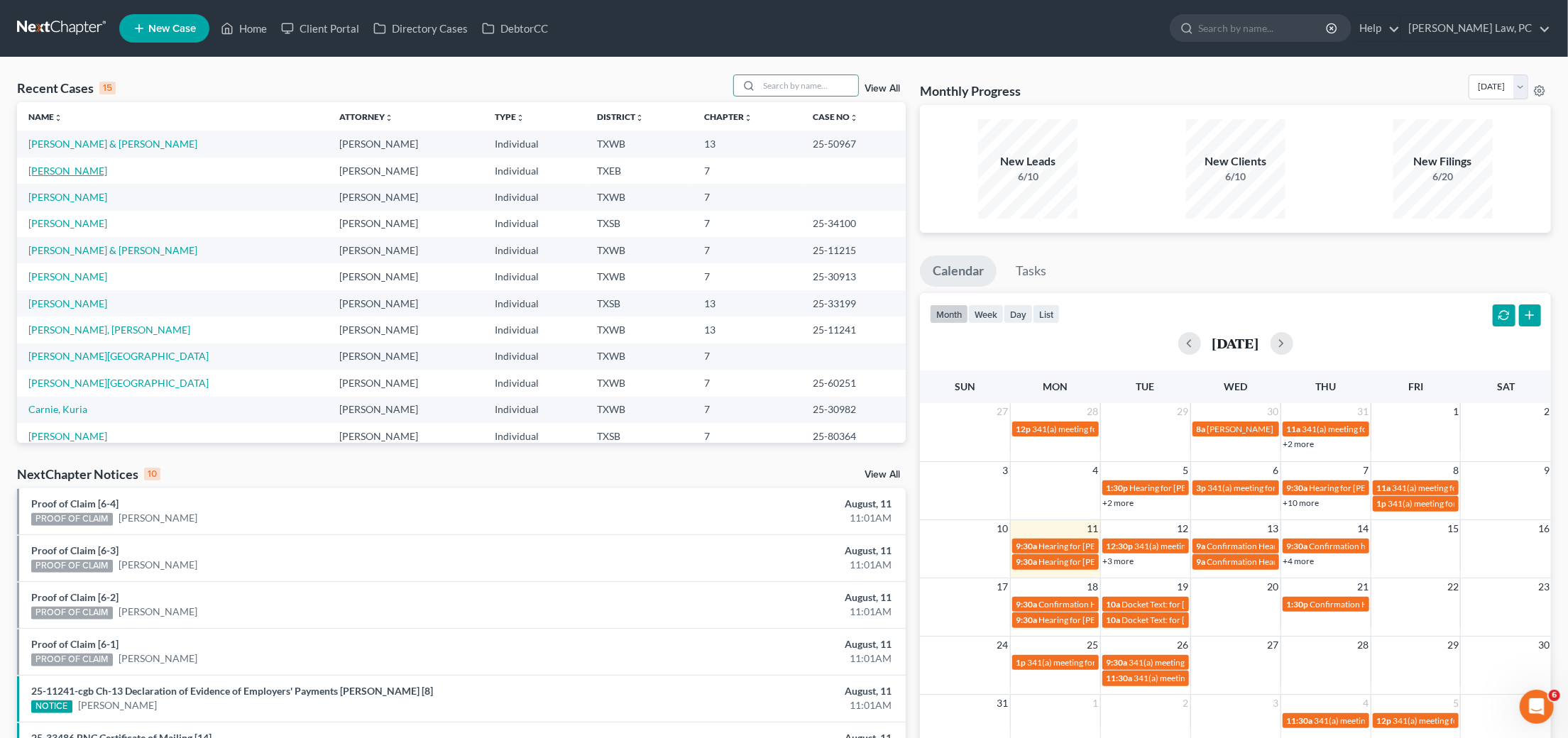
click at [43, 169] on link "Ash, Jason" at bounding box center [68, 170] width 79 height 12
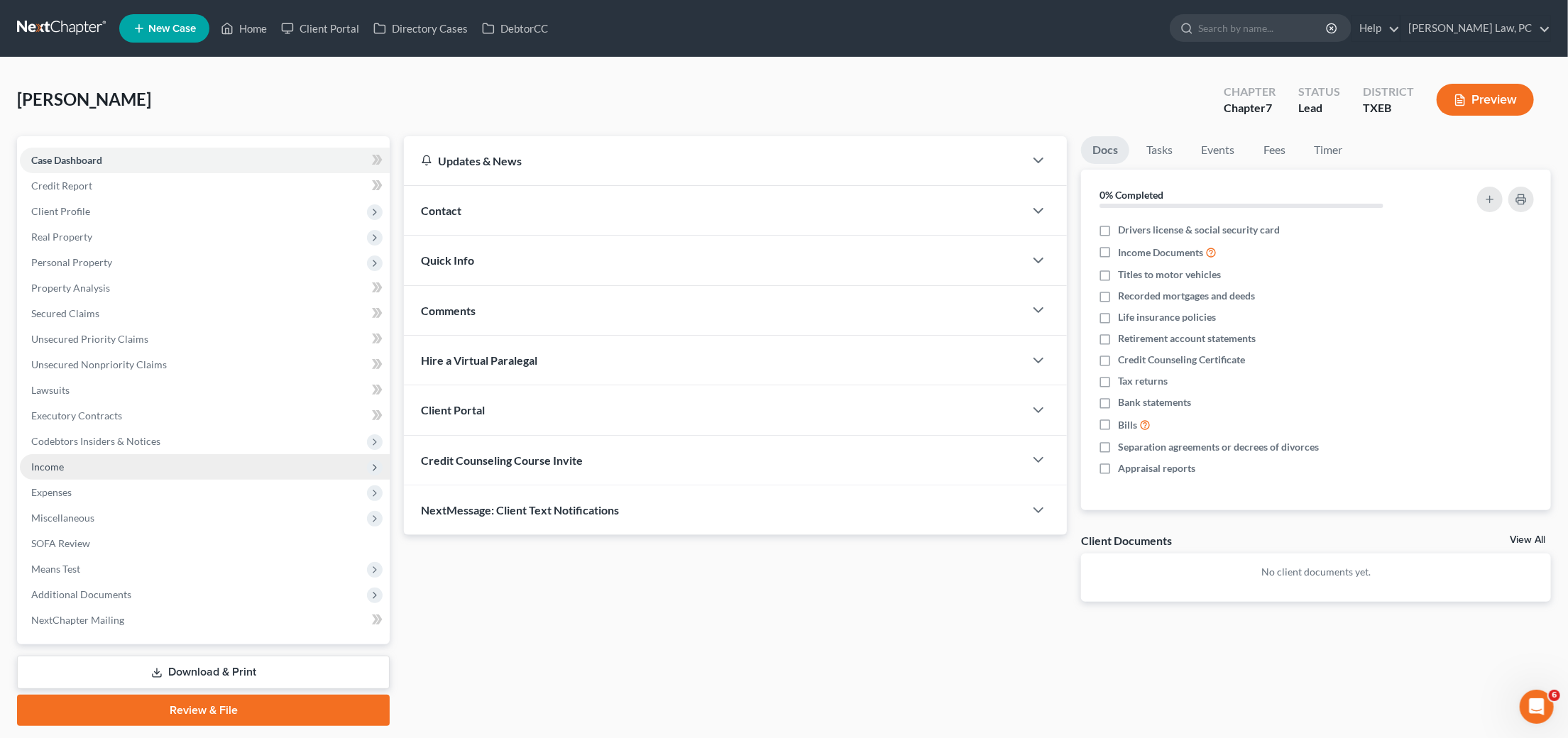
click at [110, 455] on span "Income" at bounding box center [204, 467] width 370 height 26
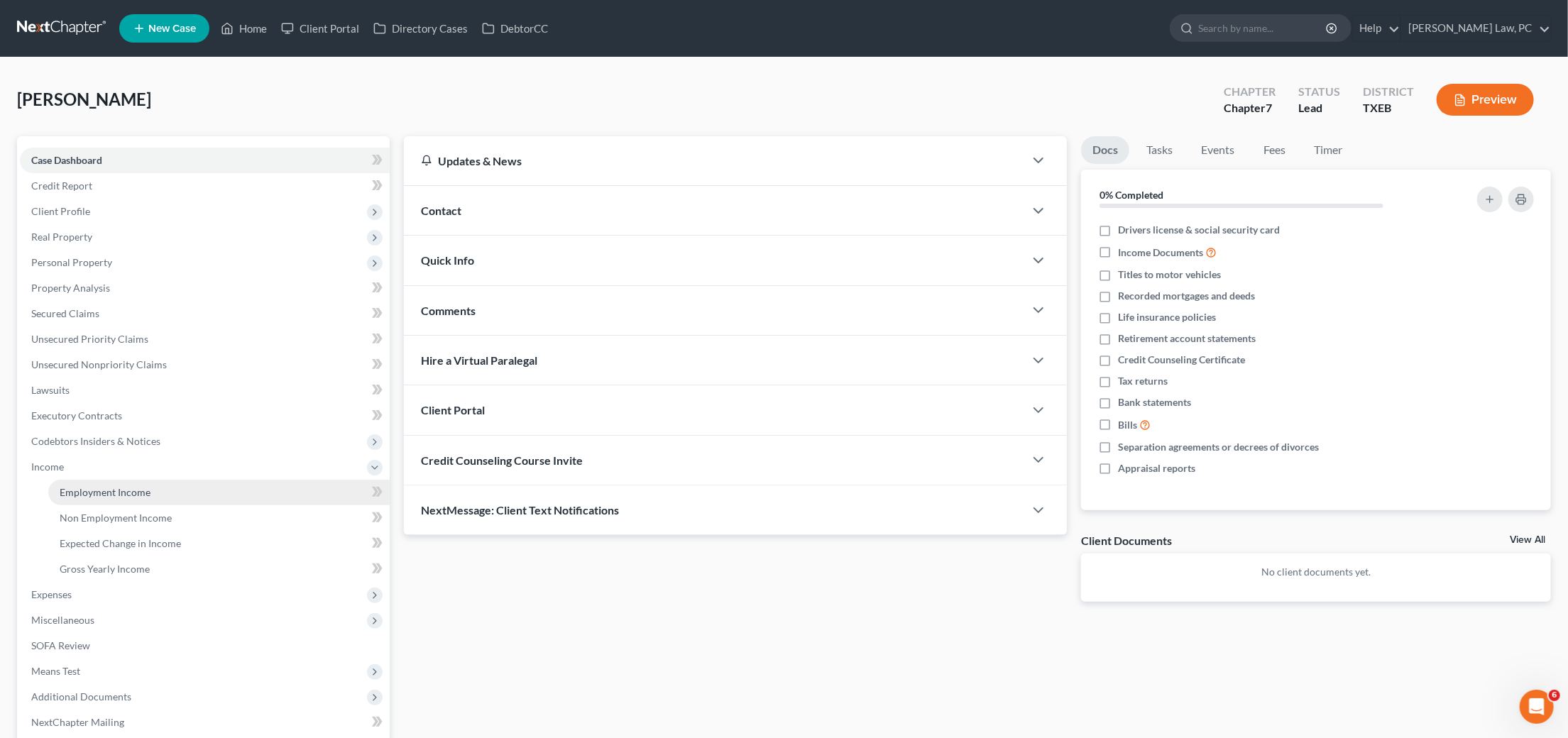
click at [117, 486] on span "Employment Income" at bounding box center [105, 492] width 91 height 12
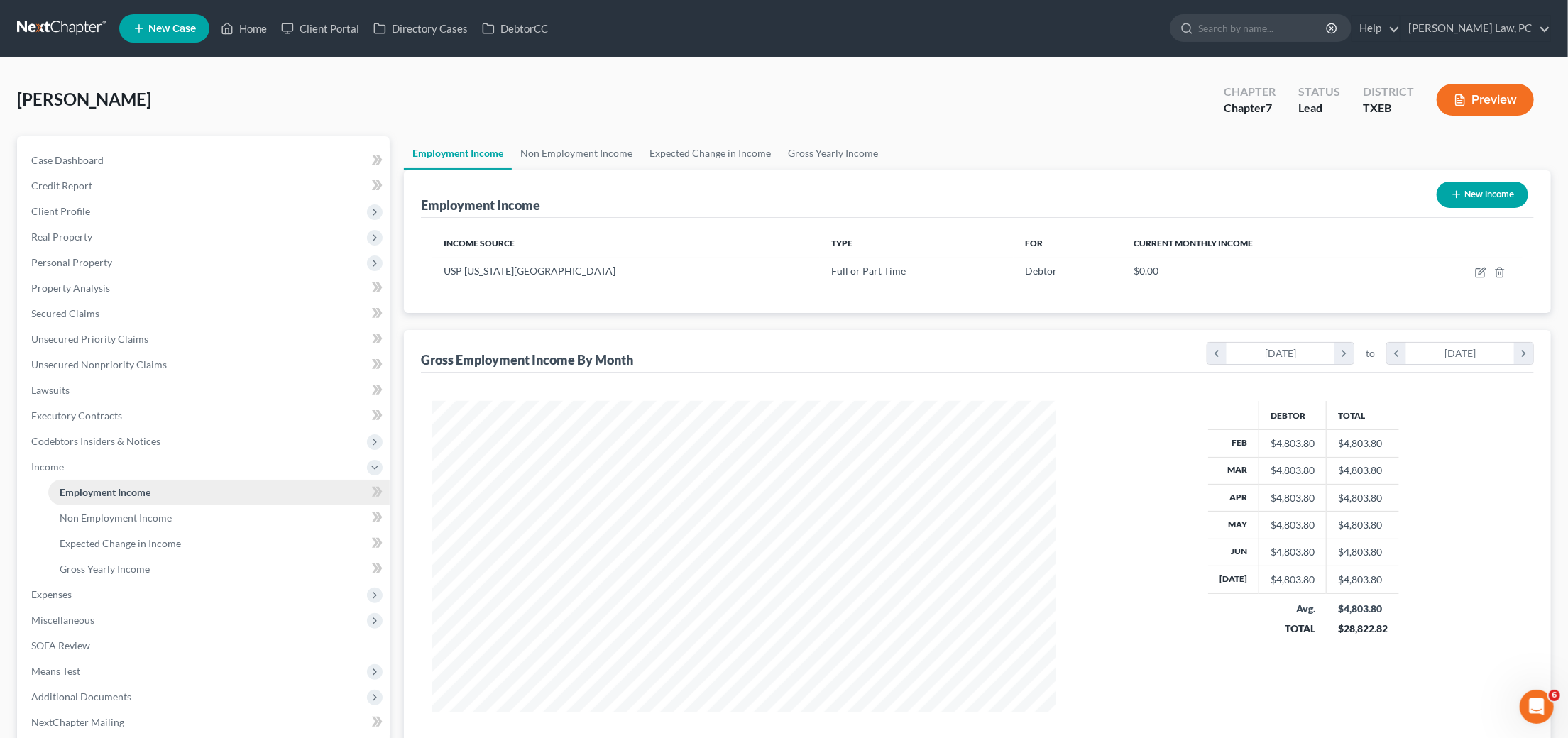
scroll to position [311, 653]
click at [116, 563] on span "Gross Yearly Income" at bounding box center [105, 569] width 90 height 12
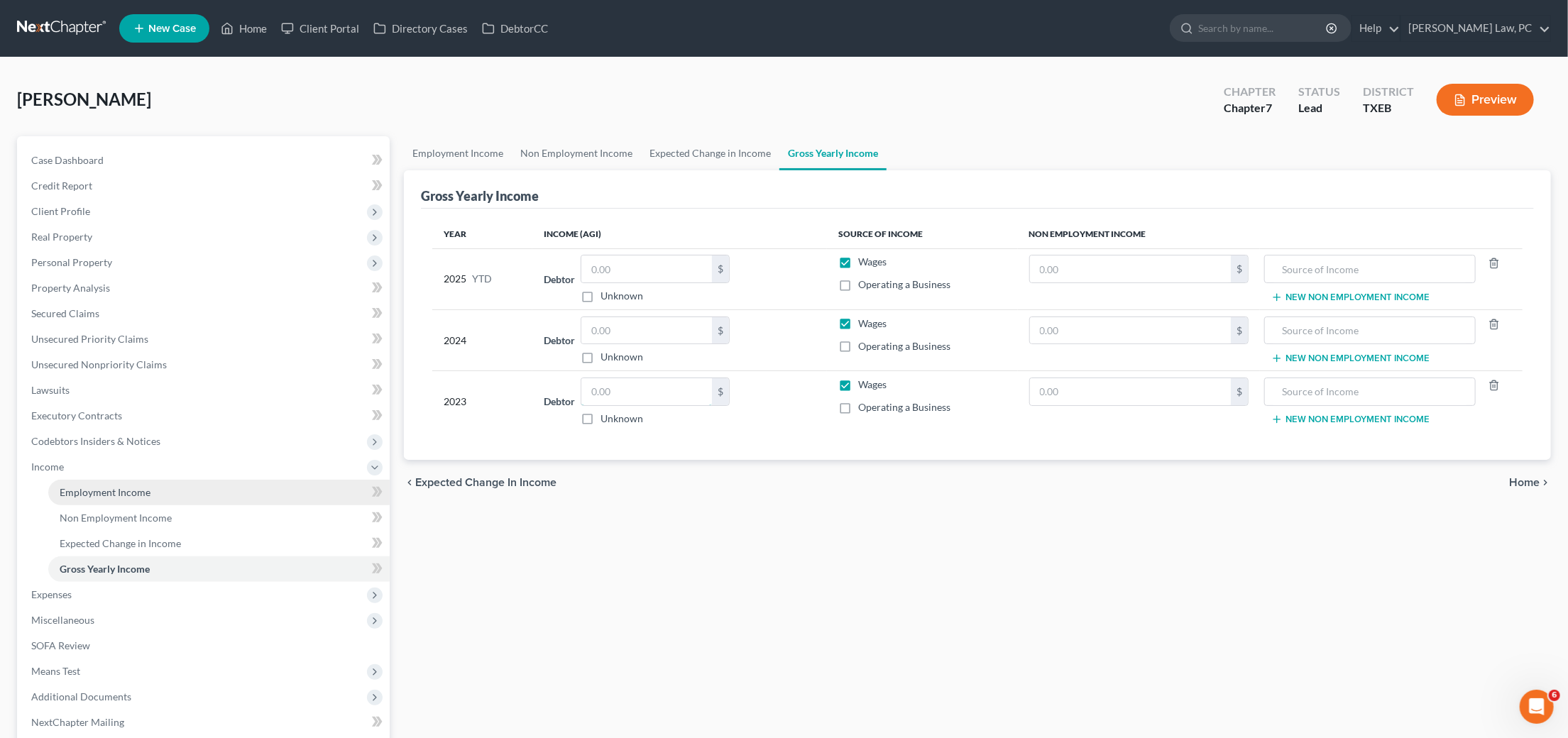
click at [620, 394] on input "text" at bounding box center [646, 392] width 130 height 27
type input "74,175"
click at [639, 329] on input "text" at bounding box center [646, 331] width 130 height 27
type input "27,245"
click at [669, 436] on div "Year Income (AGI) Source of Income Non Employment Income 2025 YTD Debtor $ Unkn…" at bounding box center [977, 335] width 1113 height 252
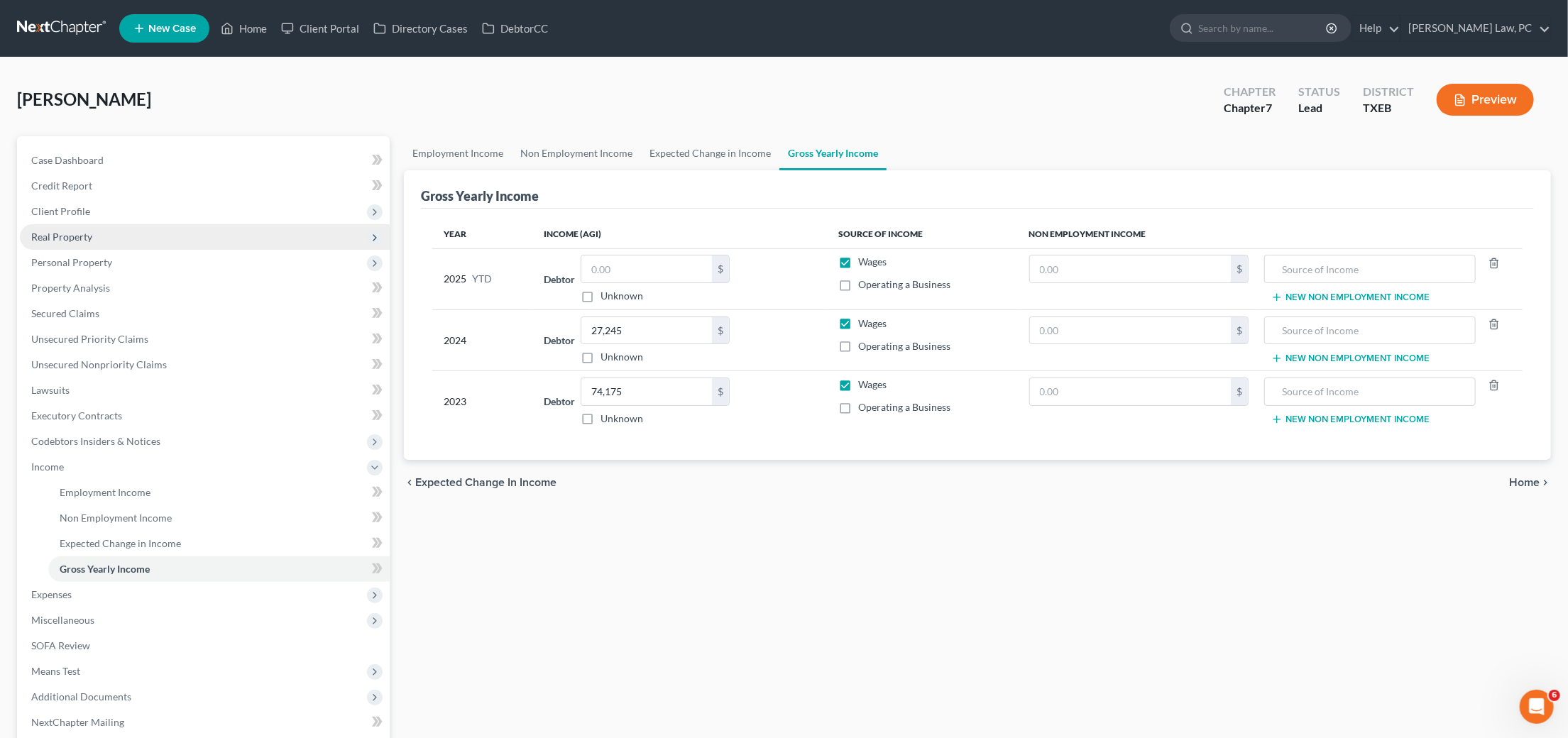
click at [79, 237] on span "Real Property" at bounding box center [61, 237] width 61 height 12
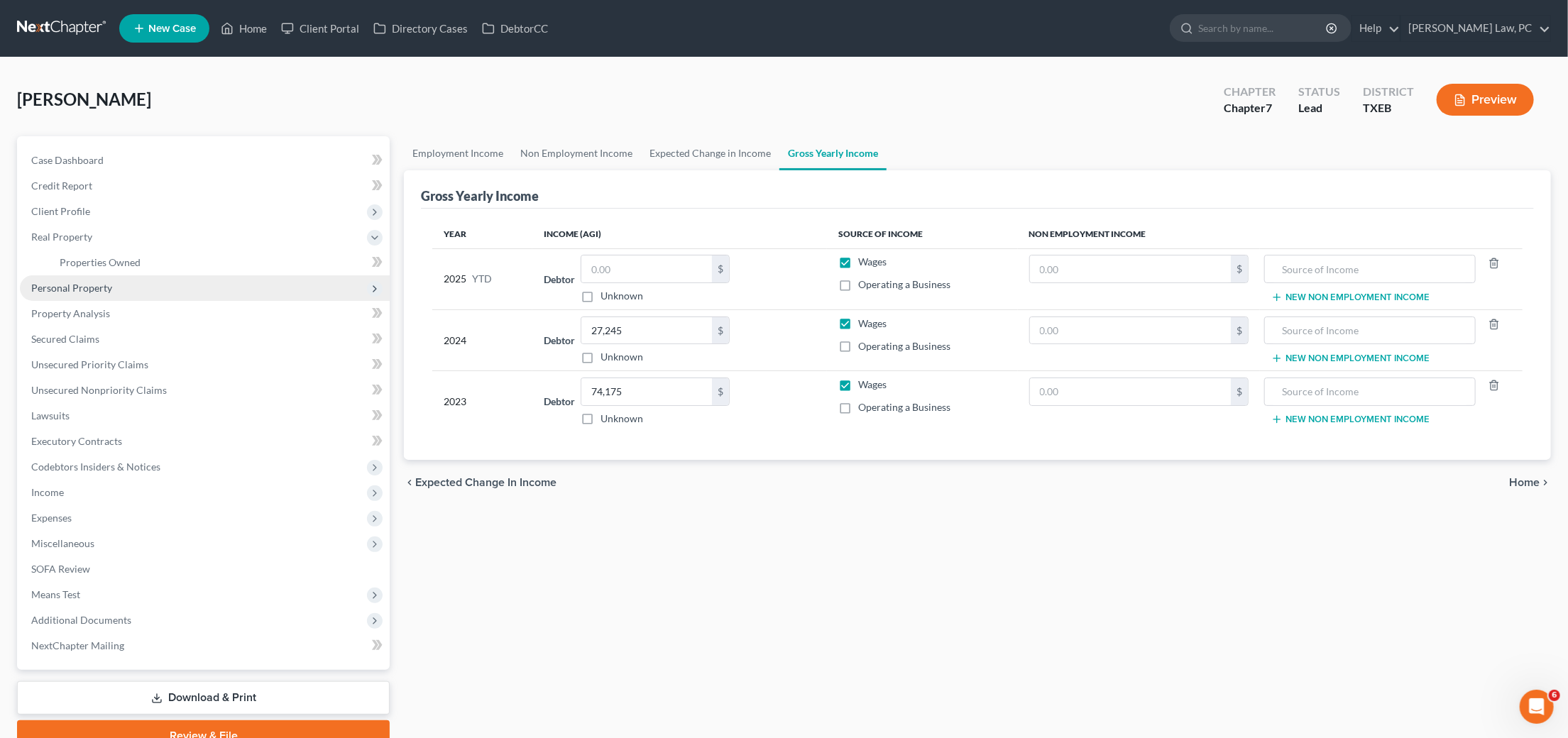
click at [89, 283] on span "Personal Property" at bounding box center [71, 288] width 81 height 12
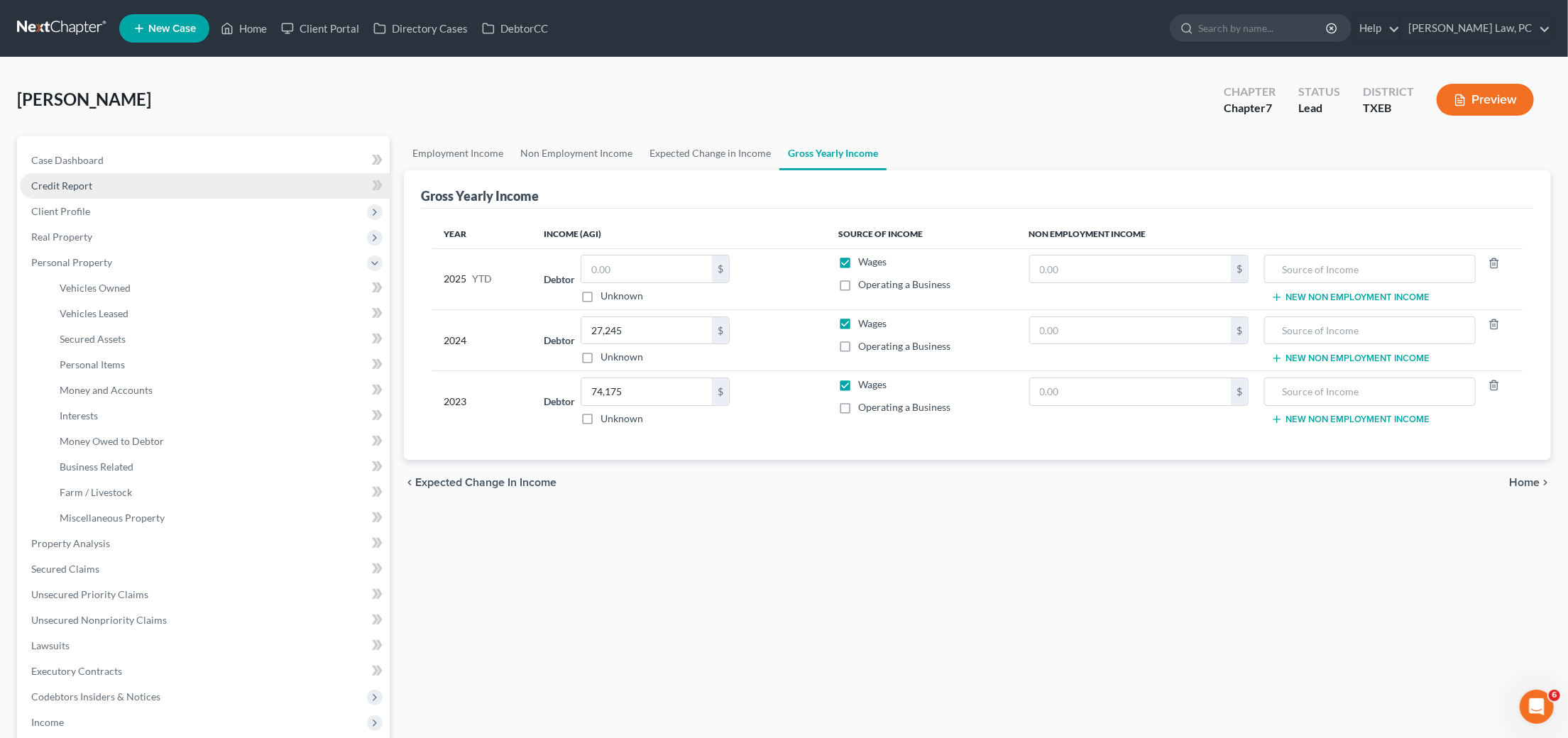
click at [82, 183] on span "Credit Report" at bounding box center [61, 185] width 61 height 12
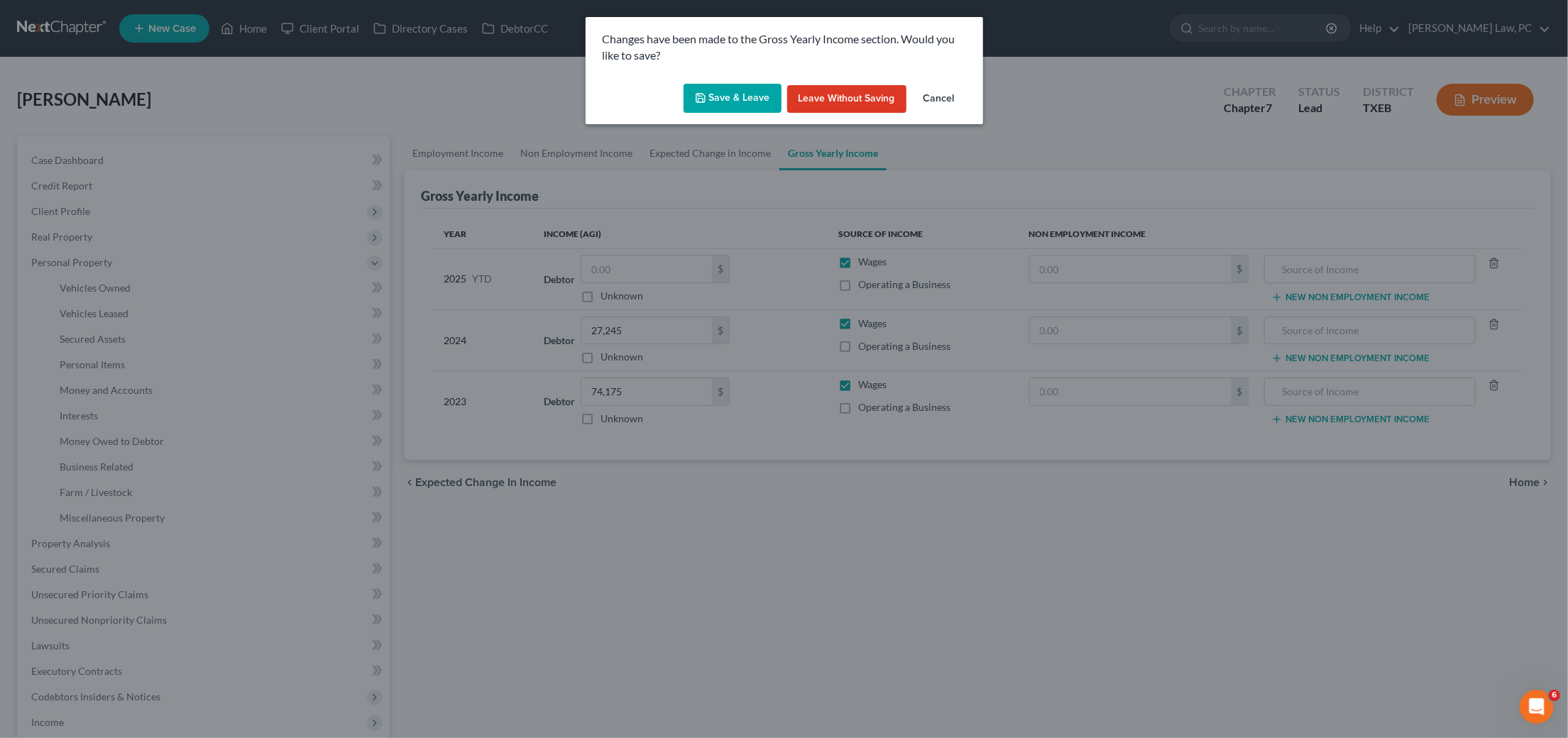
click at [749, 103] on button "Save & Leave" at bounding box center [733, 99] width 98 height 30
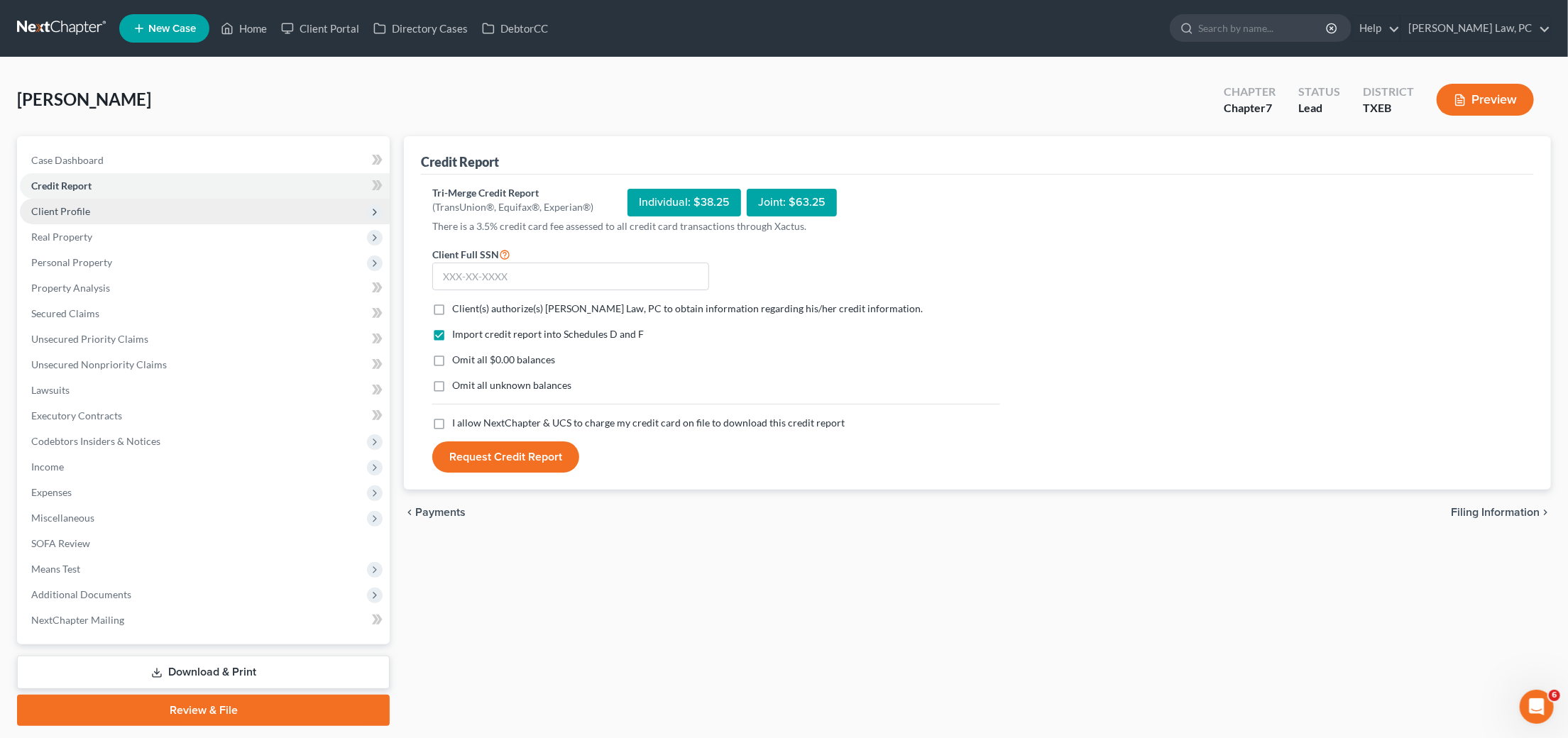
click at [93, 205] on span "Client Profile" at bounding box center [204, 212] width 370 height 26
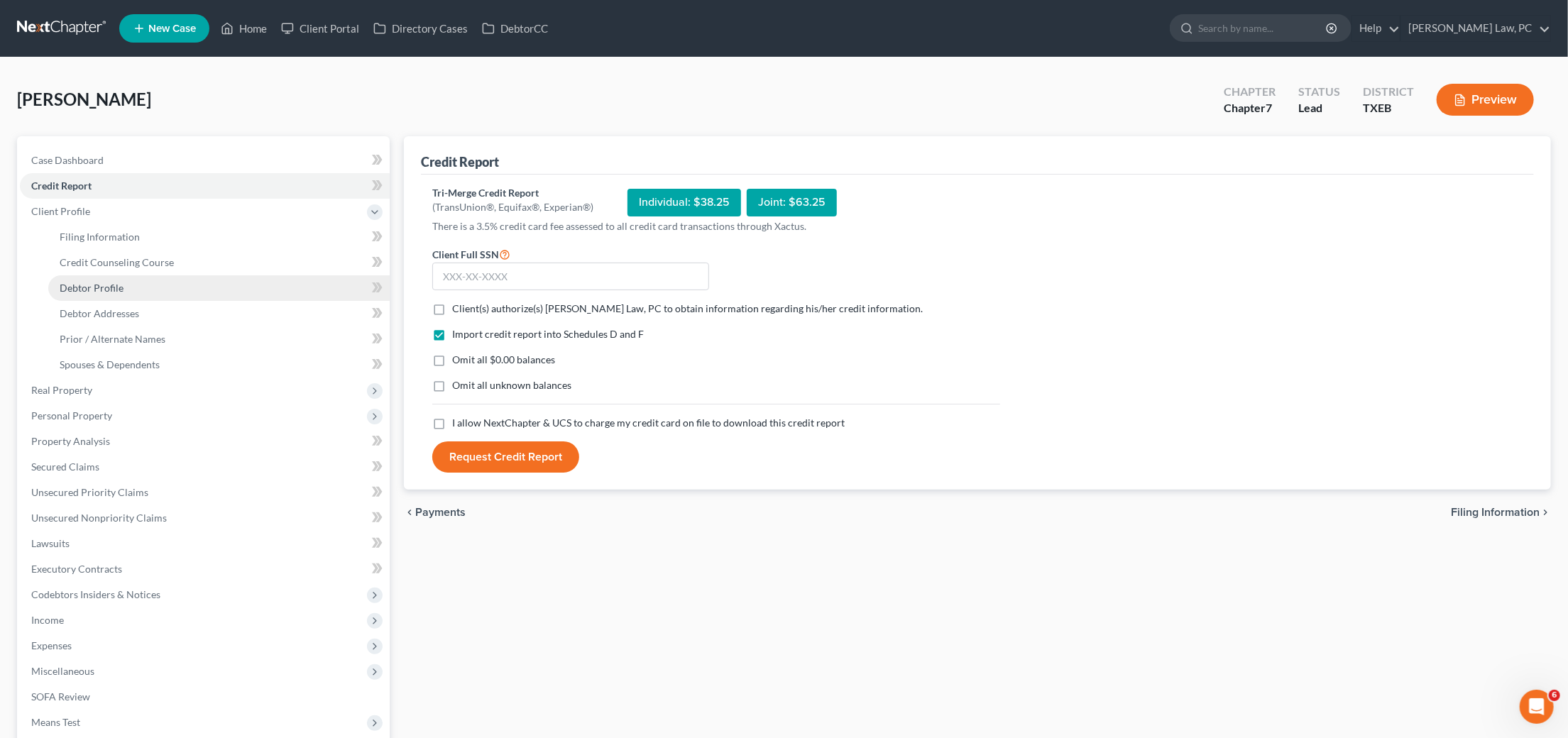
click at [118, 289] on link "Debtor Profile" at bounding box center [219, 288] width 341 height 26
select select "0"
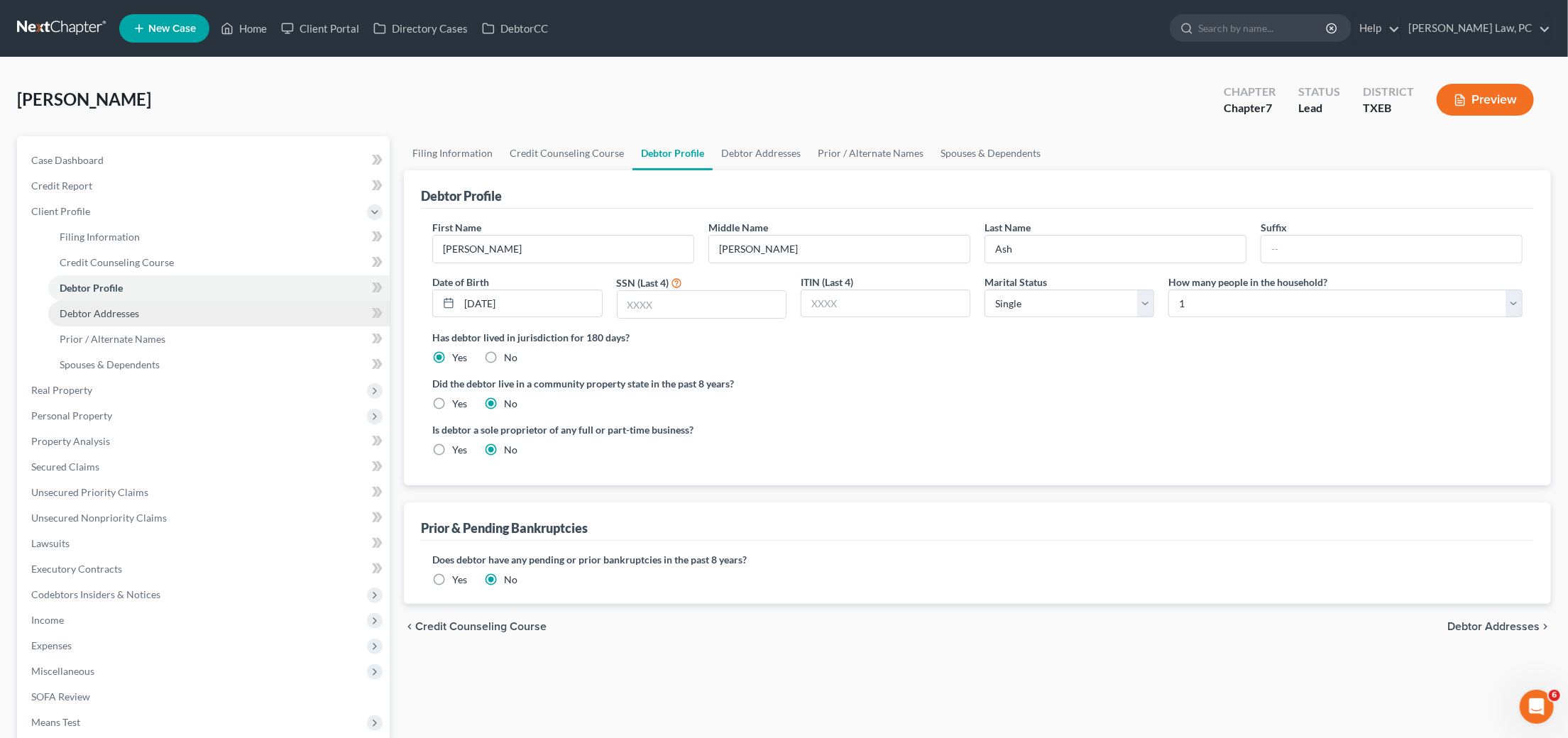
click at [238, 310] on link "Debtor Addresses" at bounding box center [219, 314] width 341 height 26
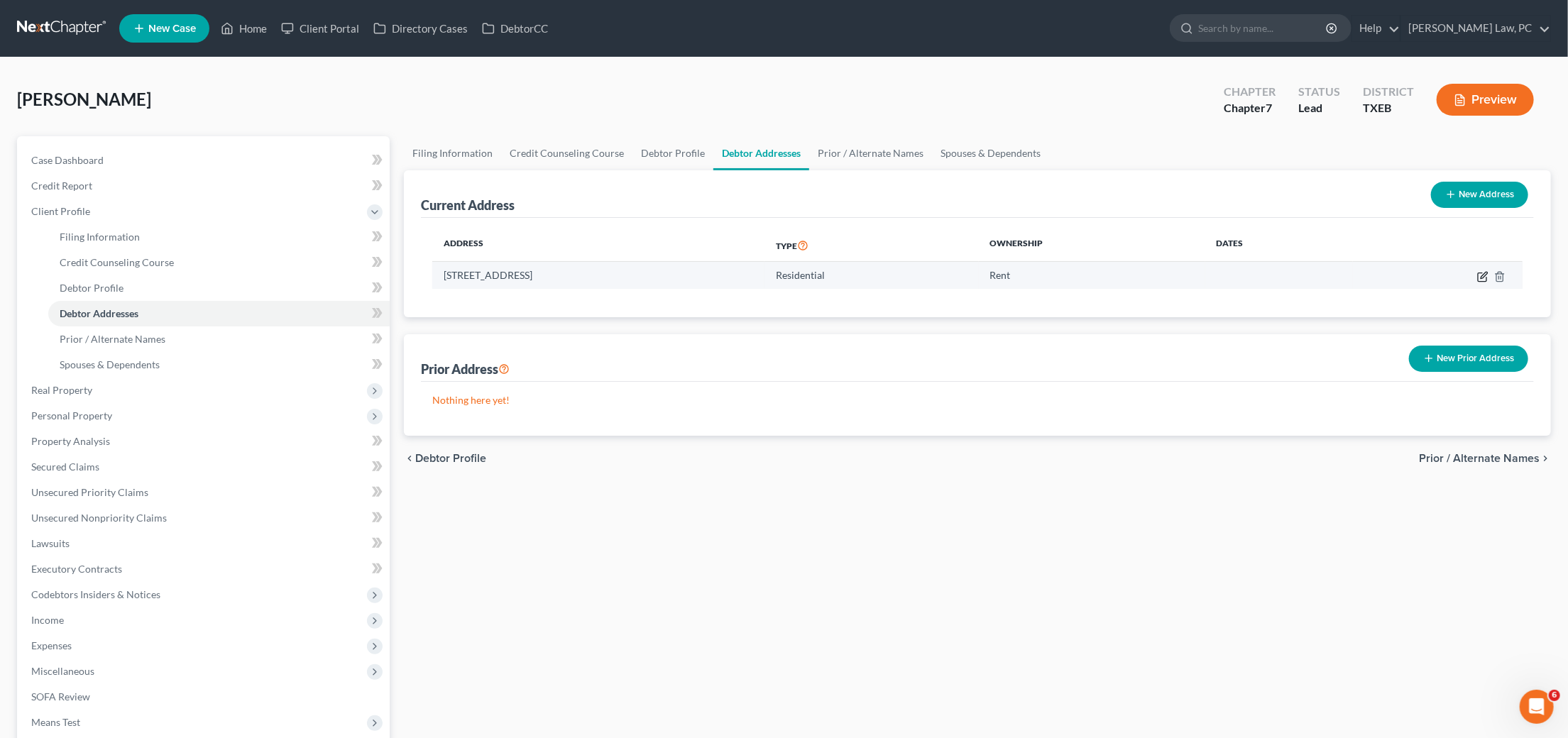
click at [1482, 273] on icon "button" at bounding box center [1483, 277] width 11 height 11
select select "45"
select select "61"
select select "0"
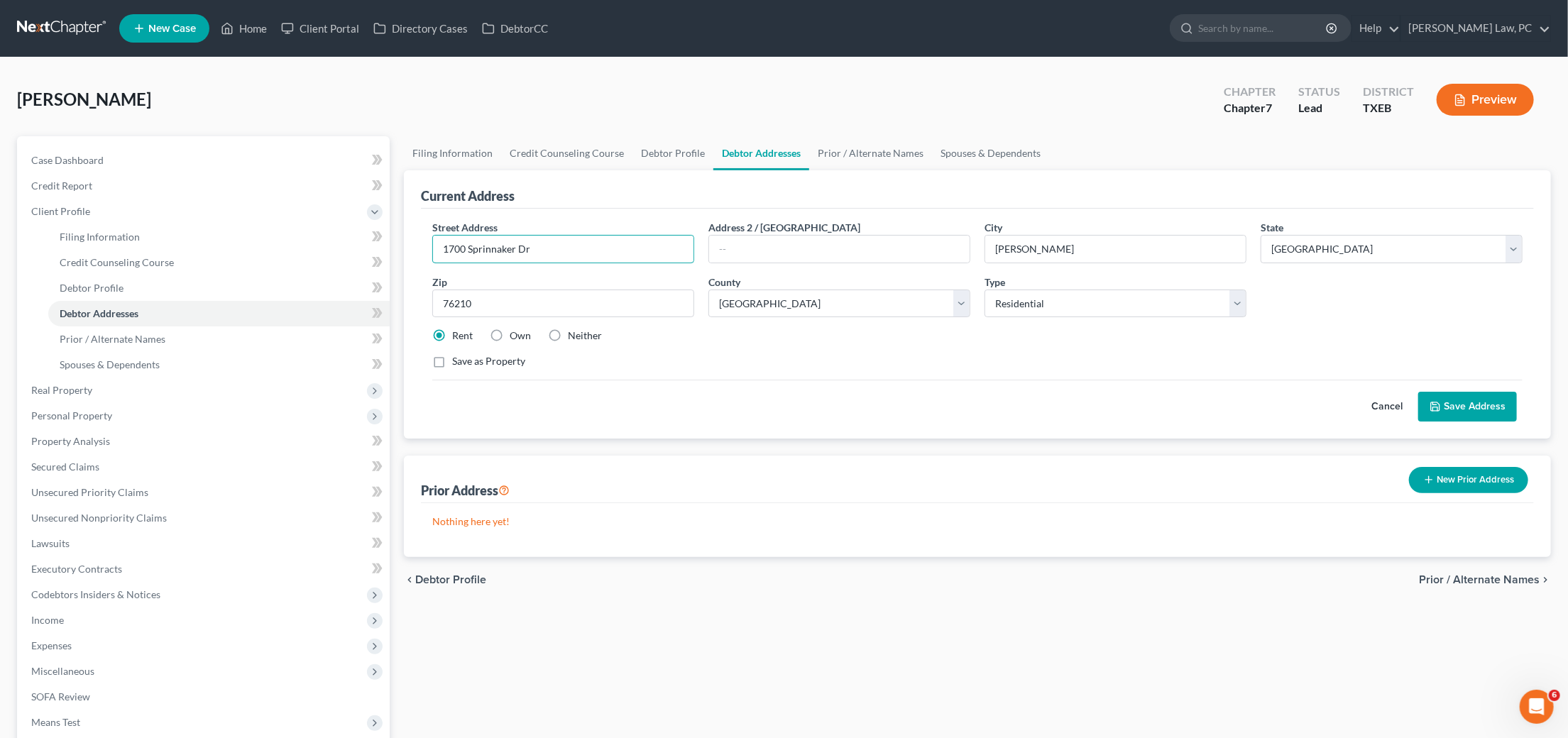
drag, startPoint x: 538, startPoint y: 245, endPoint x: 427, endPoint y: 247, distance: 111.0
type input "1029 Beechwood Dr"
click at [1444, 403] on button "Save Address" at bounding box center [1467, 407] width 99 height 30
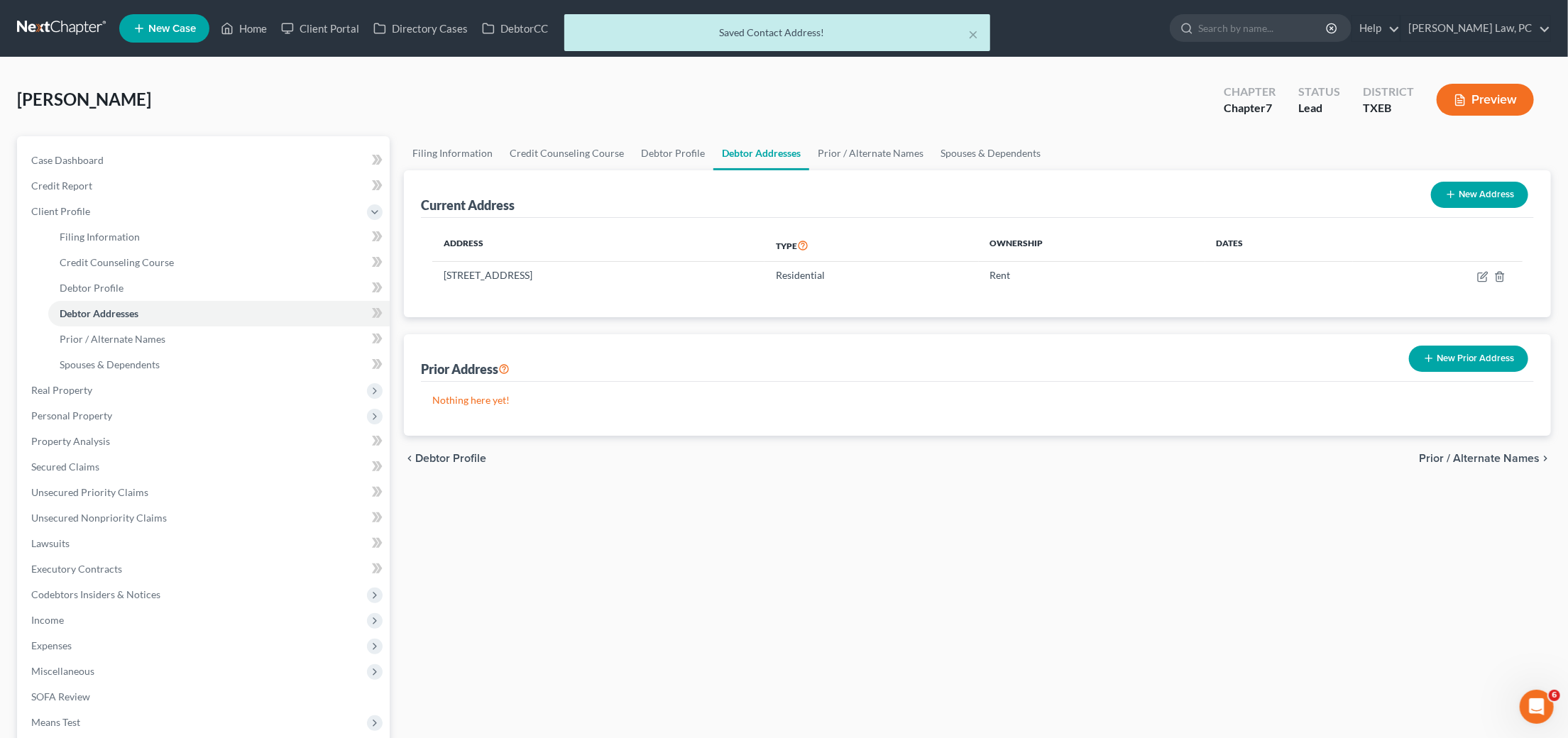
click at [1469, 362] on button "New Prior Address" at bounding box center [1468, 359] width 119 height 26
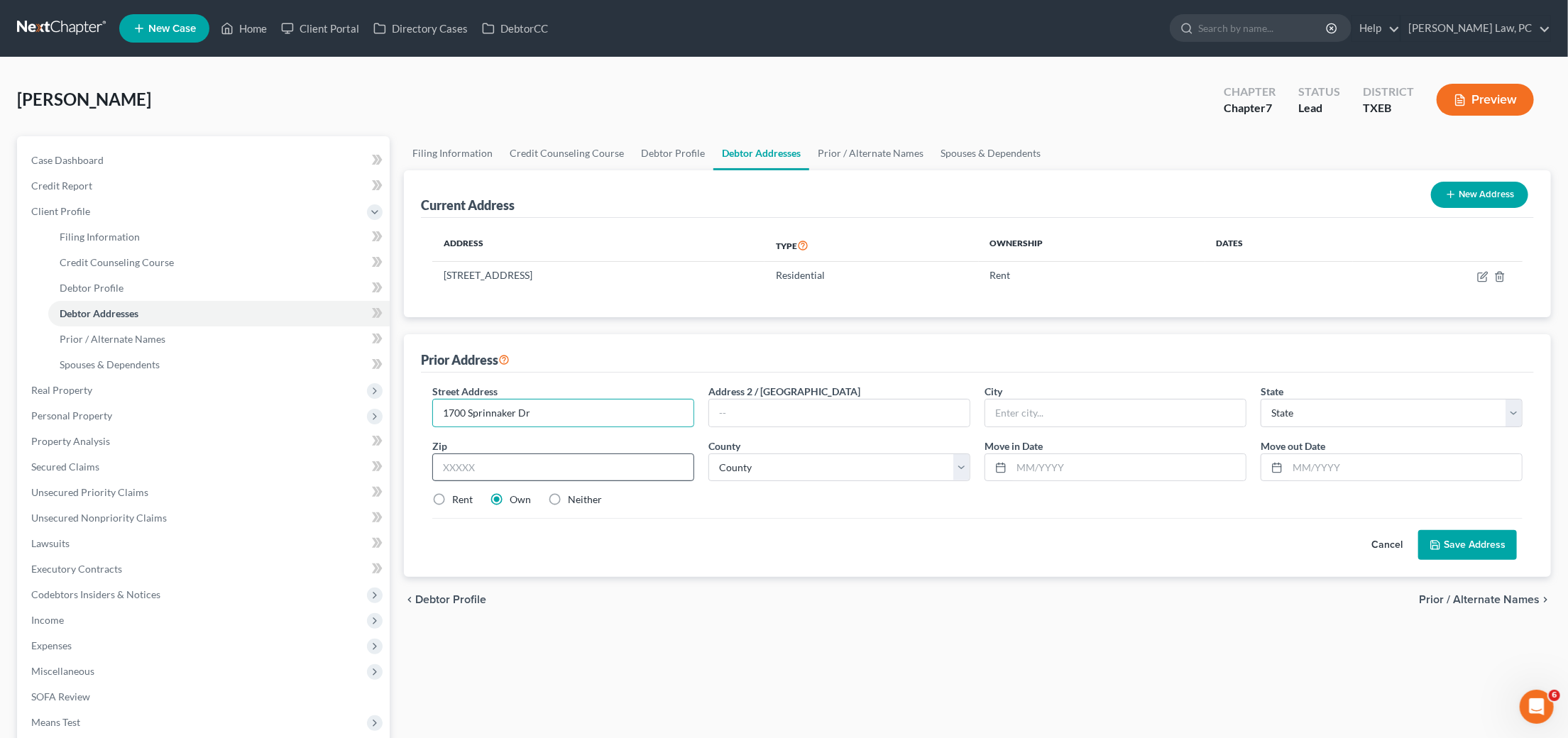
type input "1700 Sprinnaker Dr"
type input "76210"
type input "Corinth"
select select "45"
click at [452, 495] on label "Rent" at bounding box center [462, 500] width 20 height 14
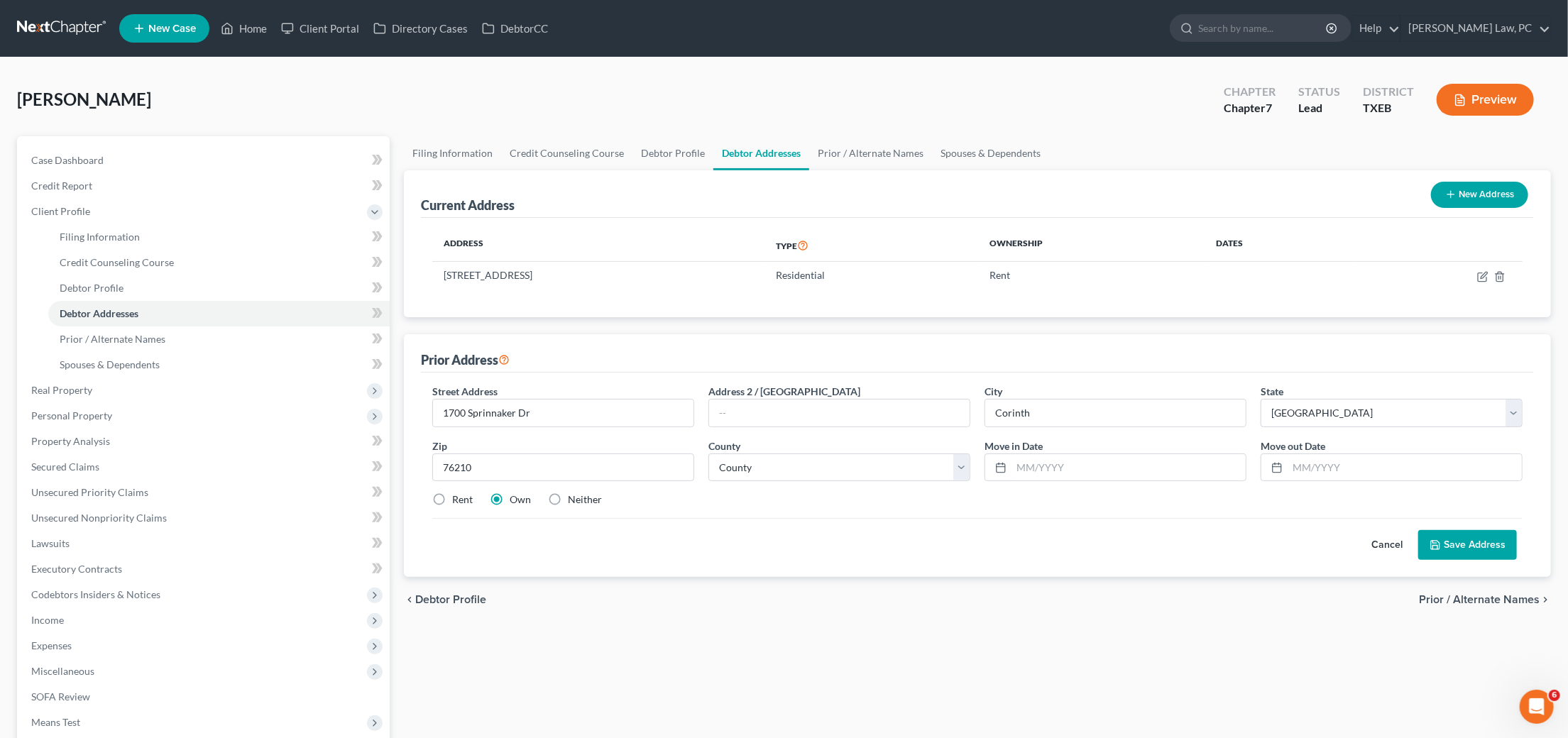
click at [458, 495] on input "Rent" at bounding box center [462, 498] width 9 height 9
radio input "true"
click at [1027, 409] on input "Corinth" at bounding box center [1116, 413] width 261 height 27
type input "Denton"
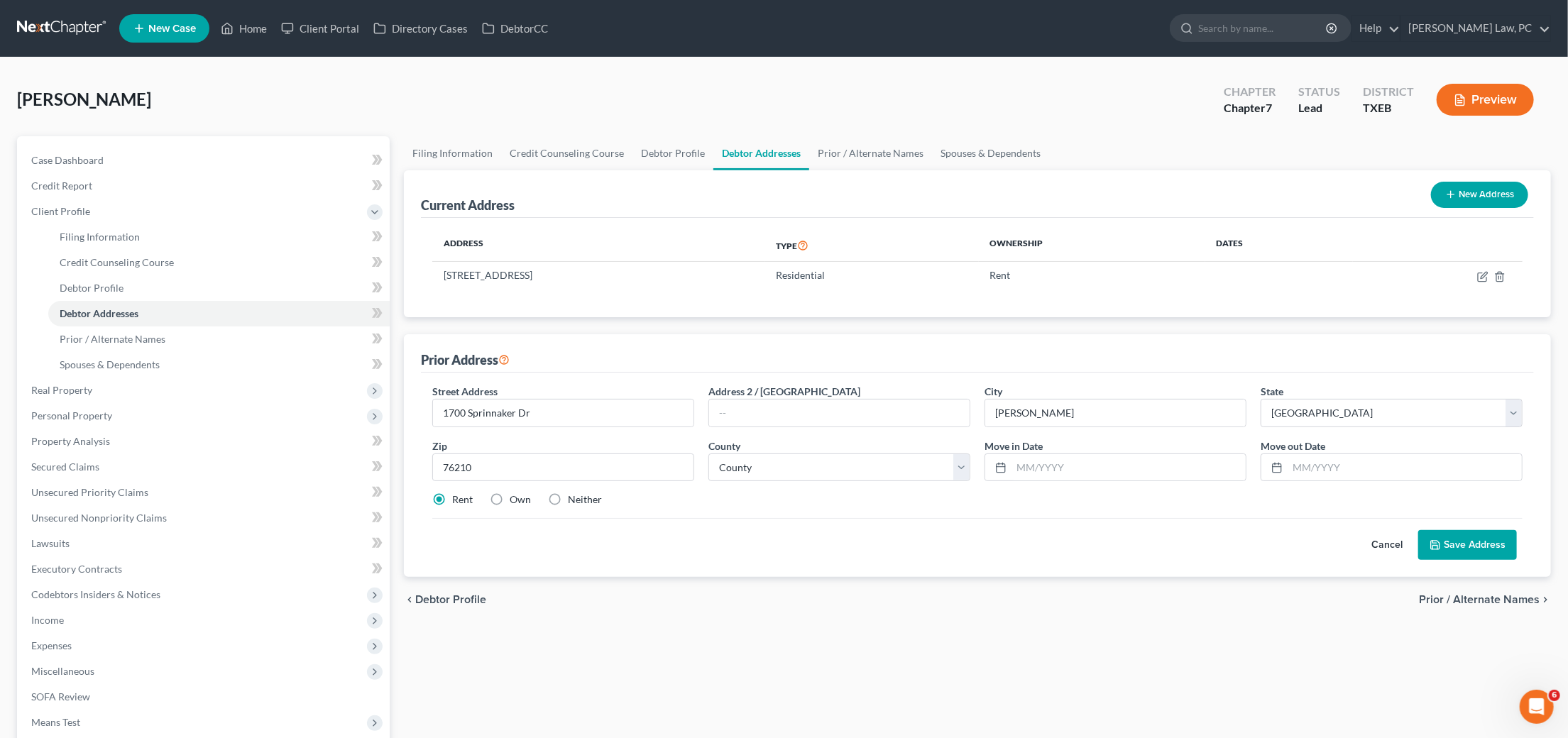
click at [1467, 545] on button "Save Address" at bounding box center [1467, 545] width 99 height 30
select select "61"
click at [1043, 457] on input "text" at bounding box center [1129, 468] width 234 height 27
click at [1032, 467] on input "00000" at bounding box center [1129, 468] width 234 height 27
type input "000"
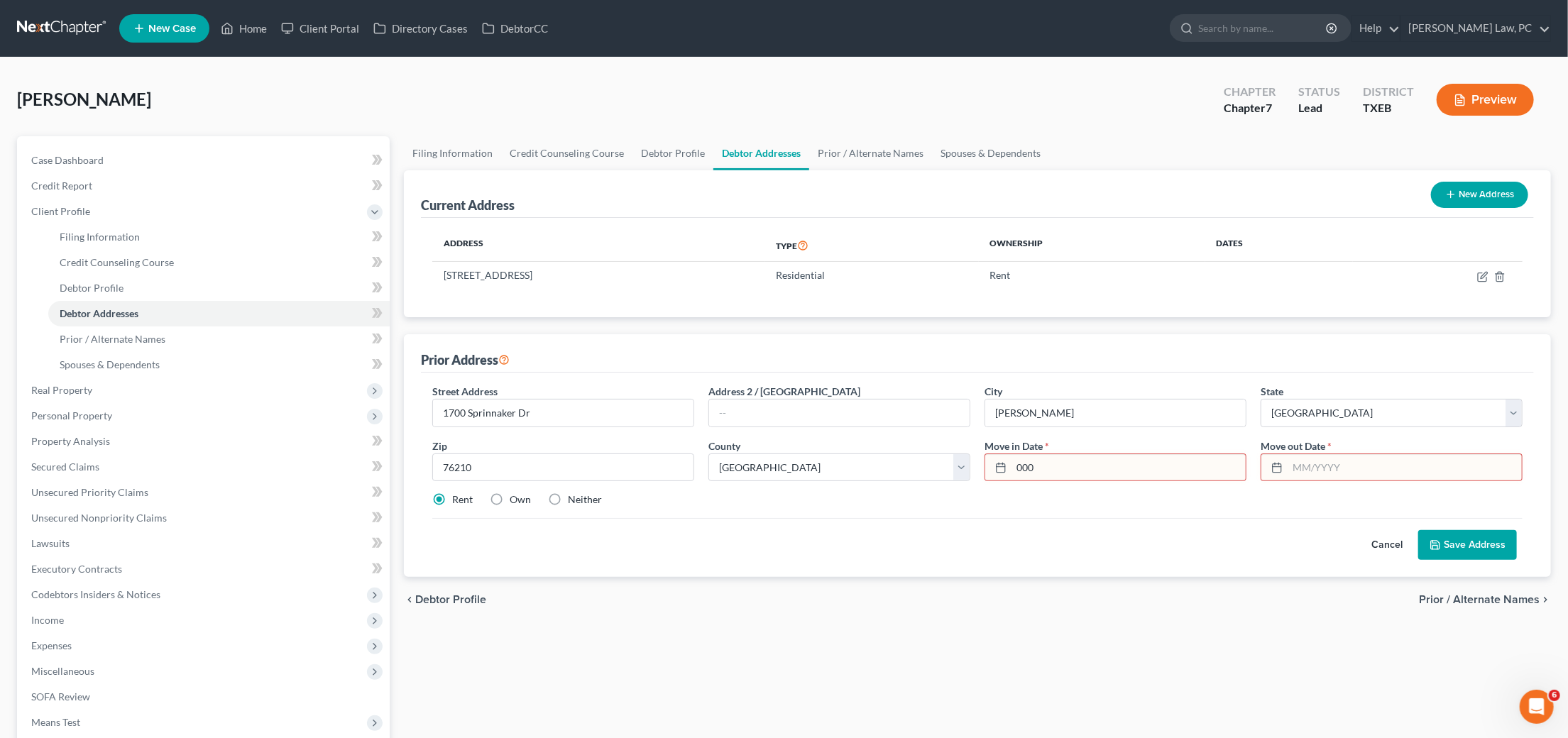
click at [1393, 468] on input "text" at bounding box center [1404, 468] width 234 height 27
type input "000"
click at [1454, 538] on button "Save Address" at bounding box center [1467, 545] width 99 height 30
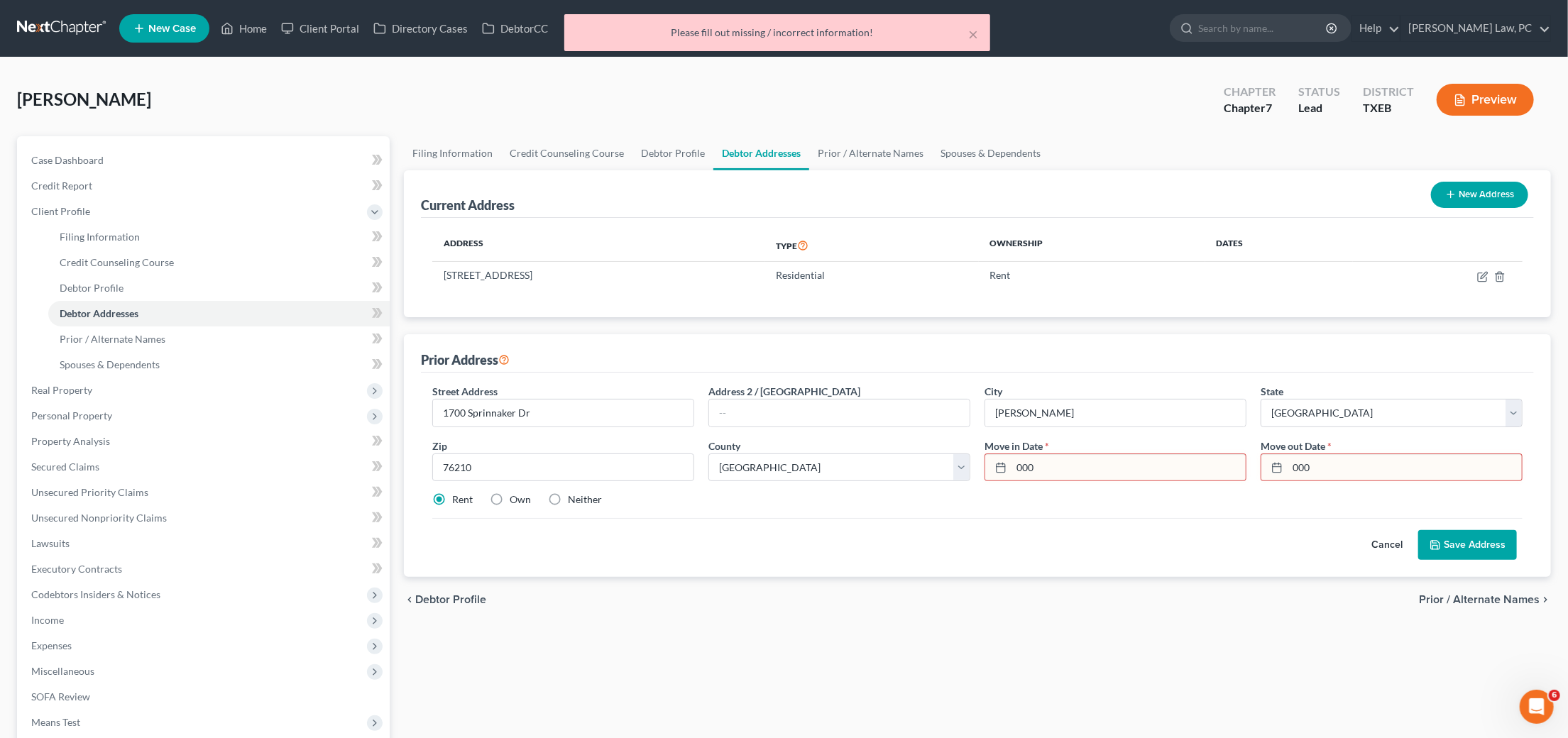
click at [1065, 473] on input "000" at bounding box center [1129, 468] width 234 height 27
drag, startPoint x: 1044, startPoint y: 466, endPoint x: 1004, endPoint y: 464, distance: 40.0
click at [1004, 464] on div "000" at bounding box center [1115, 468] width 262 height 29
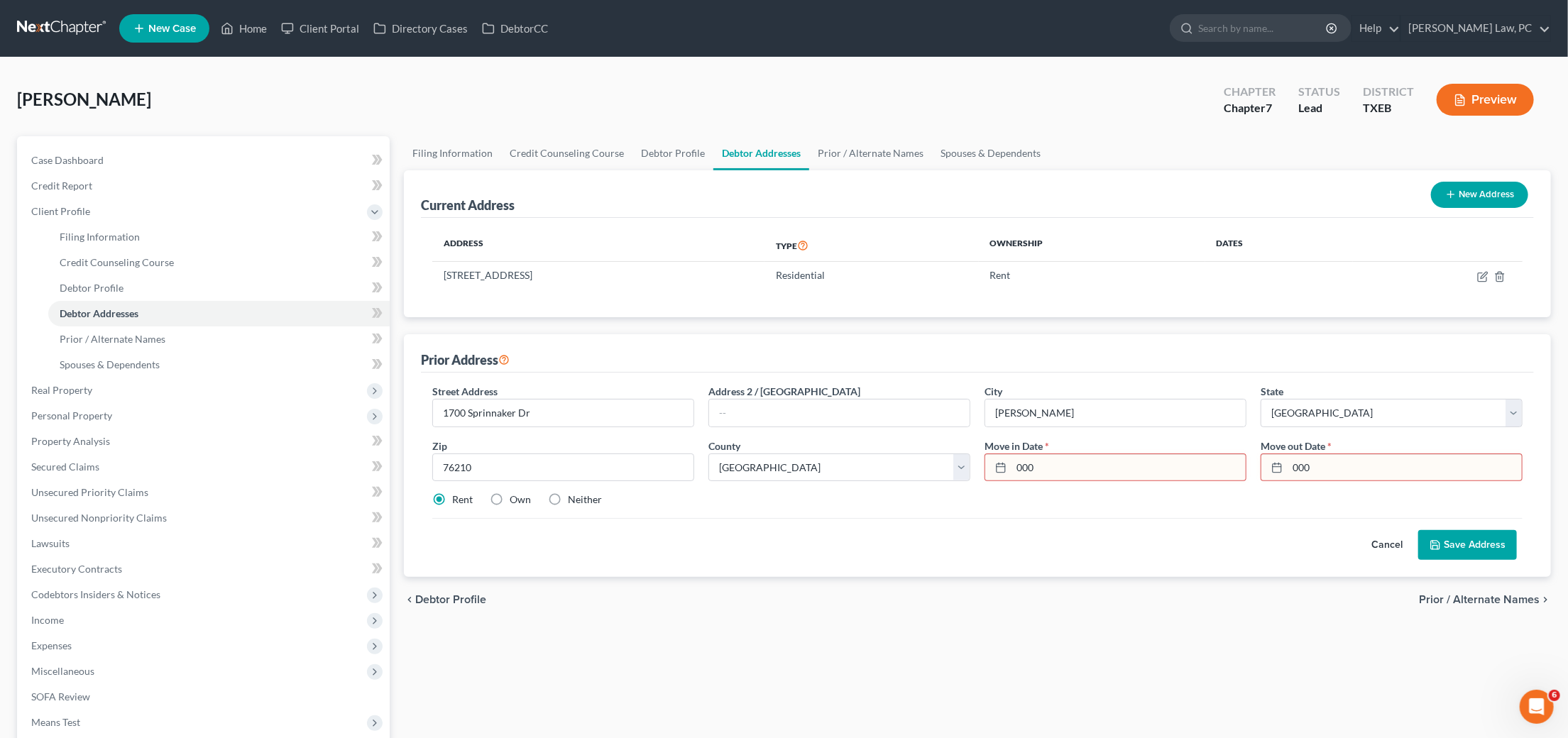
drag, startPoint x: 1336, startPoint y: 453, endPoint x: 1184, endPoint y: 466, distance: 152.6
click at [1187, 467] on div "Street Address * 1700 Sprinnaker Dr Address 2 / PO Box City * Denton State * St…" at bounding box center [977, 451] width 1104 height 135
click at [1390, 543] on button "Cancel" at bounding box center [1387, 545] width 63 height 29
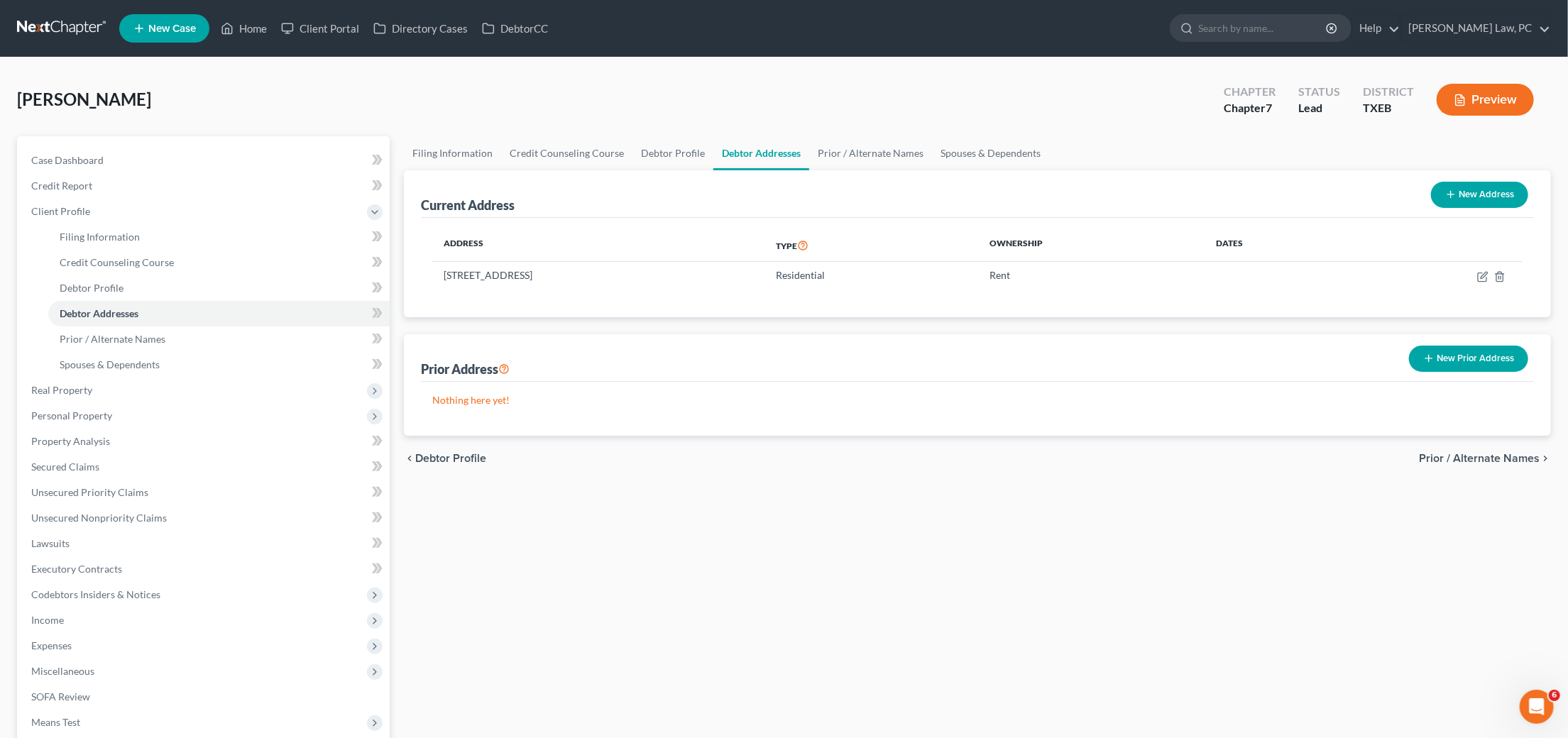
click at [133, 359] on span "Spouses & Dependents" at bounding box center [109, 365] width 100 height 12
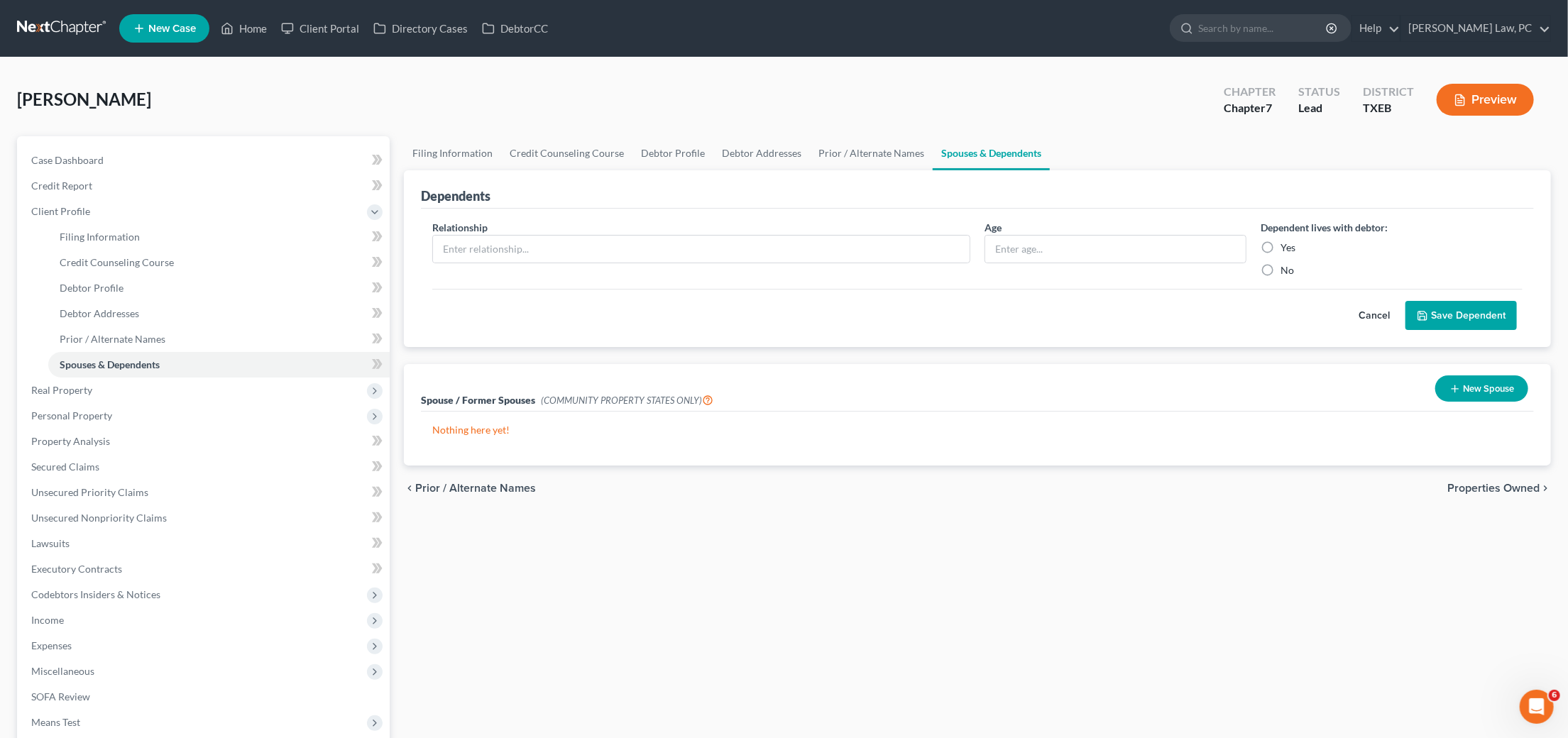
click at [1503, 386] on button "New Spouse" at bounding box center [1481, 388] width 93 height 26
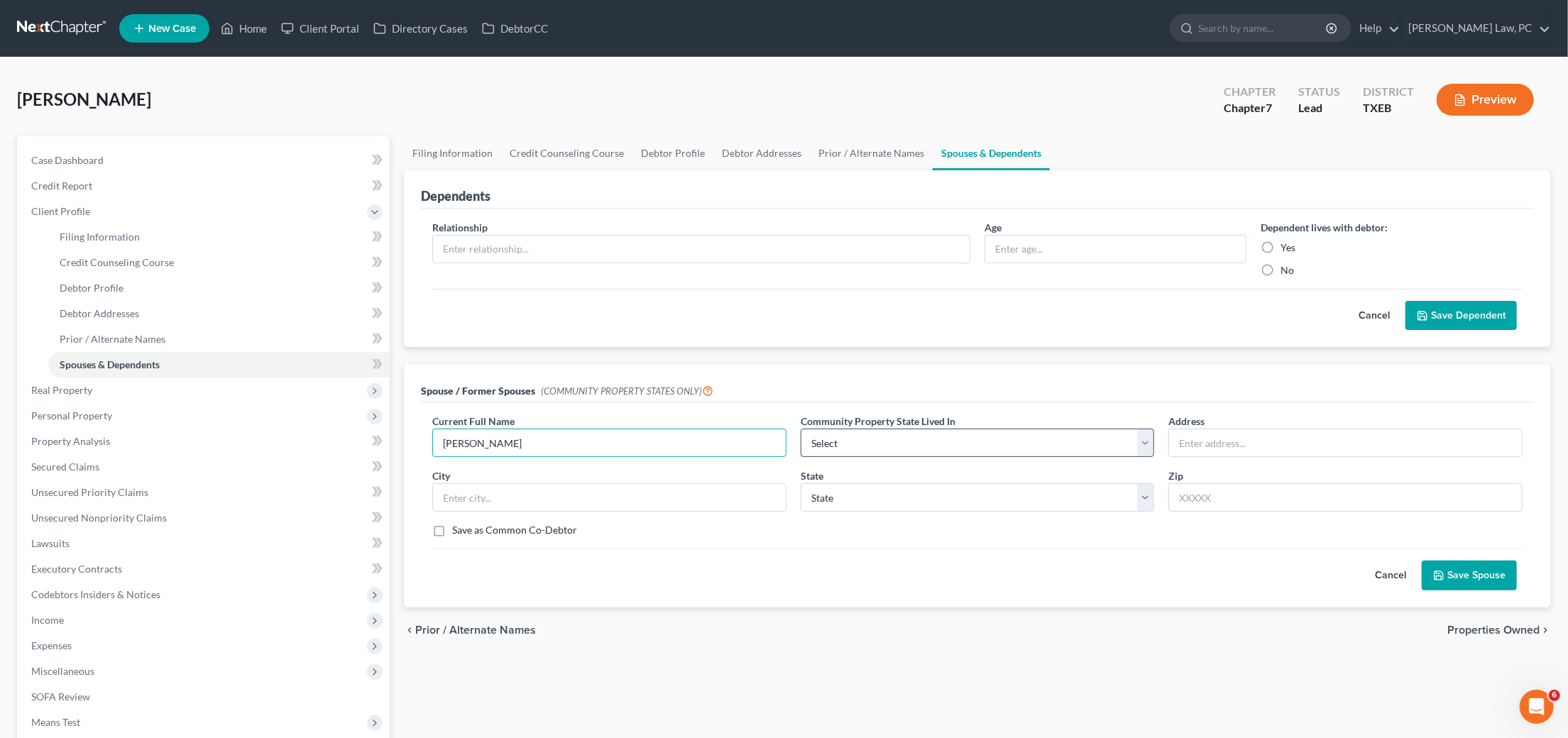
type input "Teresa Ash"
select select "8"
type input "76210"
type input "Corinth"
select select "45"
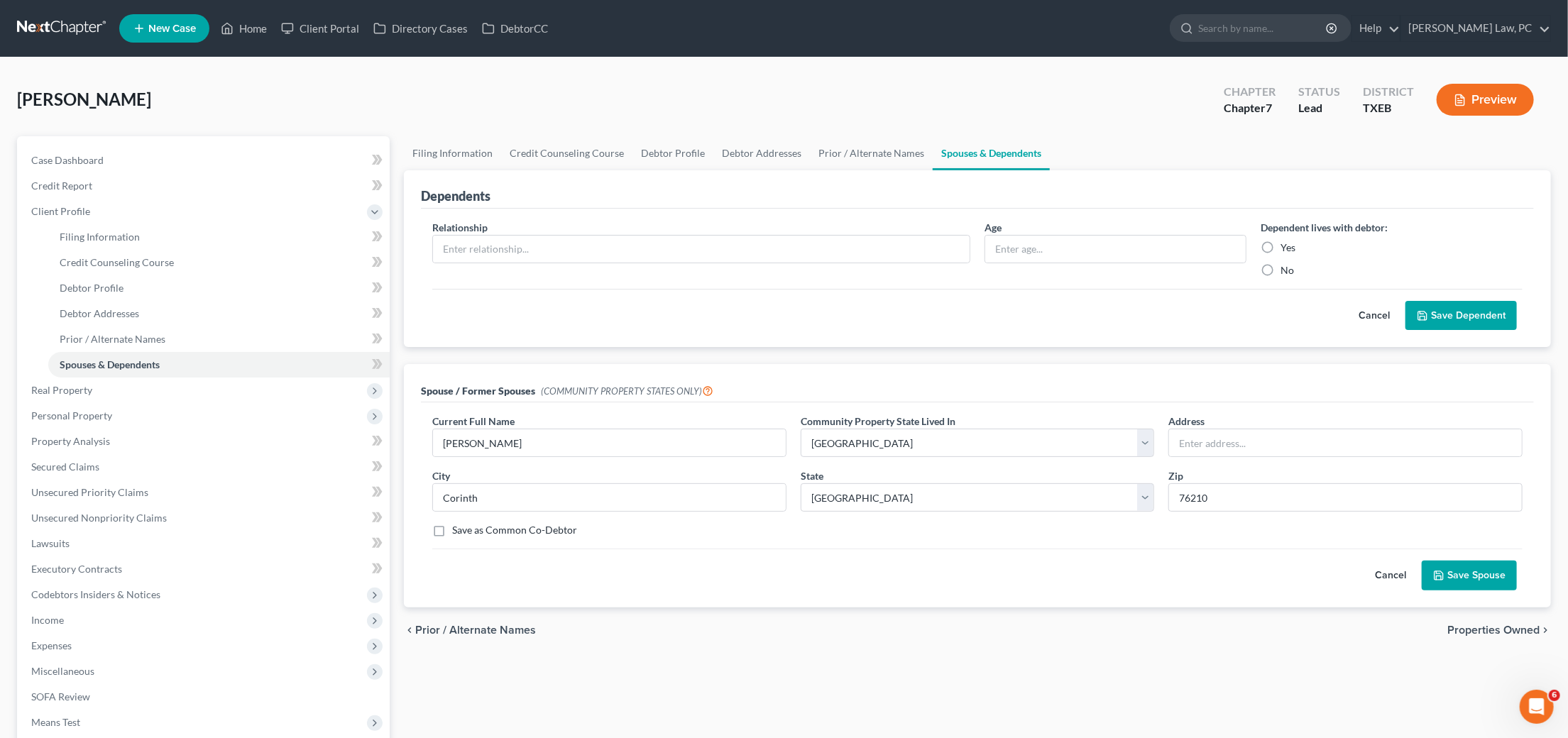
drag, startPoint x: 516, startPoint y: 510, endPoint x: 505, endPoint y: 510, distance: 11.0
click at [505, 510] on div "Current Full Name * Teresa Ash Community Property State Lived In * Select AZ CA…" at bounding box center [977, 481] width 1104 height 135
drag, startPoint x: 491, startPoint y: 498, endPoint x: 410, endPoint y: 498, distance: 81.0
click at [410, 498] on div "Spouse / Former Spouses (COMMUNITY PROPERTY STATES ONLY) Current Full Name * Te…" at bounding box center [978, 485] width 1147 height 243
type input "Denton"
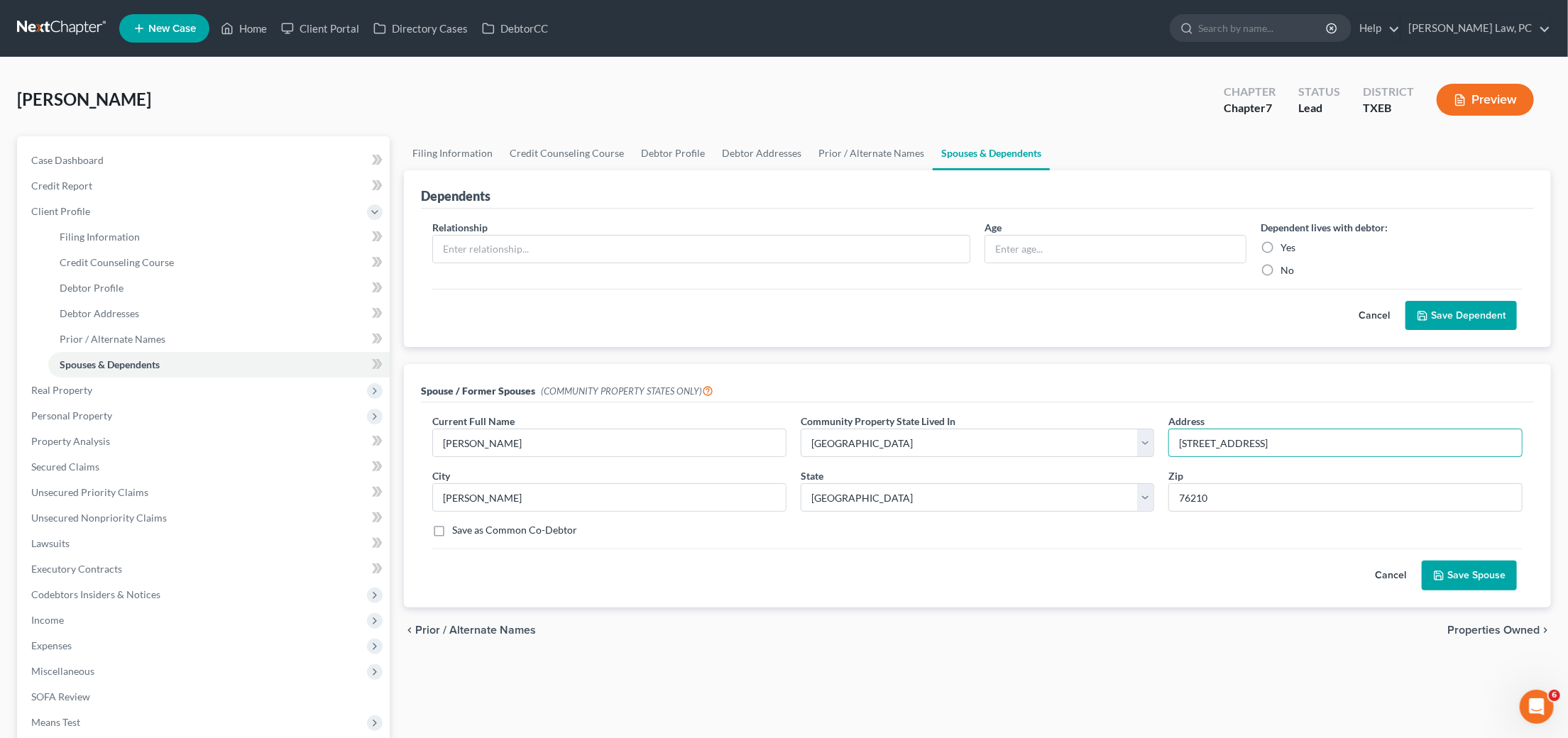
type input "1700 Spinnaker Dr"
click at [1463, 571] on button "Save Spouse" at bounding box center [1469, 576] width 95 height 30
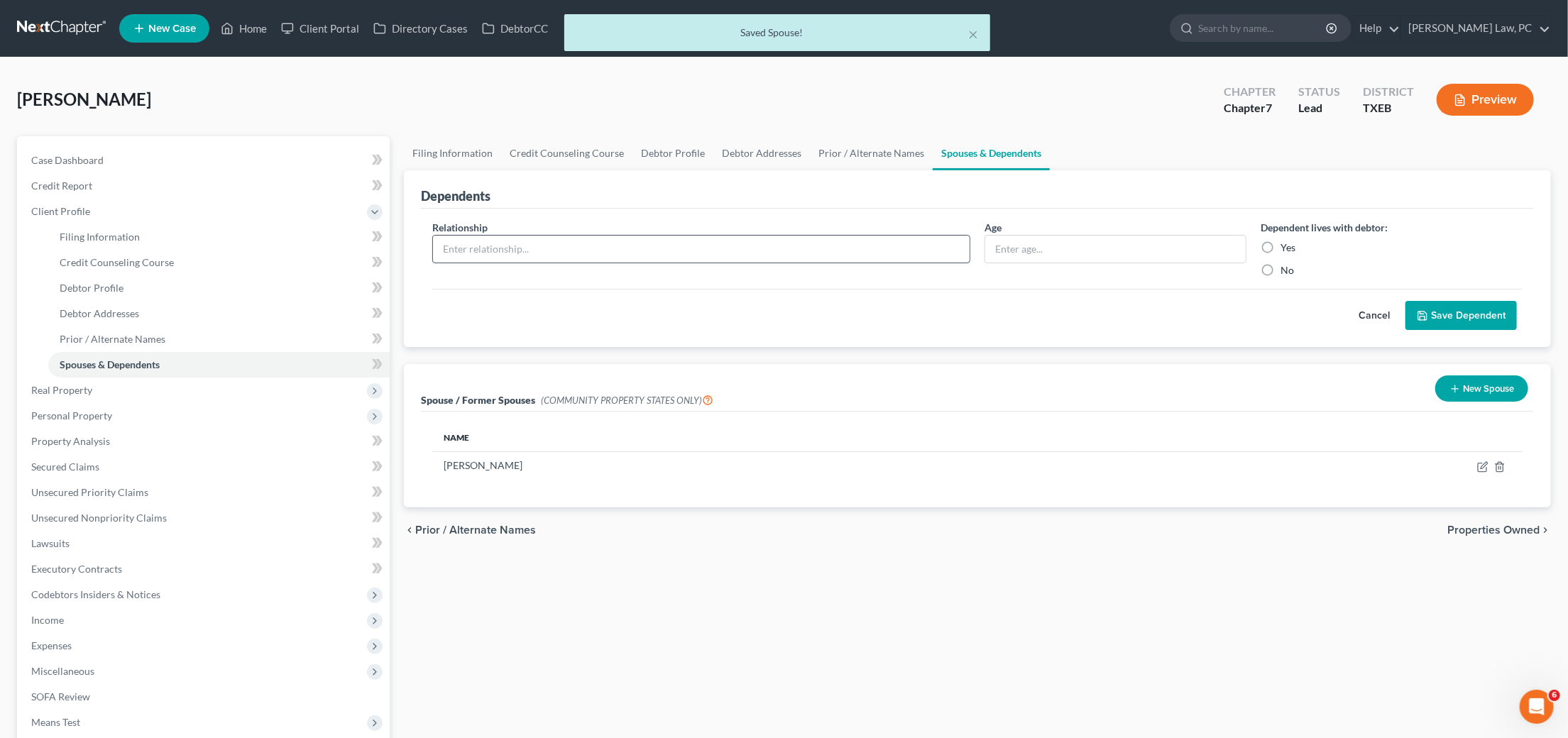
click at [512, 243] on input "text" at bounding box center [701, 250] width 537 height 27
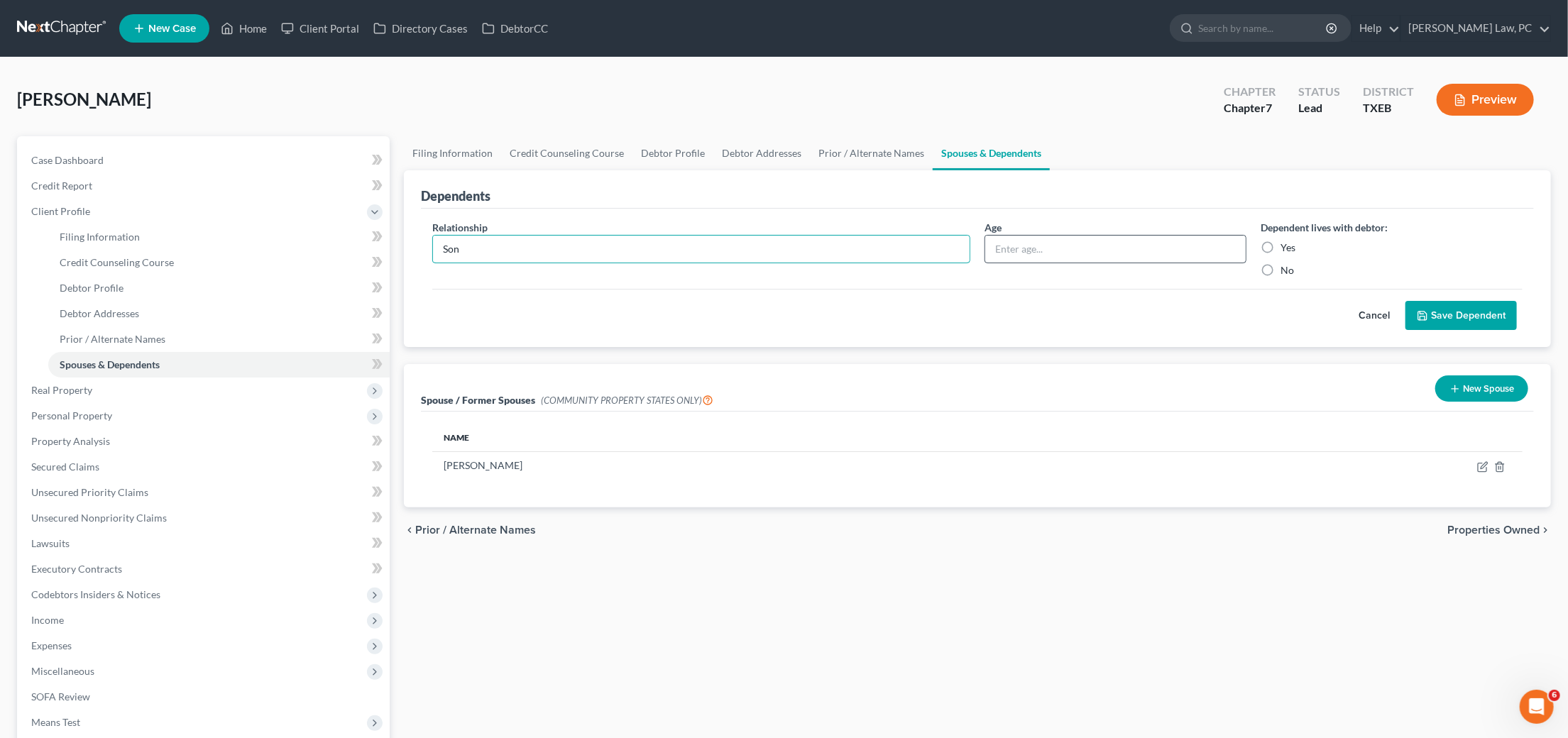
type input "Son"
click at [1005, 245] on input "text" at bounding box center [1116, 250] width 261 height 27
drag, startPoint x: 475, startPoint y: 240, endPoint x: 399, endPoint y: 239, distance: 76.0
click at [399, 240] on div "Dependents Relationship * Son Age Dependent lives with debtor: Yes No Cancel Sa…" at bounding box center [977, 259] width 1162 height 177
type input "Nix Ash (Son)"
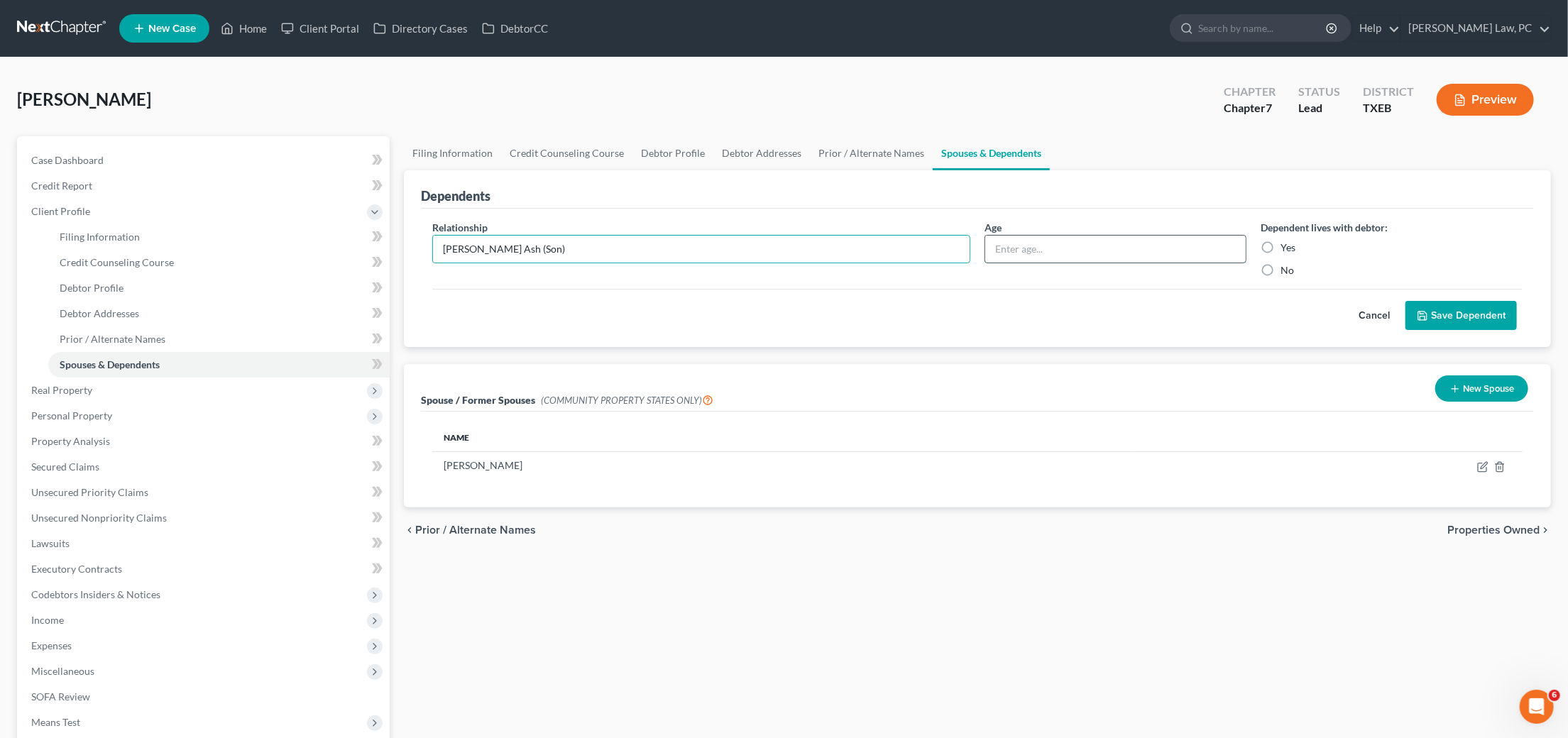
click at [1043, 242] on input "text" at bounding box center [1116, 250] width 261 height 27
type input "8"
click at [1281, 244] on label "Yes" at bounding box center [1288, 247] width 15 height 14
click at [1286, 244] on input "Yes" at bounding box center [1291, 245] width 9 height 9
radio input "true"
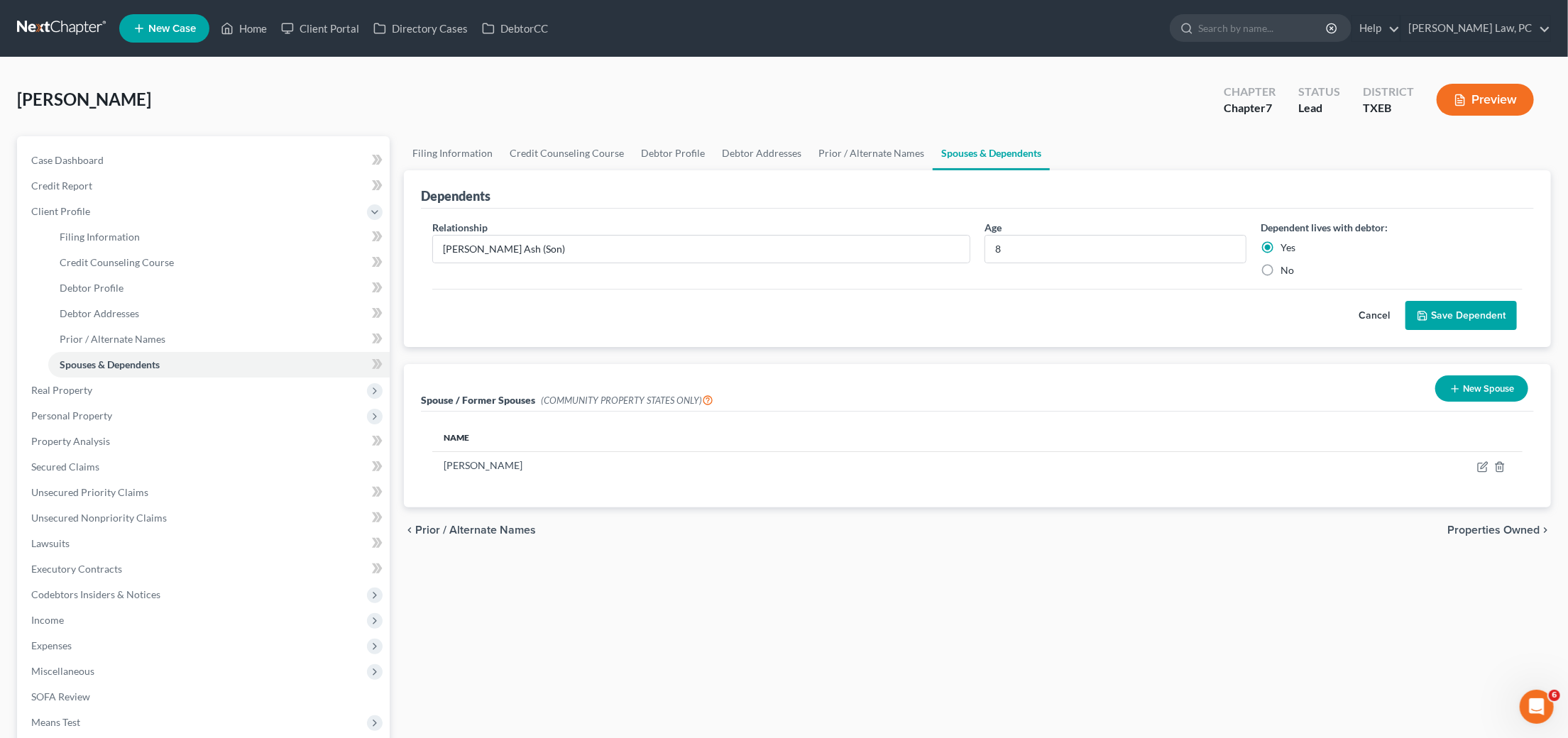
click at [1427, 314] on icon "submit" at bounding box center [1423, 316] width 11 height 11
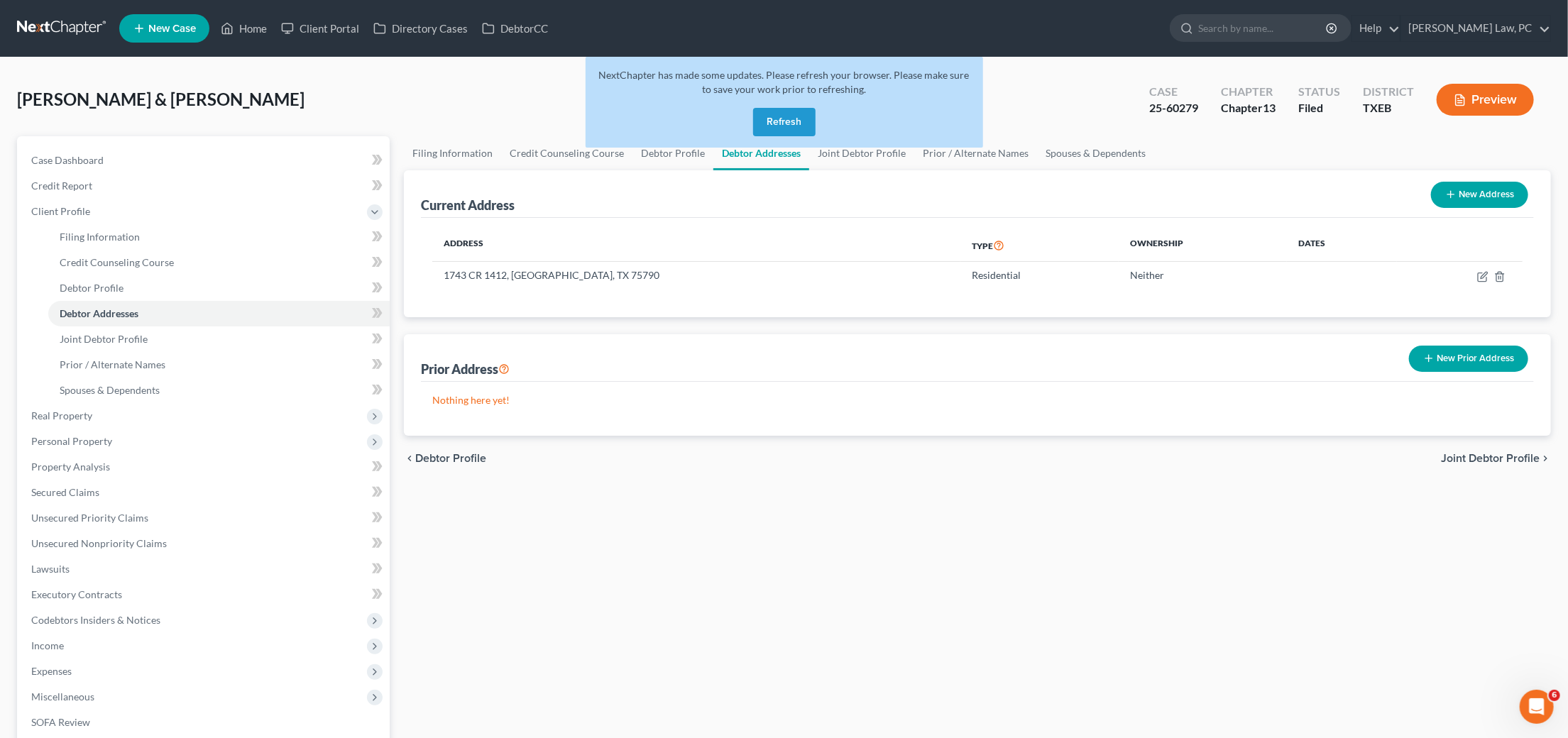
click at [49, 28] on link at bounding box center [63, 29] width 91 height 26
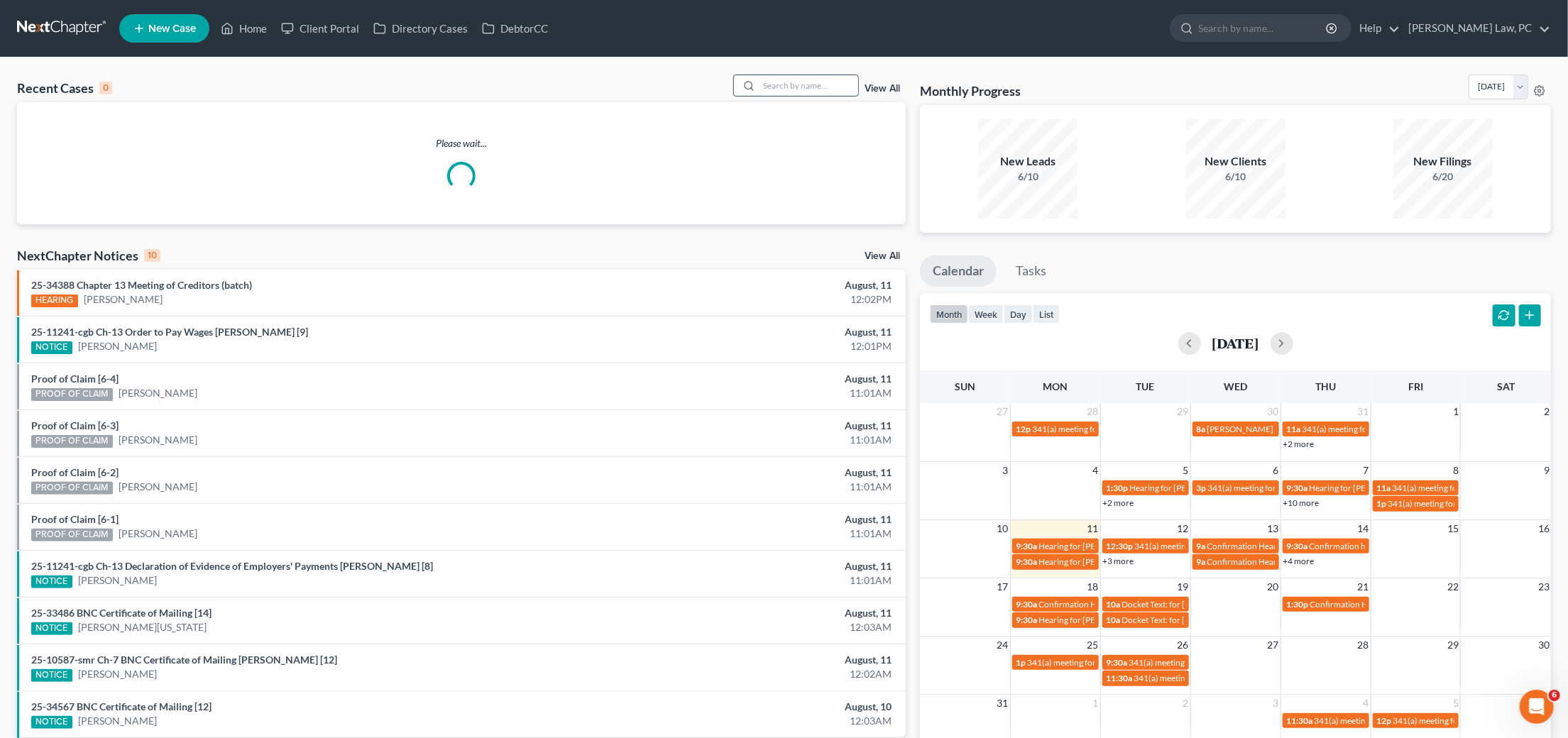
click at [810, 93] on input "search" at bounding box center [809, 85] width 100 height 20
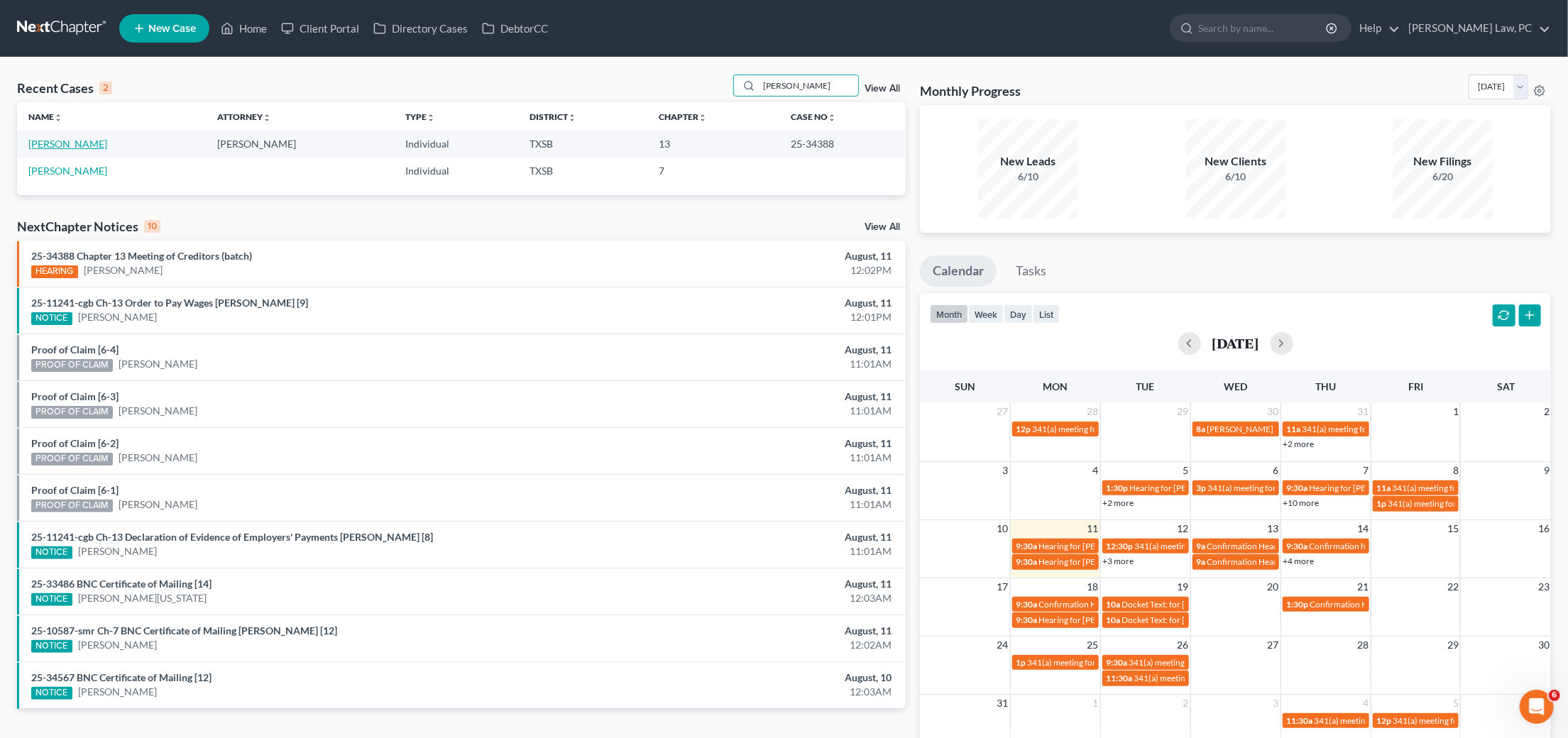
type input "[PERSON_NAME]"
click at [75, 143] on link "[PERSON_NAME]" at bounding box center [68, 144] width 79 height 12
